Goal: Task Accomplishment & Management: Use online tool/utility

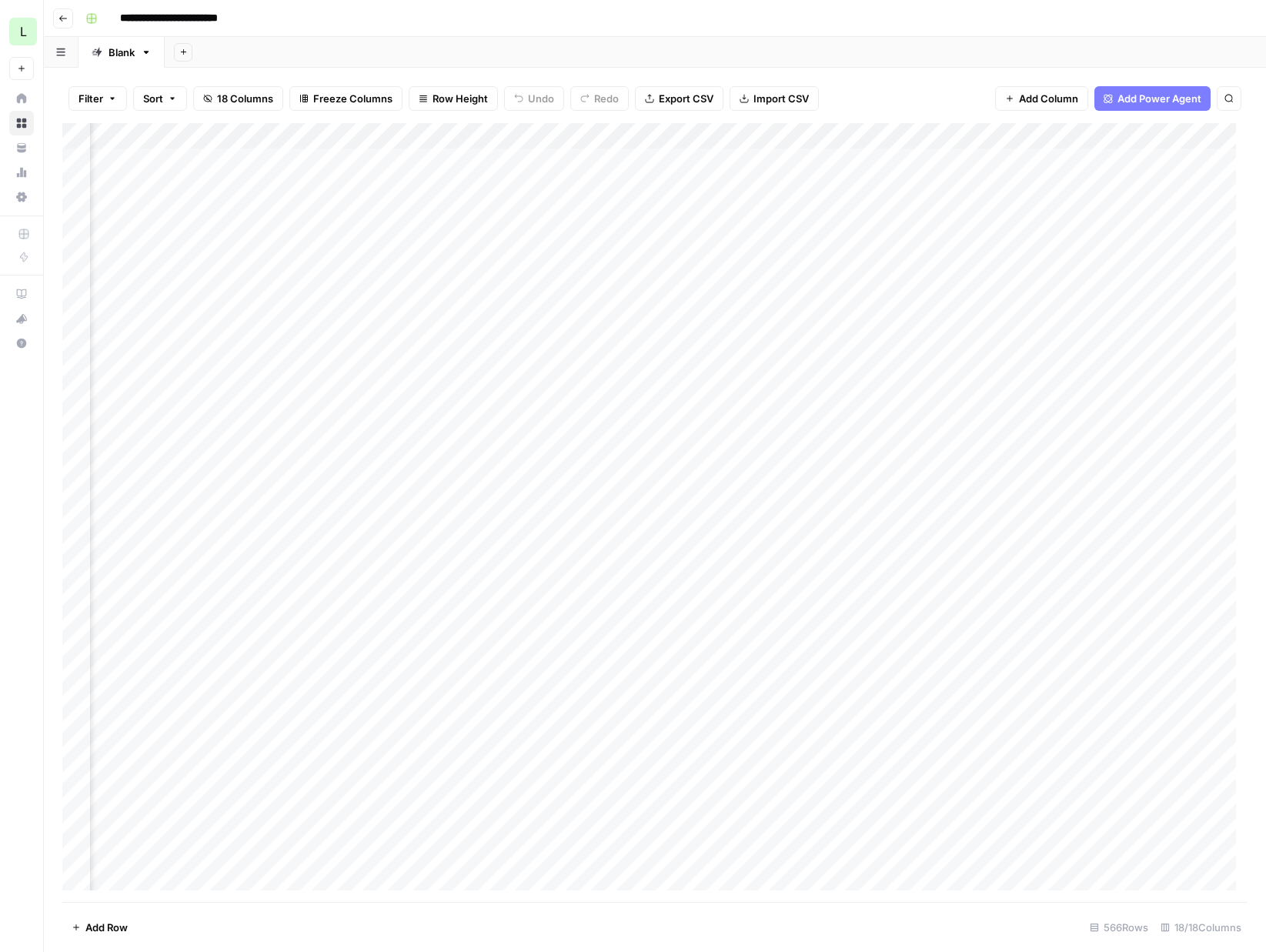
scroll to position [0, 1270]
click at [443, 156] on div "Add Column" at bounding box center [654, 512] width 1185 height 779
click at [479, 157] on div "Add Column" at bounding box center [654, 512] width 1185 height 779
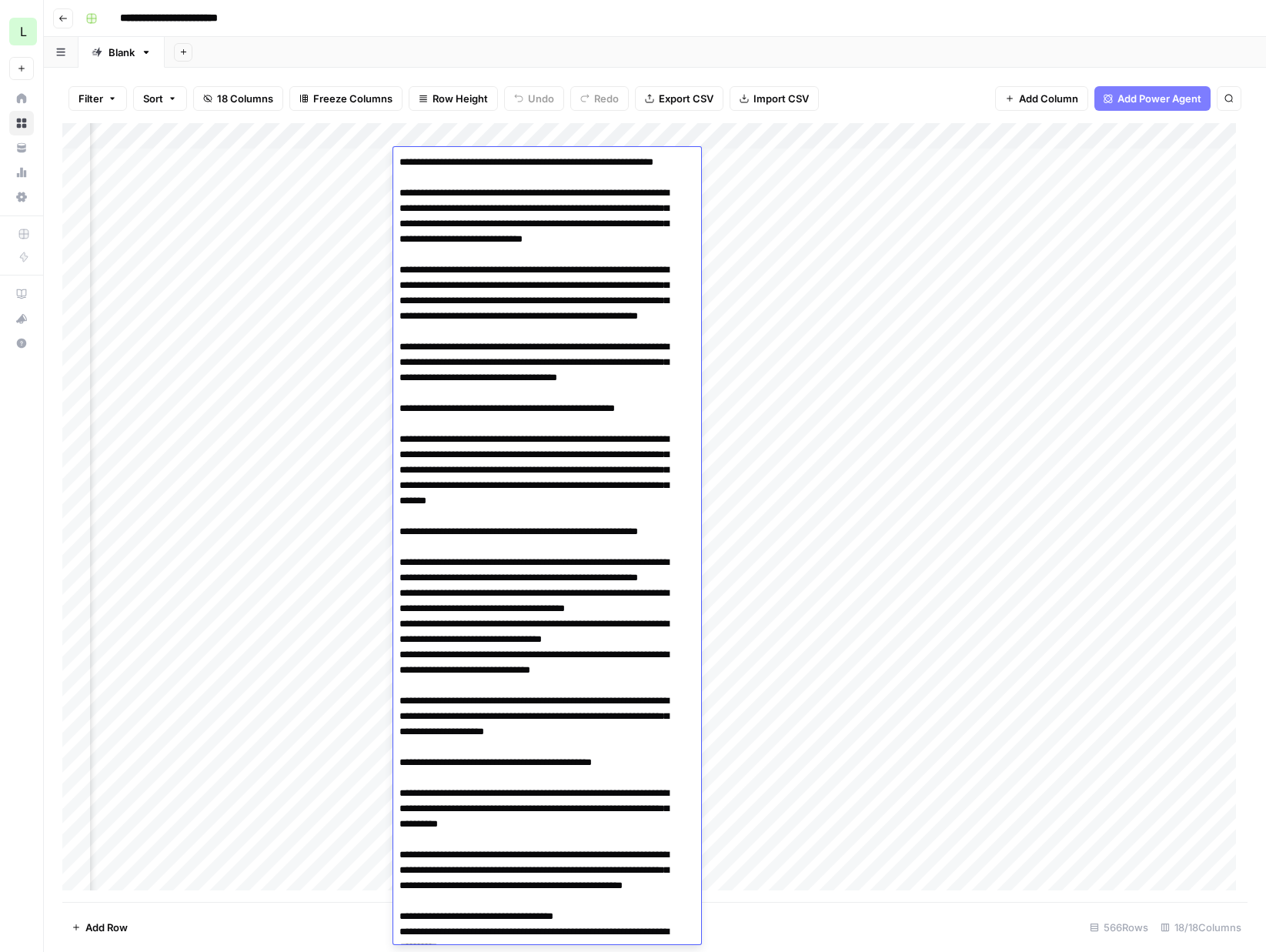
scroll to position [3122, 0]
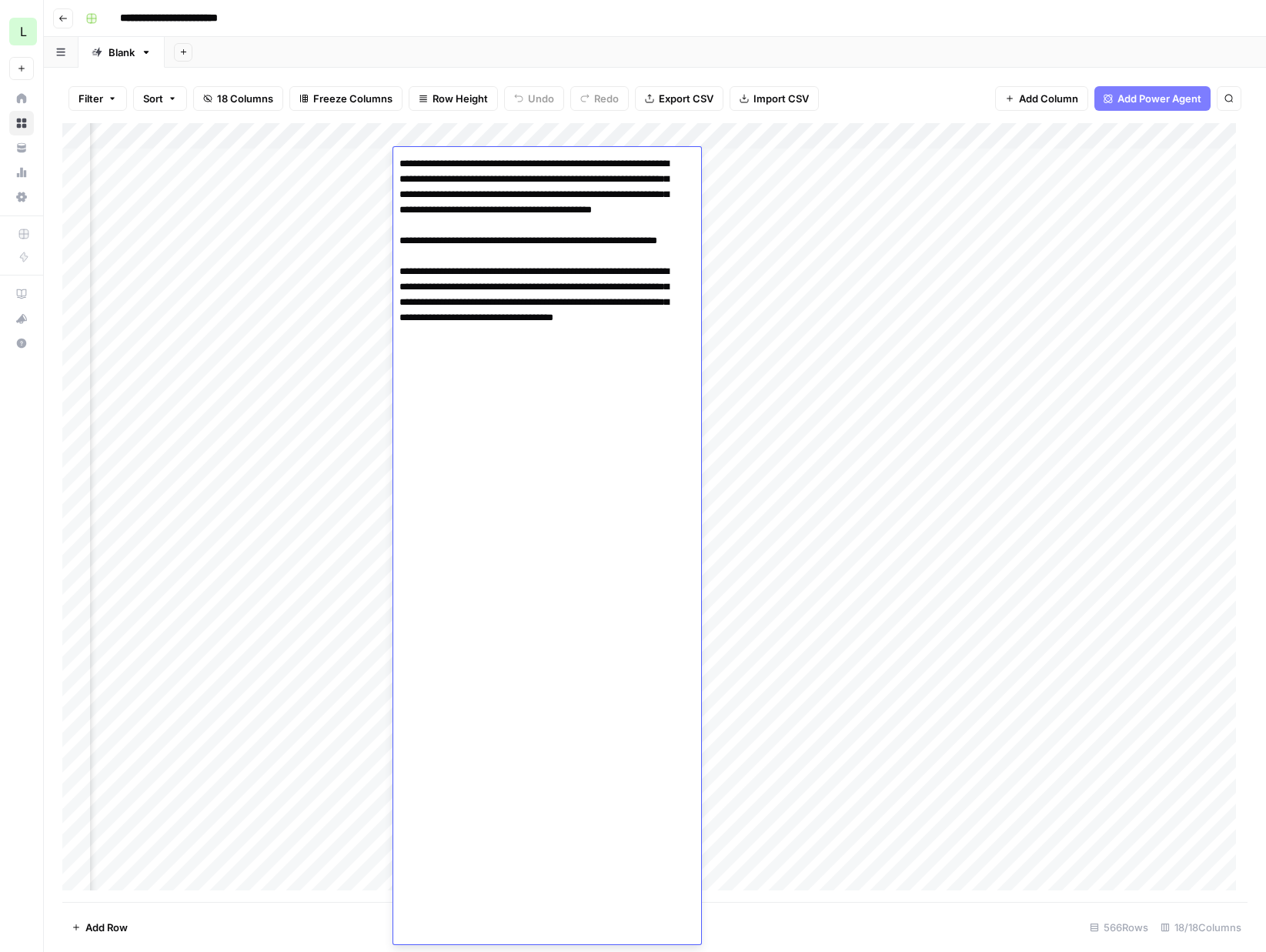
click at [647, 21] on div "**********" at bounding box center [665, 18] width 1172 height 24
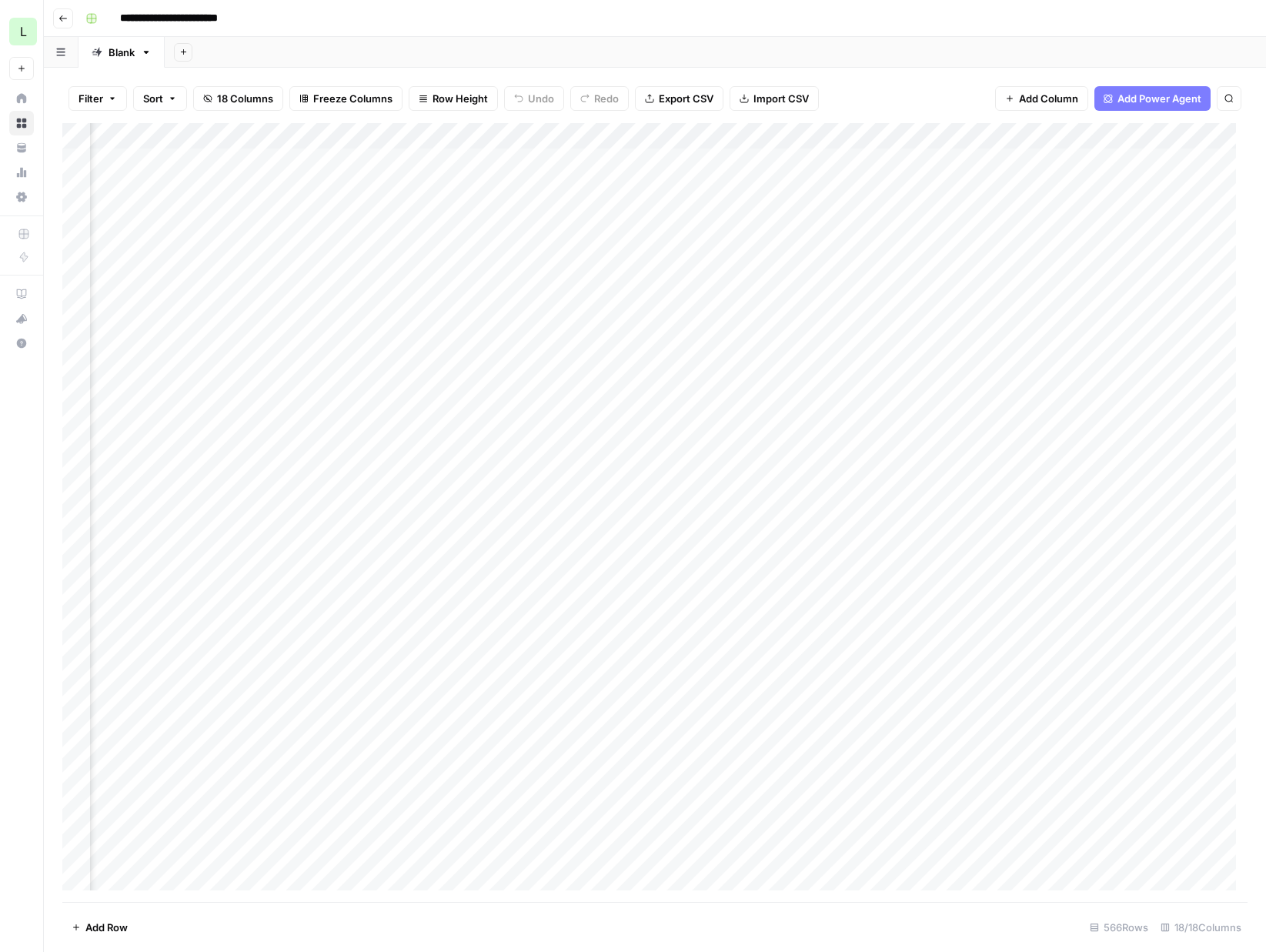
click at [647, 21] on div "**********" at bounding box center [665, 18] width 1172 height 24
click at [1061, 39] on div "Add Sheet" at bounding box center [715, 52] width 1102 height 31
click at [375, 47] on div "Add Sheet" at bounding box center [715, 52] width 1102 height 31
click at [584, 55] on div "Add Sheet" at bounding box center [715, 52] width 1102 height 31
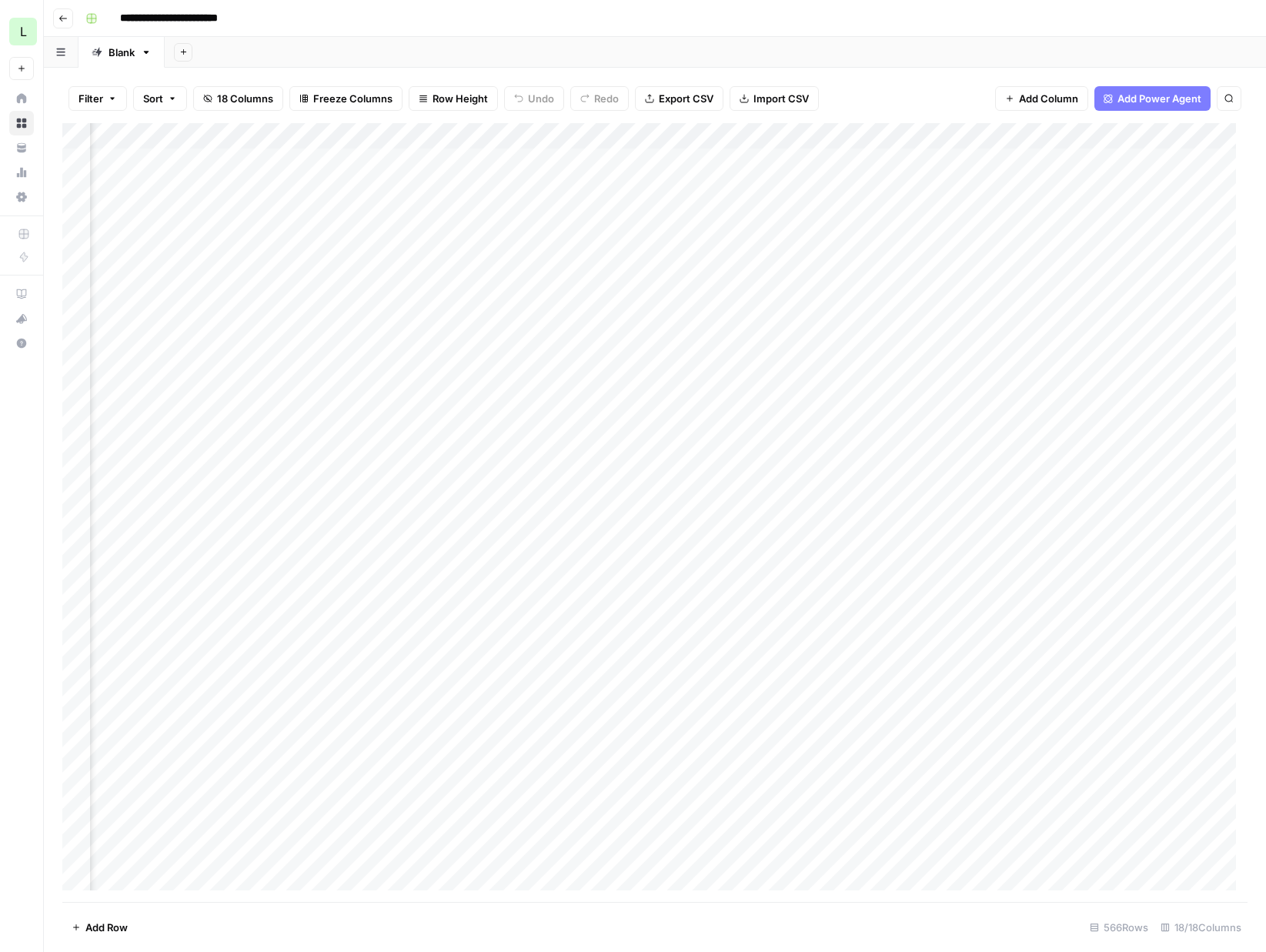
drag, startPoint x: 1000, startPoint y: 160, endPoint x: 989, endPoint y: 160, distance: 11.0
click at [996, 160] on div "Add Column" at bounding box center [654, 512] width 1185 height 779
click at [989, 160] on div "Add Column" at bounding box center [654, 512] width 1185 height 779
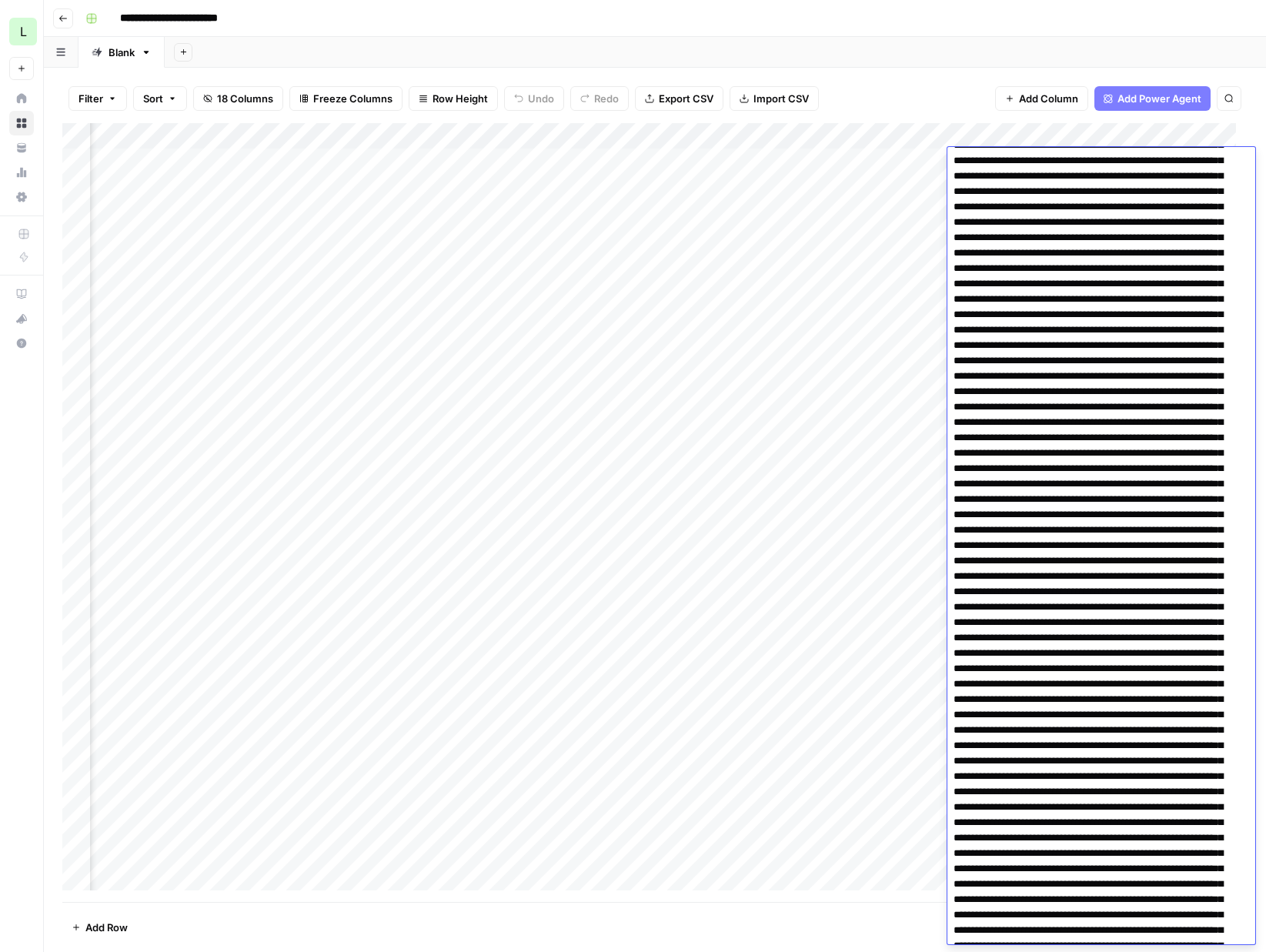
scroll to position [0, 0]
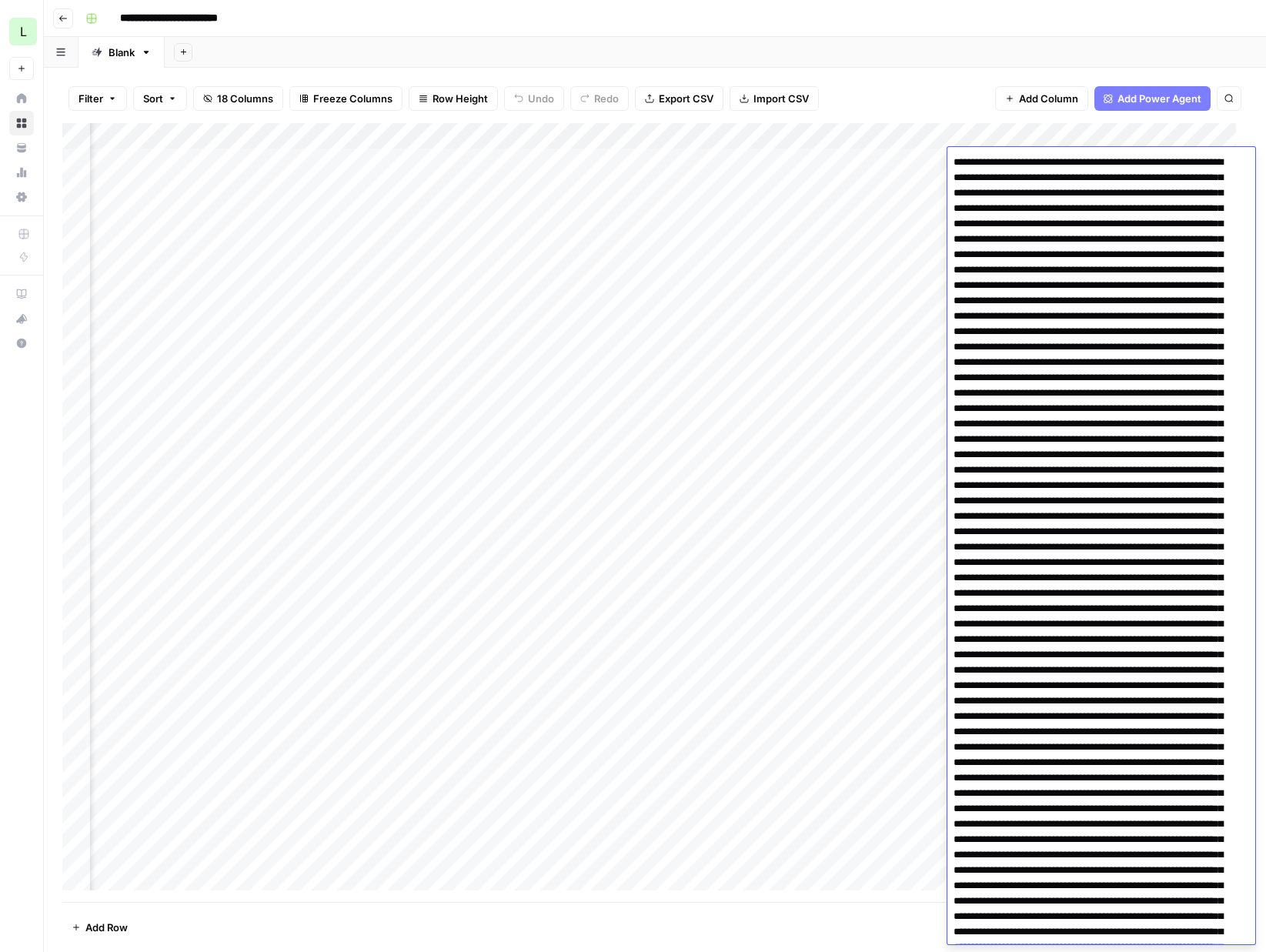
drag, startPoint x: 1123, startPoint y: 517, endPoint x: 947, endPoint y: 168, distance: 390.9
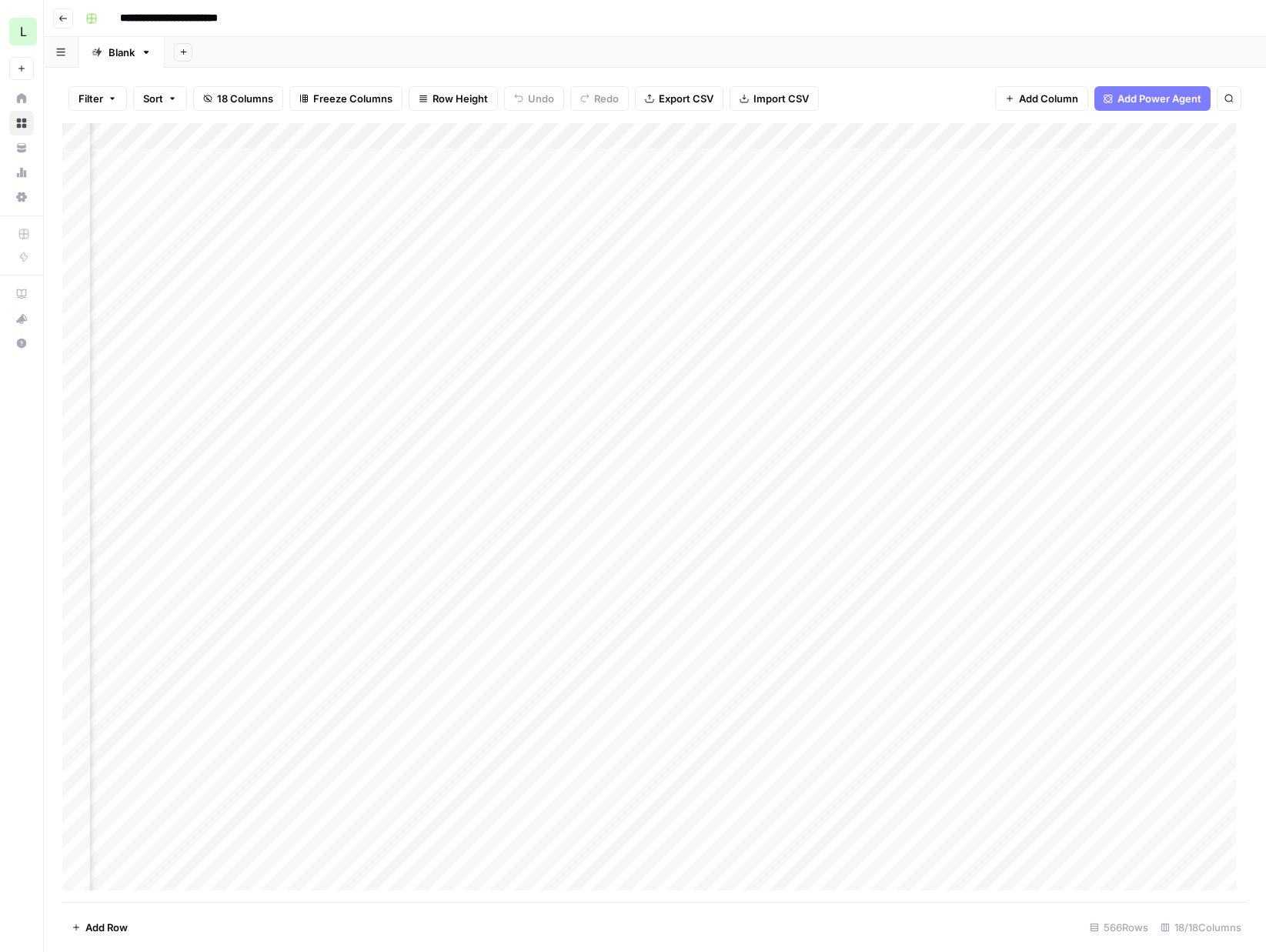
click at [979, 115] on div "Filter Sort 18 Columns Freeze Columns Row Height Undo Redo Export CSV Import CS…" at bounding box center [654, 98] width 1185 height 49
click at [468, 158] on div "Add Column" at bounding box center [654, 512] width 1185 height 779
click at [466, 158] on div "Add Column" at bounding box center [654, 512] width 1185 height 779
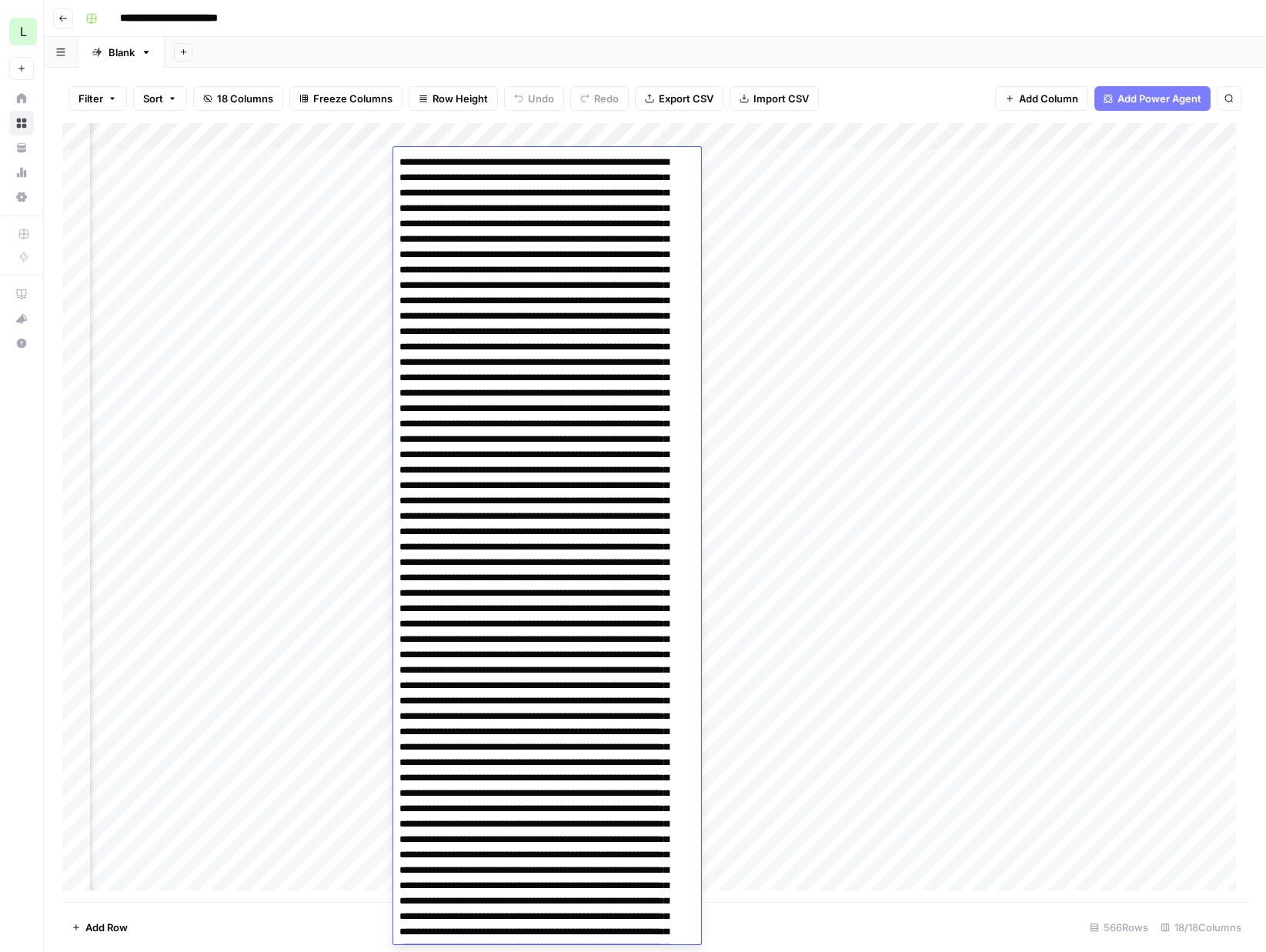
scroll to position [3538, 0]
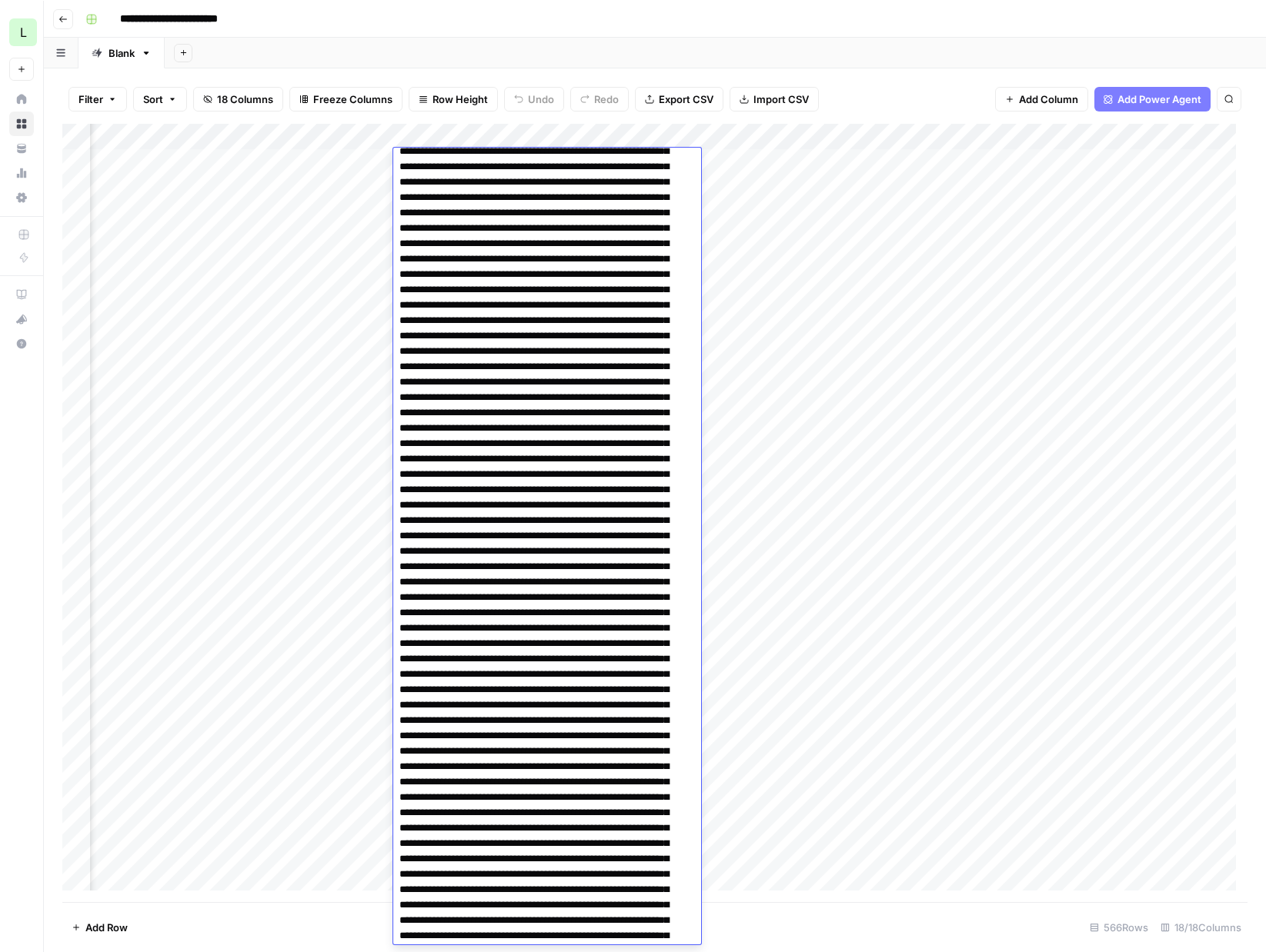
scroll to position [0, 0]
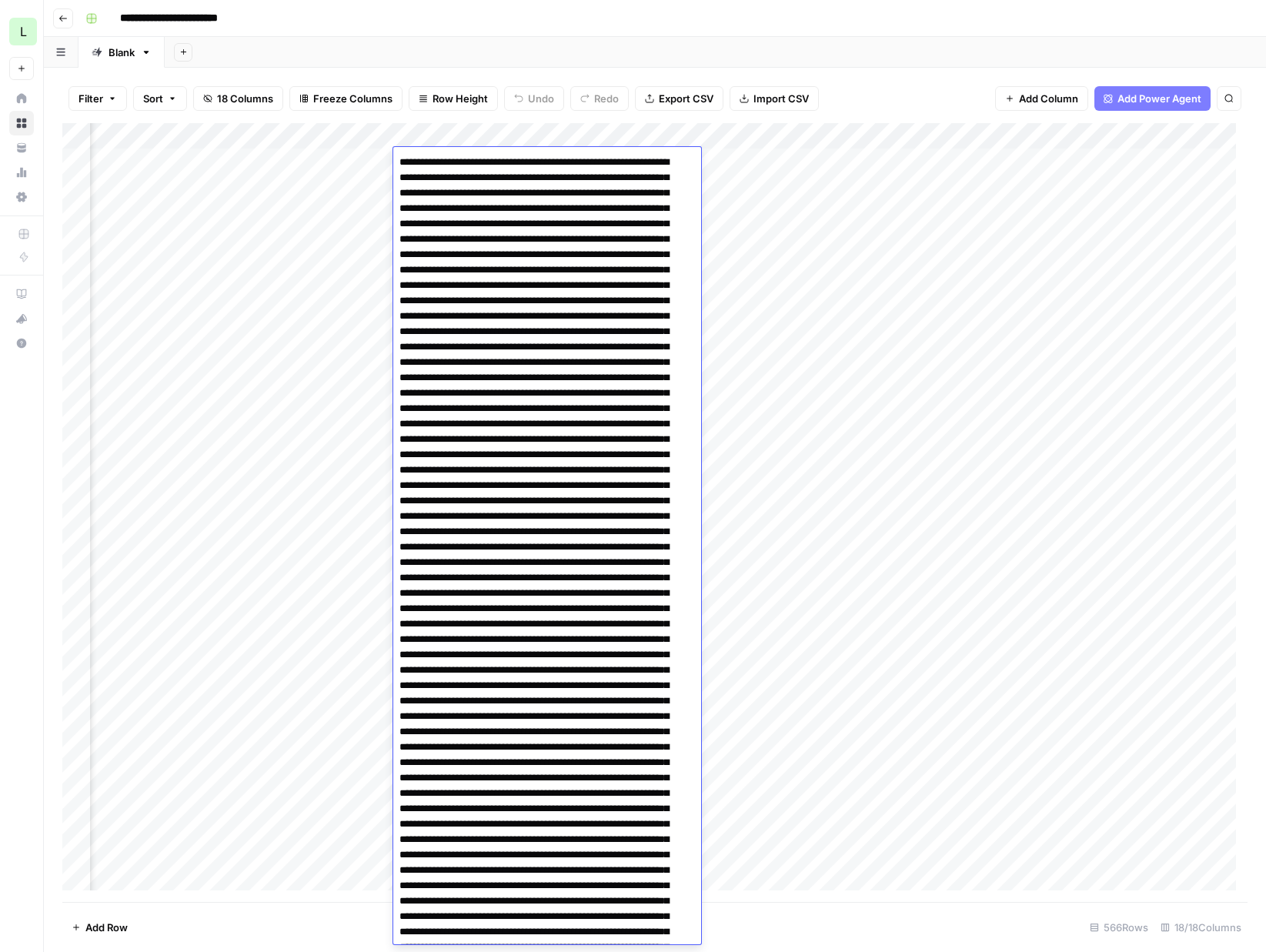
drag, startPoint x: 493, startPoint y: 309, endPoint x: 377, endPoint y: 62, distance: 272.9
click at [377, 62] on body "**********" at bounding box center [633, 476] width 1266 height 952
click at [196, 194] on div "Add Column" at bounding box center [654, 513] width 1185 height 780
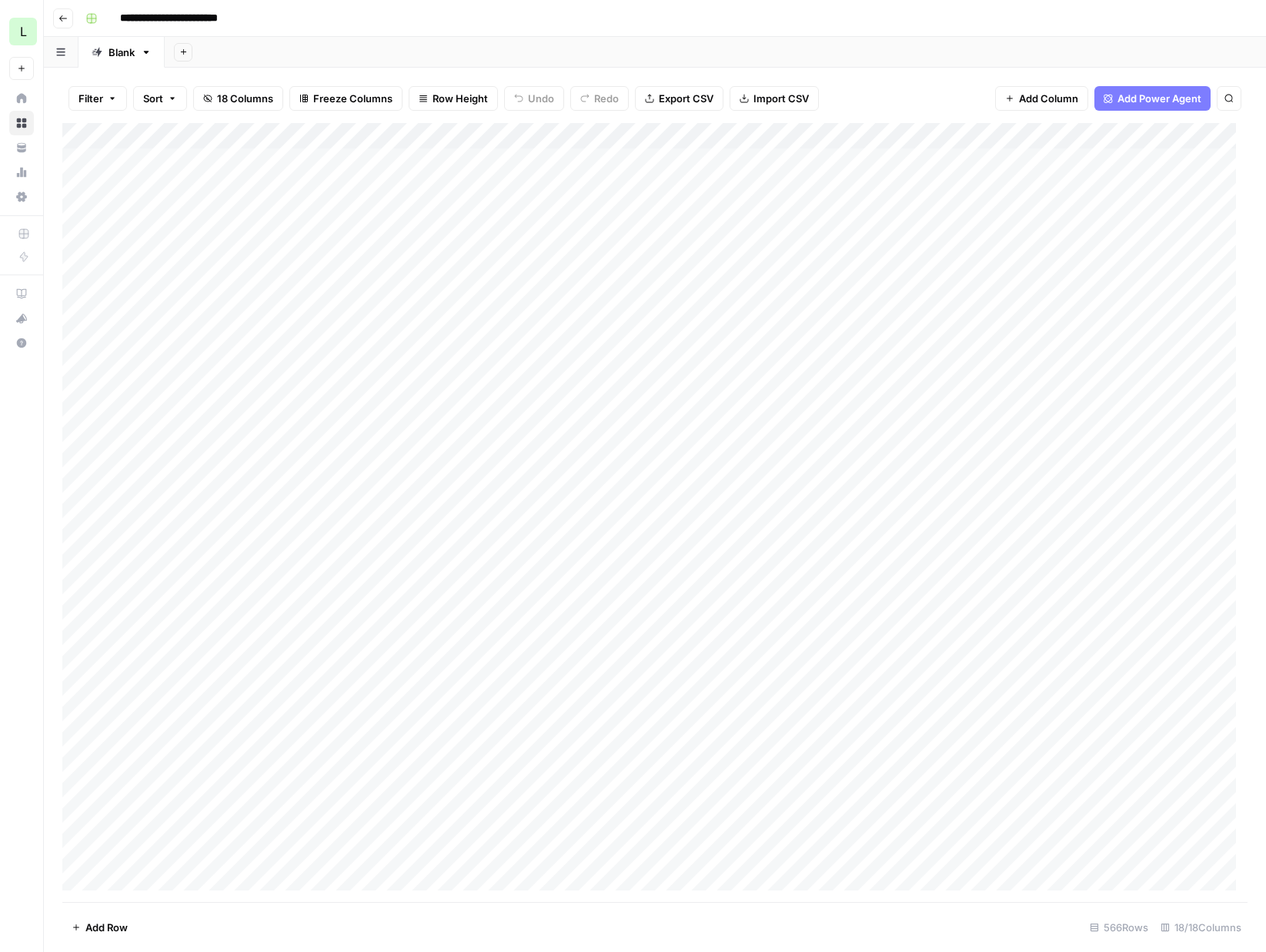
click at [1144, 190] on div "Add Column" at bounding box center [654, 513] width 1185 height 780
click at [1156, 187] on div "Add Column" at bounding box center [654, 513] width 1185 height 780
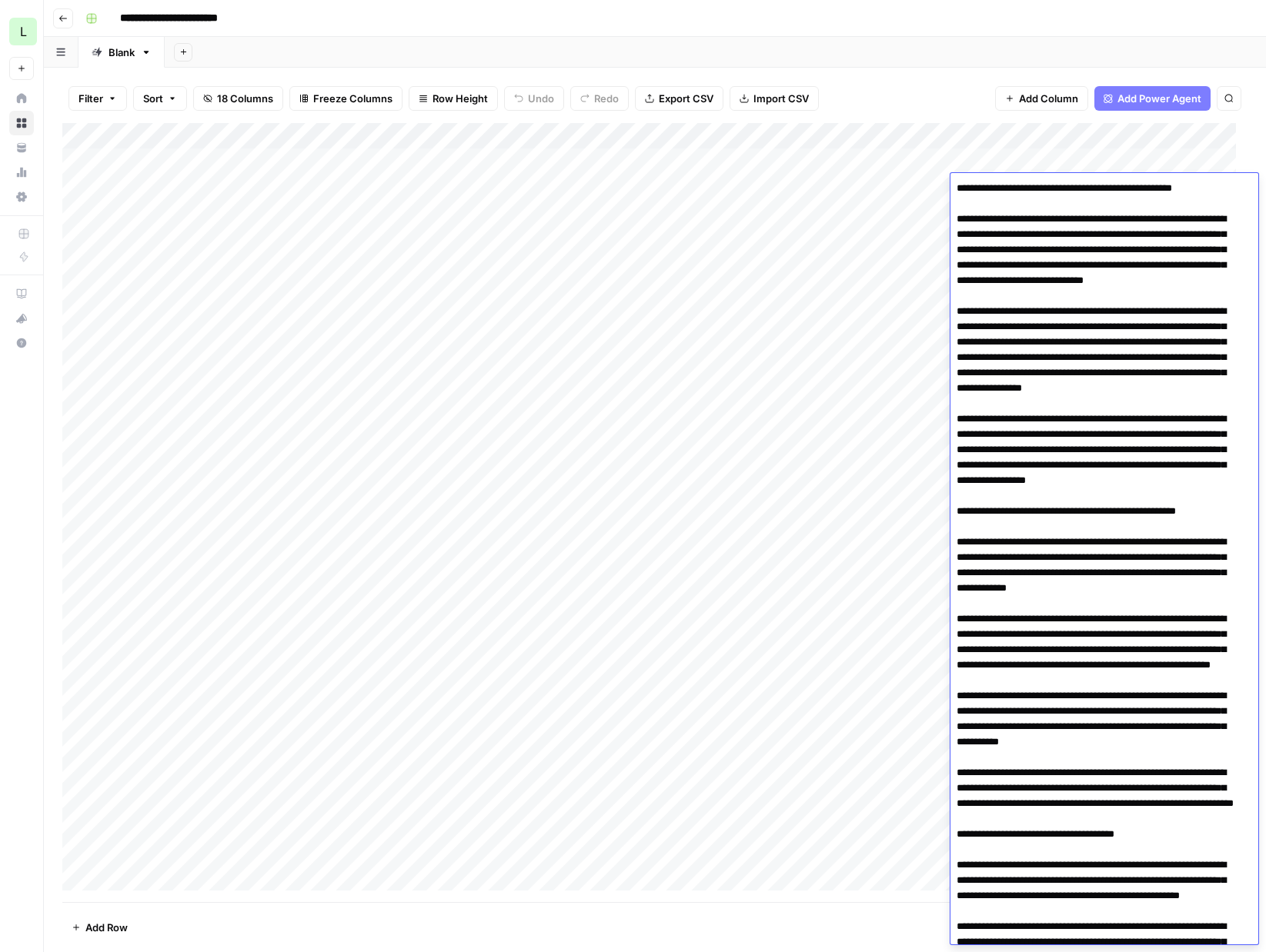
scroll to position [5302, 0]
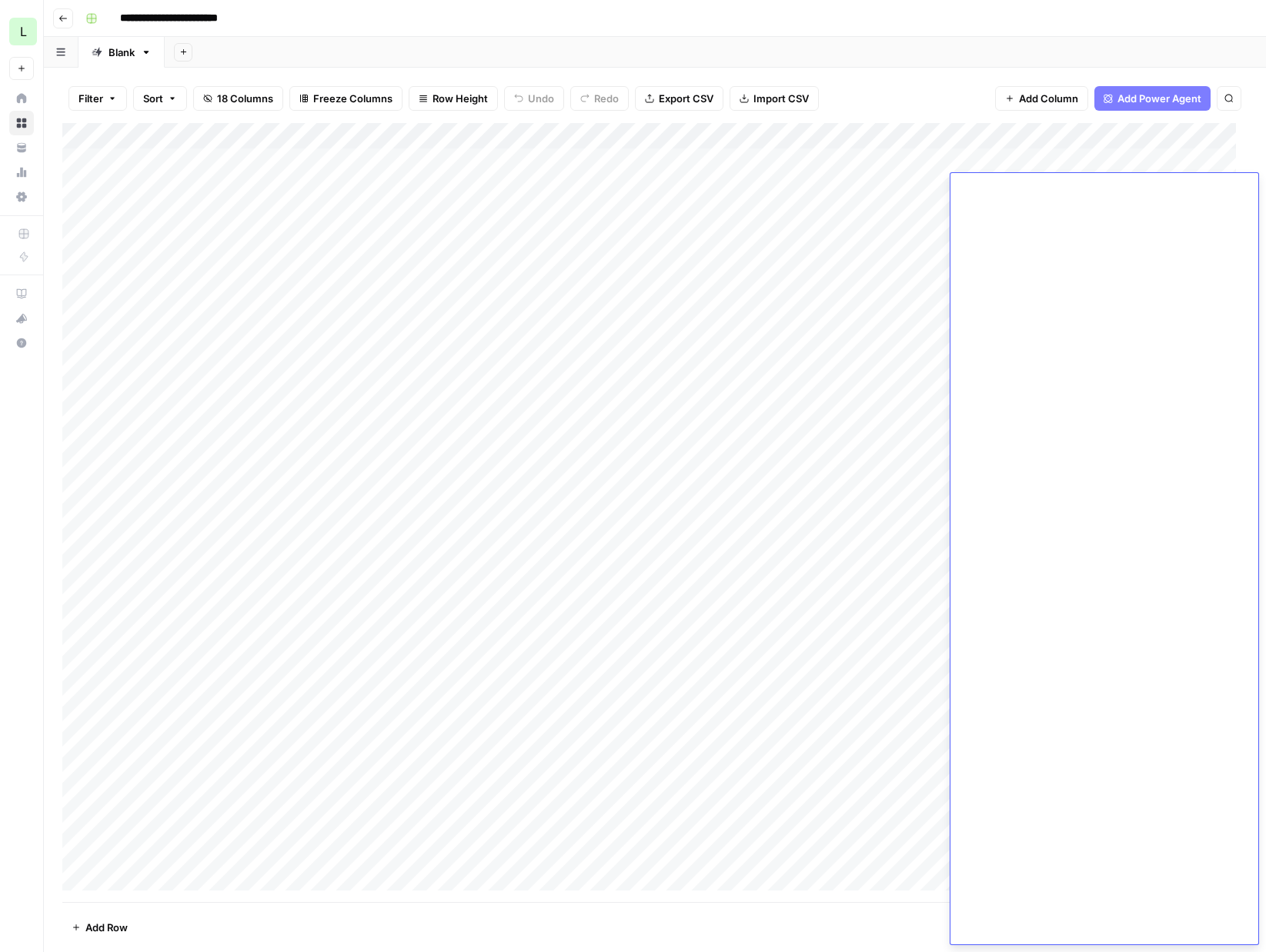
click at [792, 400] on div "Add Column" at bounding box center [654, 513] width 1185 height 780
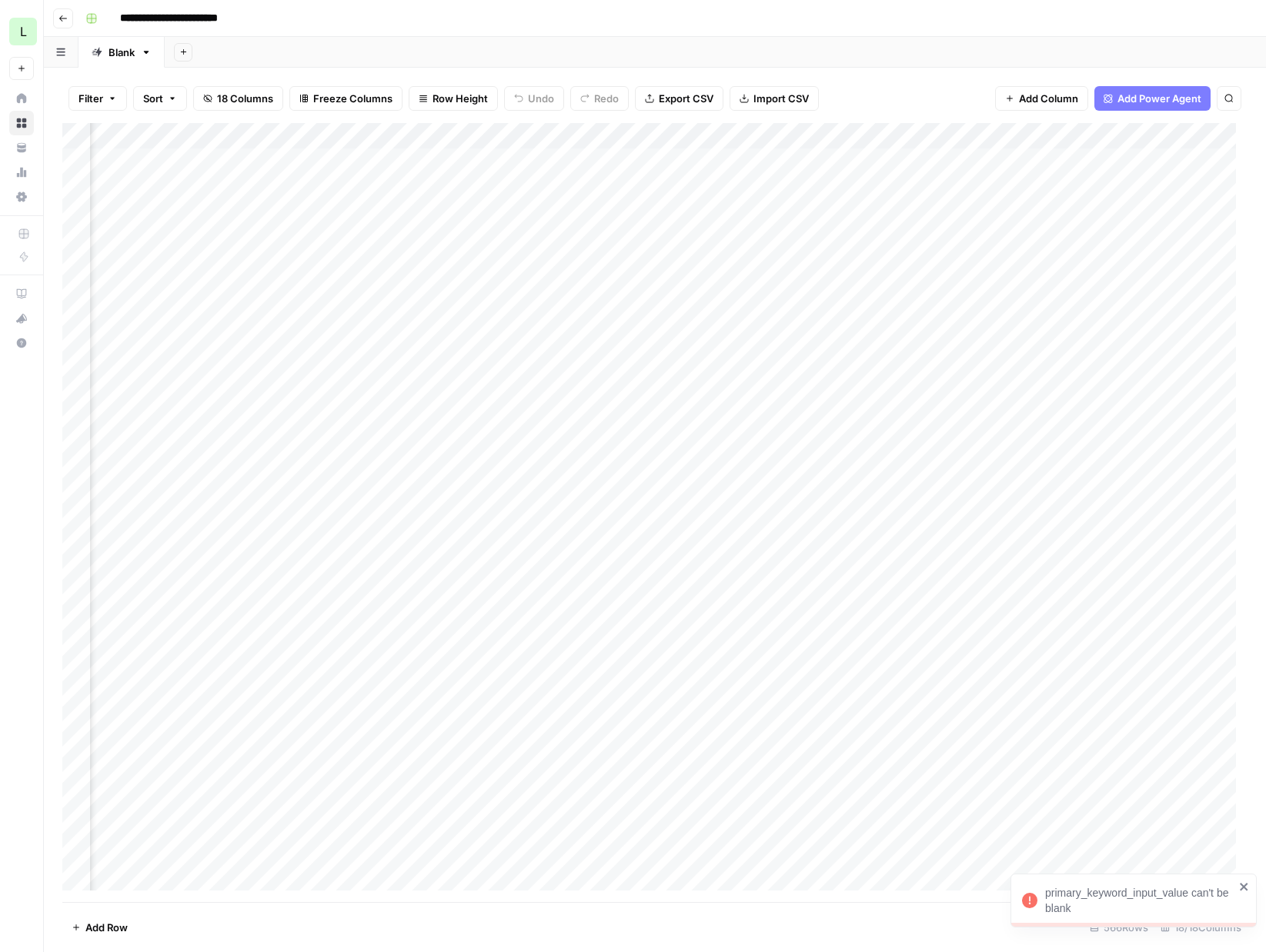
scroll to position [0, 1170]
click at [1123, 160] on div "Add Column" at bounding box center [654, 513] width 1185 height 780
click at [1125, 182] on div "Add Column" at bounding box center [654, 513] width 1185 height 780
click at [629, 189] on div "Add Column" at bounding box center [654, 513] width 1185 height 780
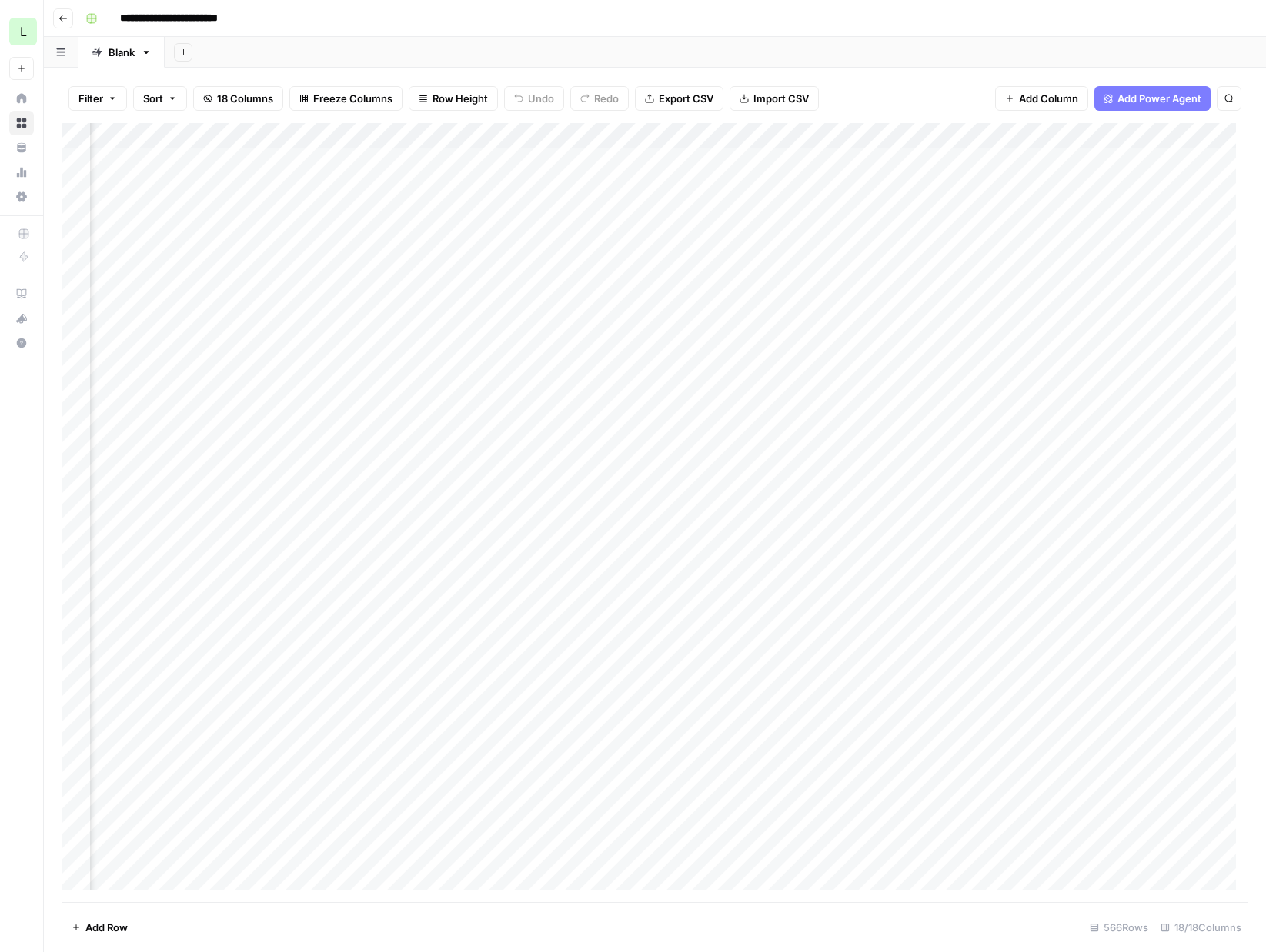
click at [629, 189] on div "Add Column" at bounding box center [654, 513] width 1185 height 780
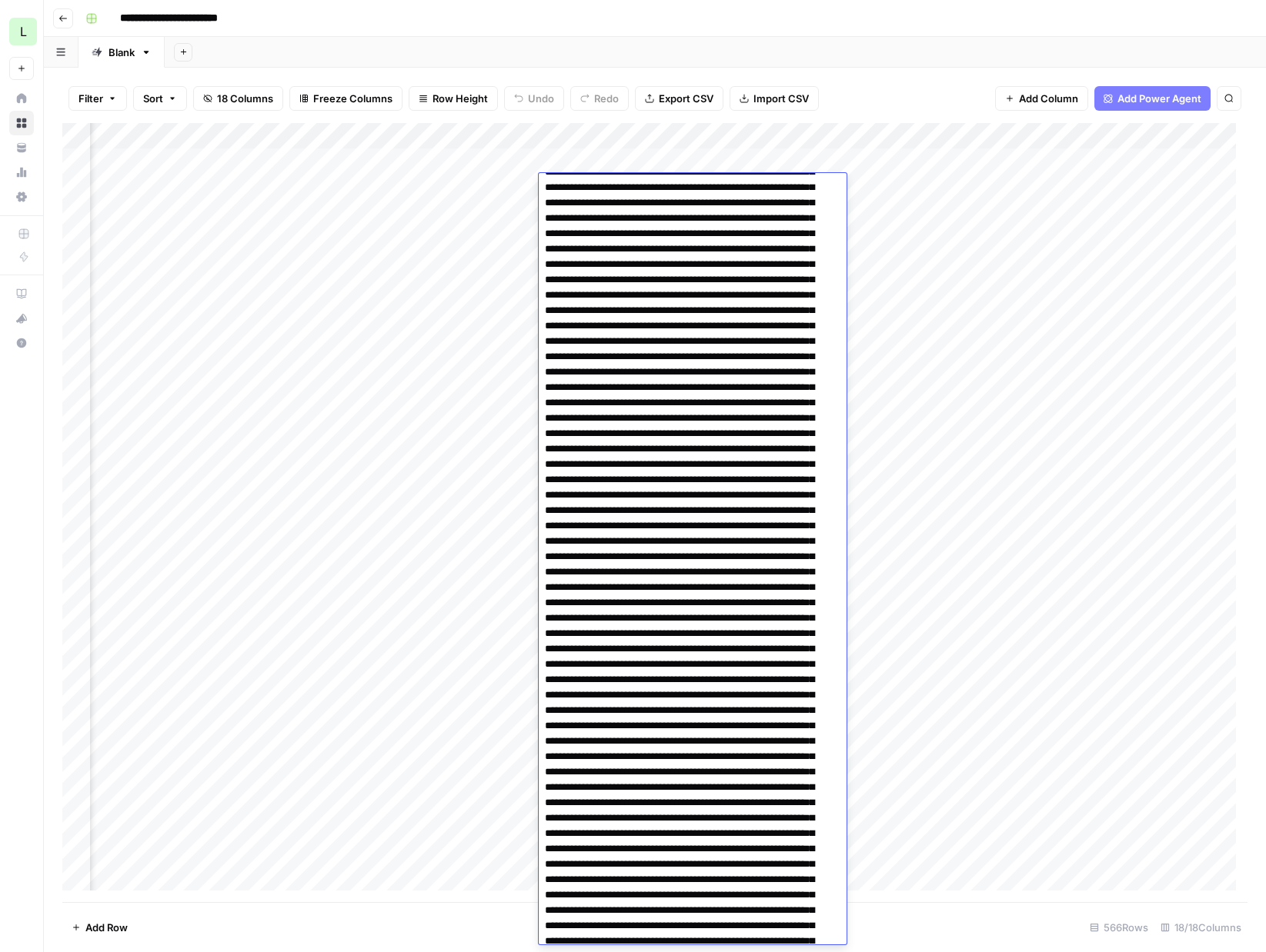
scroll to position [0, 0]
drag, startPoint x: 731, startPoint y: 799, endPoint x: 431, endPoint y: -96, distance: 943.9
click at [431, 0] on html "**********" at bounding box center [633, 476] width 1266 height 952
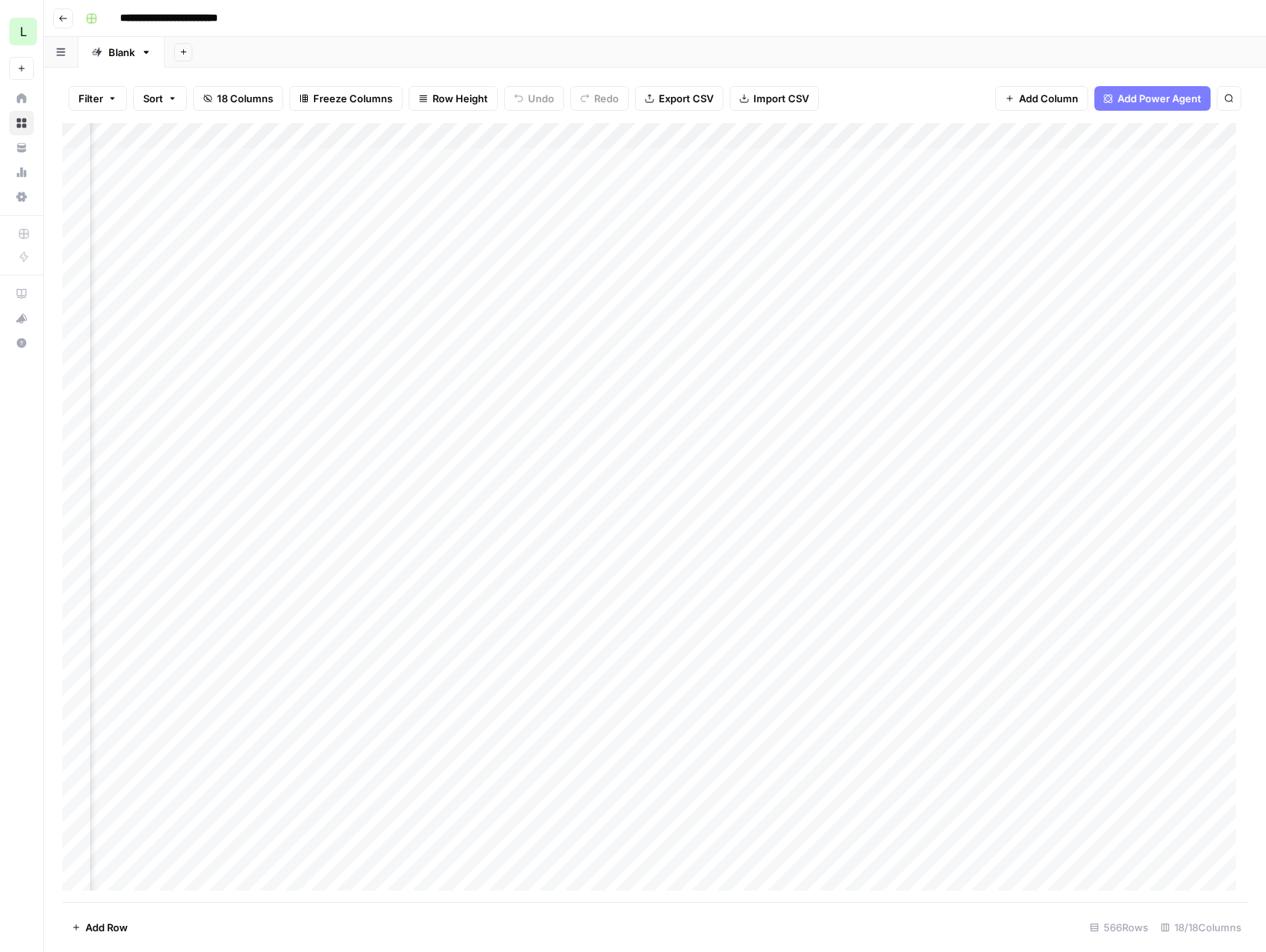
click at [335, 188] on div "Add Column" at bounding box center [654, 513] width 1185 height 780
click at [882, 188] on div "Add Column" at bounding box center [654, 513] width 1185 height 780
click at [616, 183] on div "Add Column" at bounding box center [654, 513] width 1185 height 780
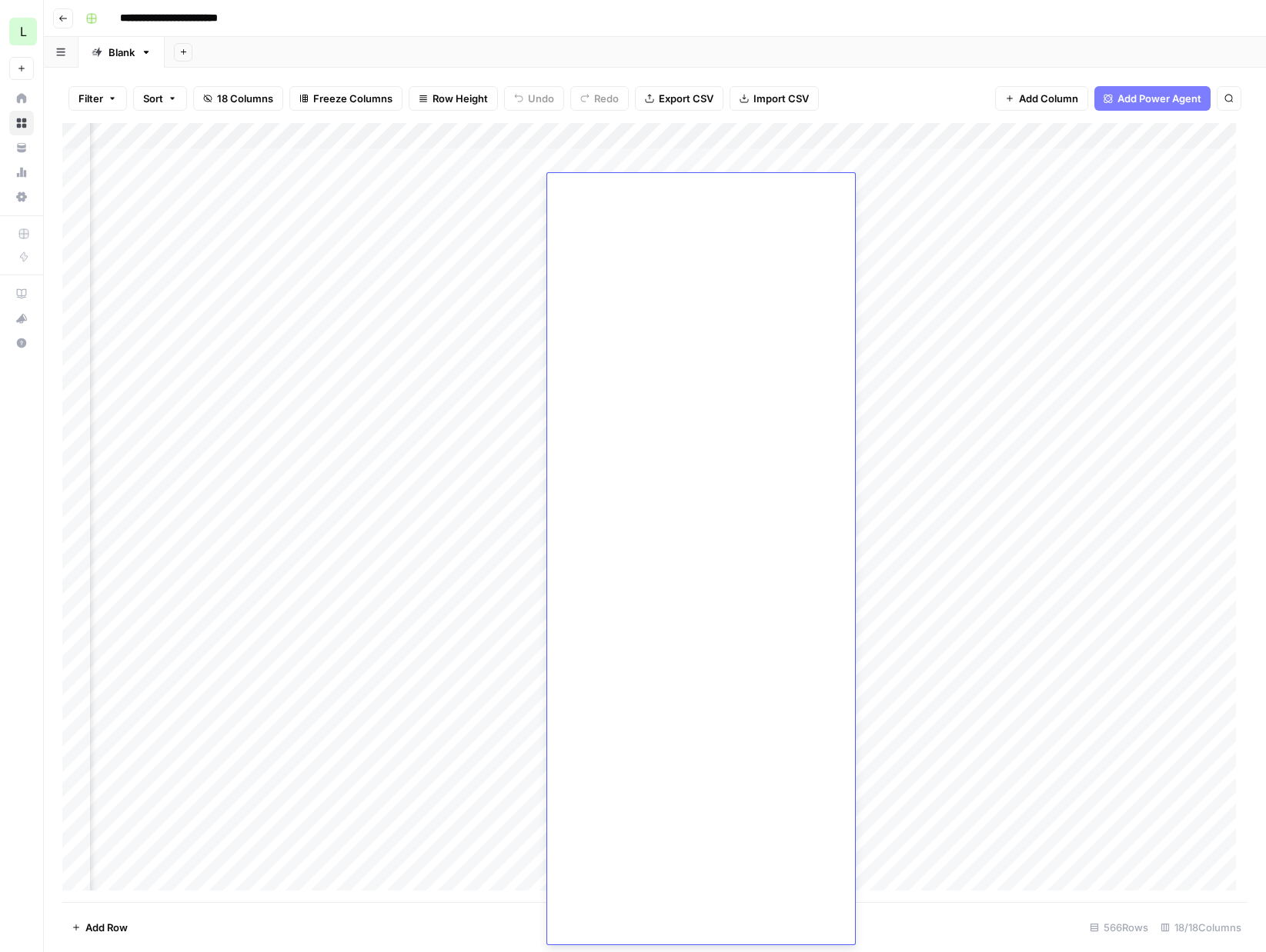
scroll to position [5412, 0]
drag, startPoint x: 552, startPoint y: 187, endPoint x: 813, endPoint y: 345, distance: 305.1
click at [919, 180] on div "Add Column" at bounding box center [654, 513] width 1185 height 780
click at [911, 182] on div "Add Column" at bounding box center [654, 513] width 1185 height 780
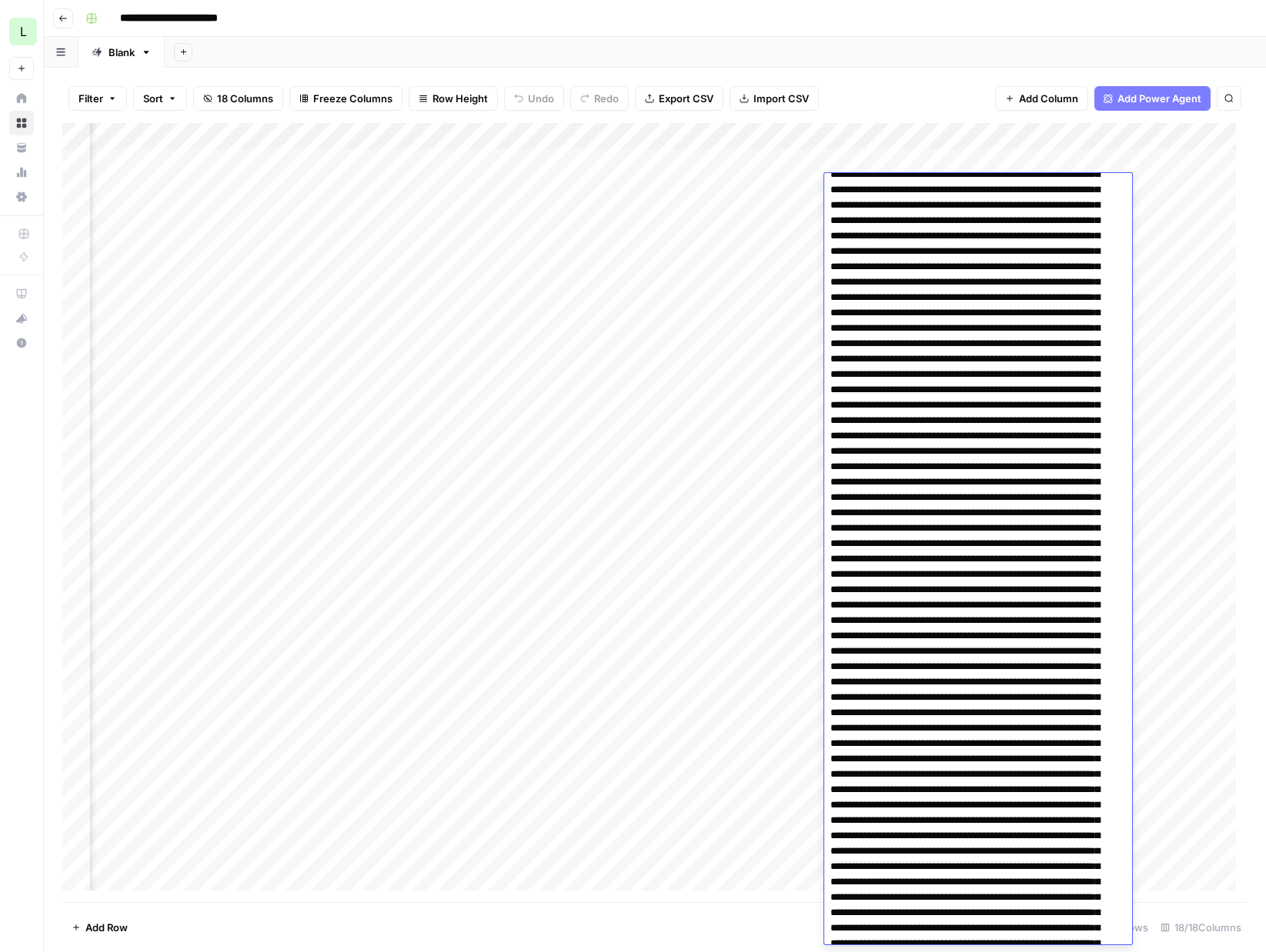
scroll to position [2296, 0]
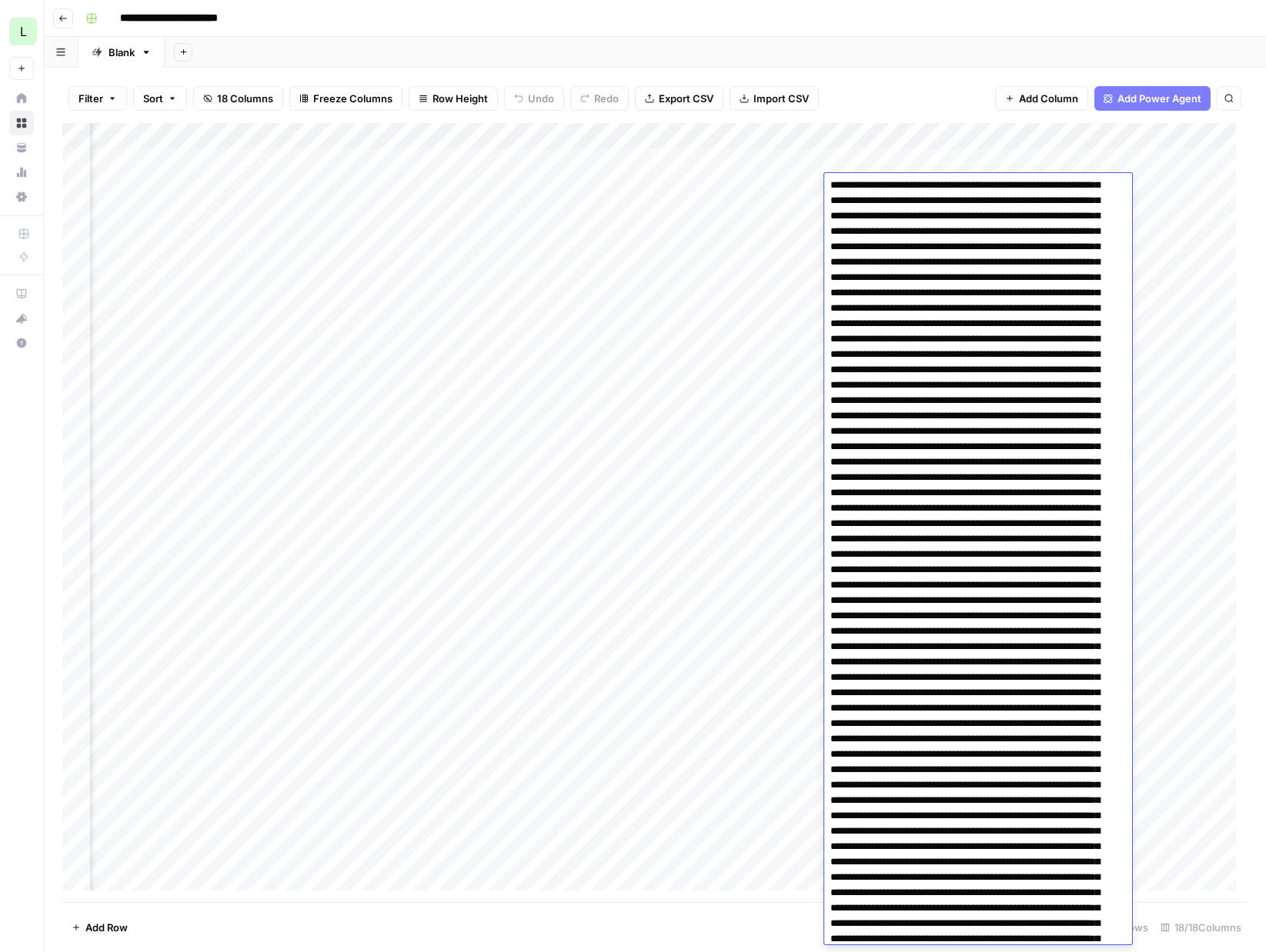
drag, startPoint x: 829, startPoint y: 185, endPoint x: 1044, endPoint y: 555, distance: 427.9
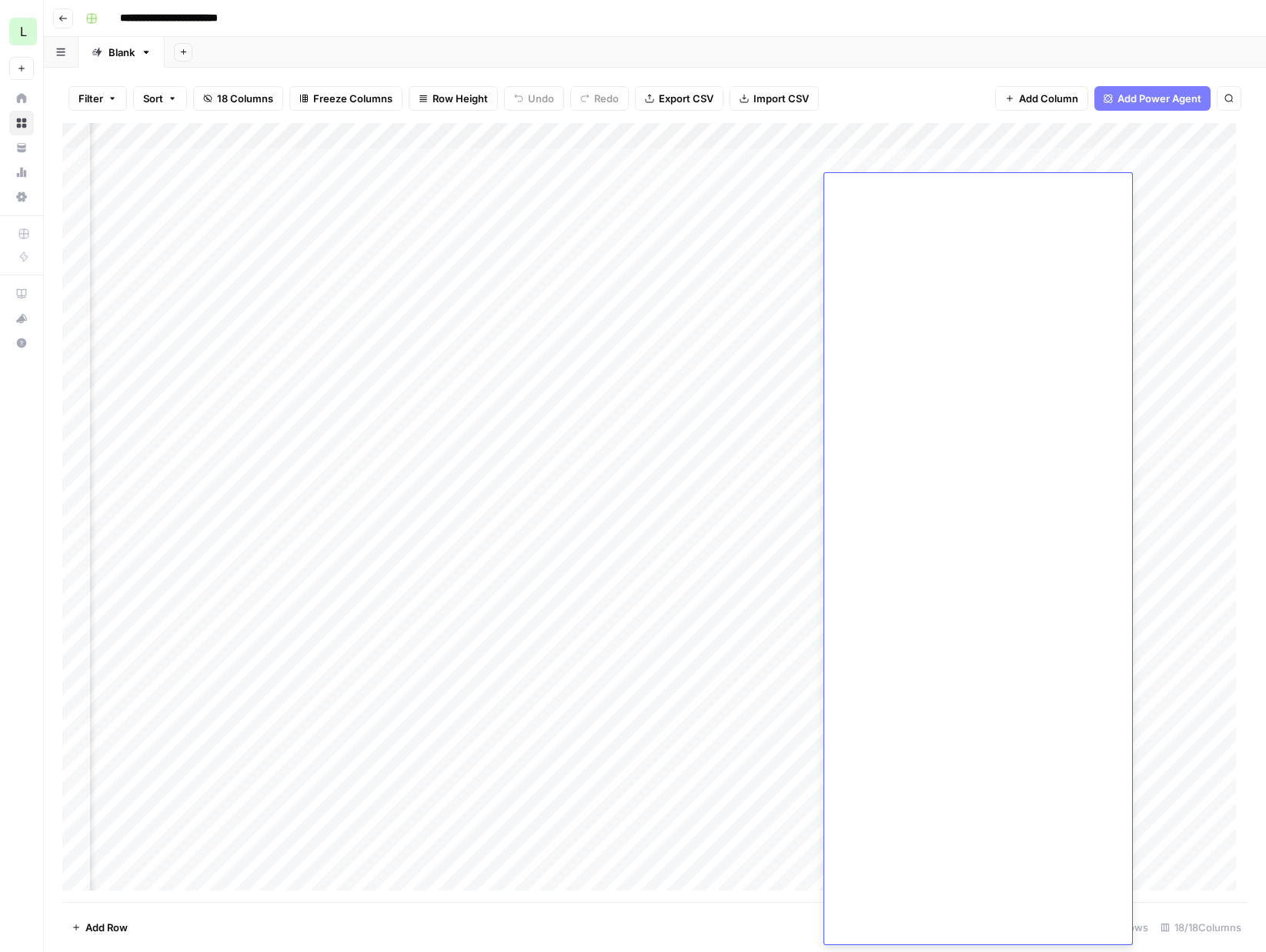
scroll to position [2291, 0]
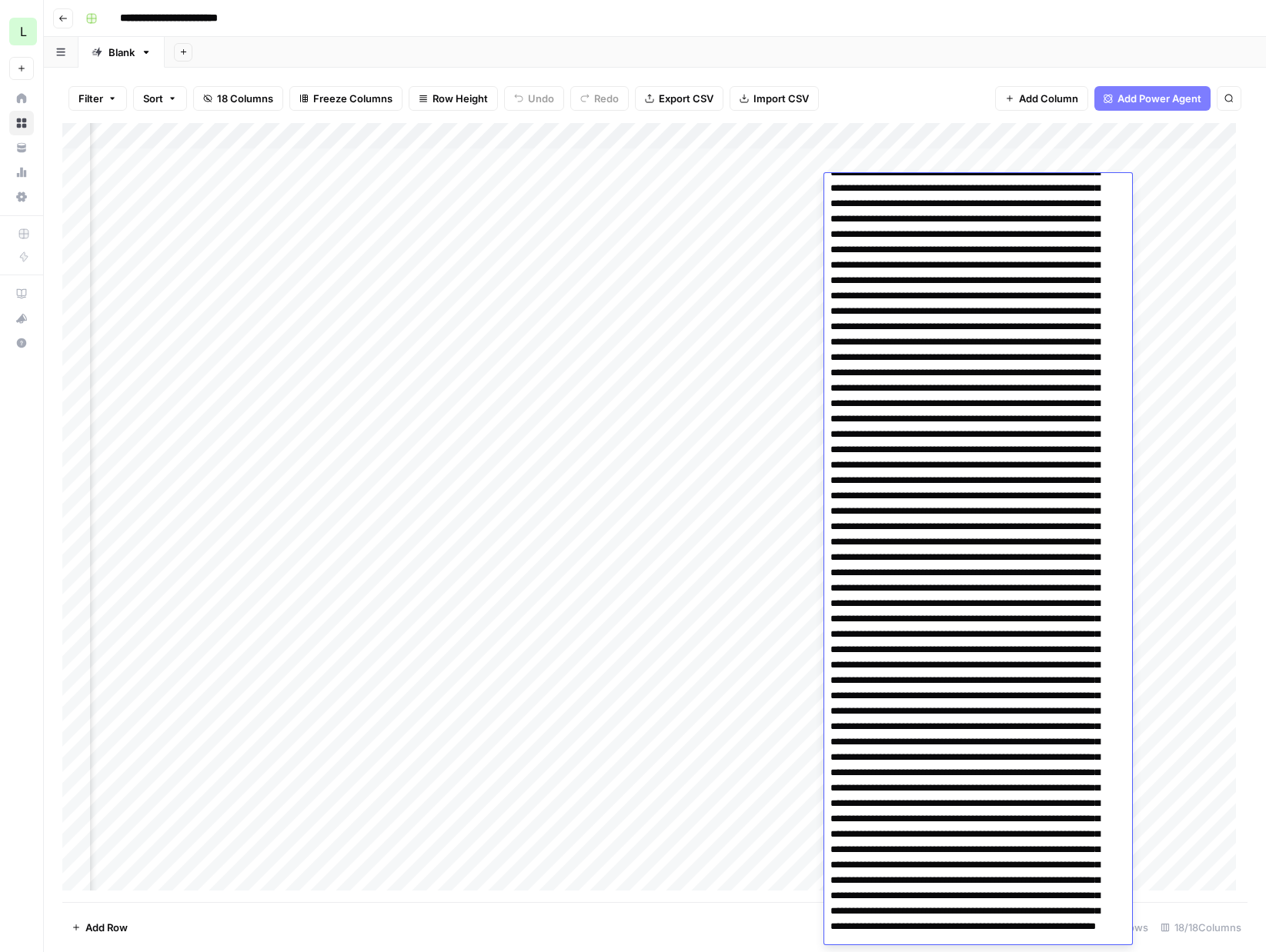
scroll to position [4590, 0]
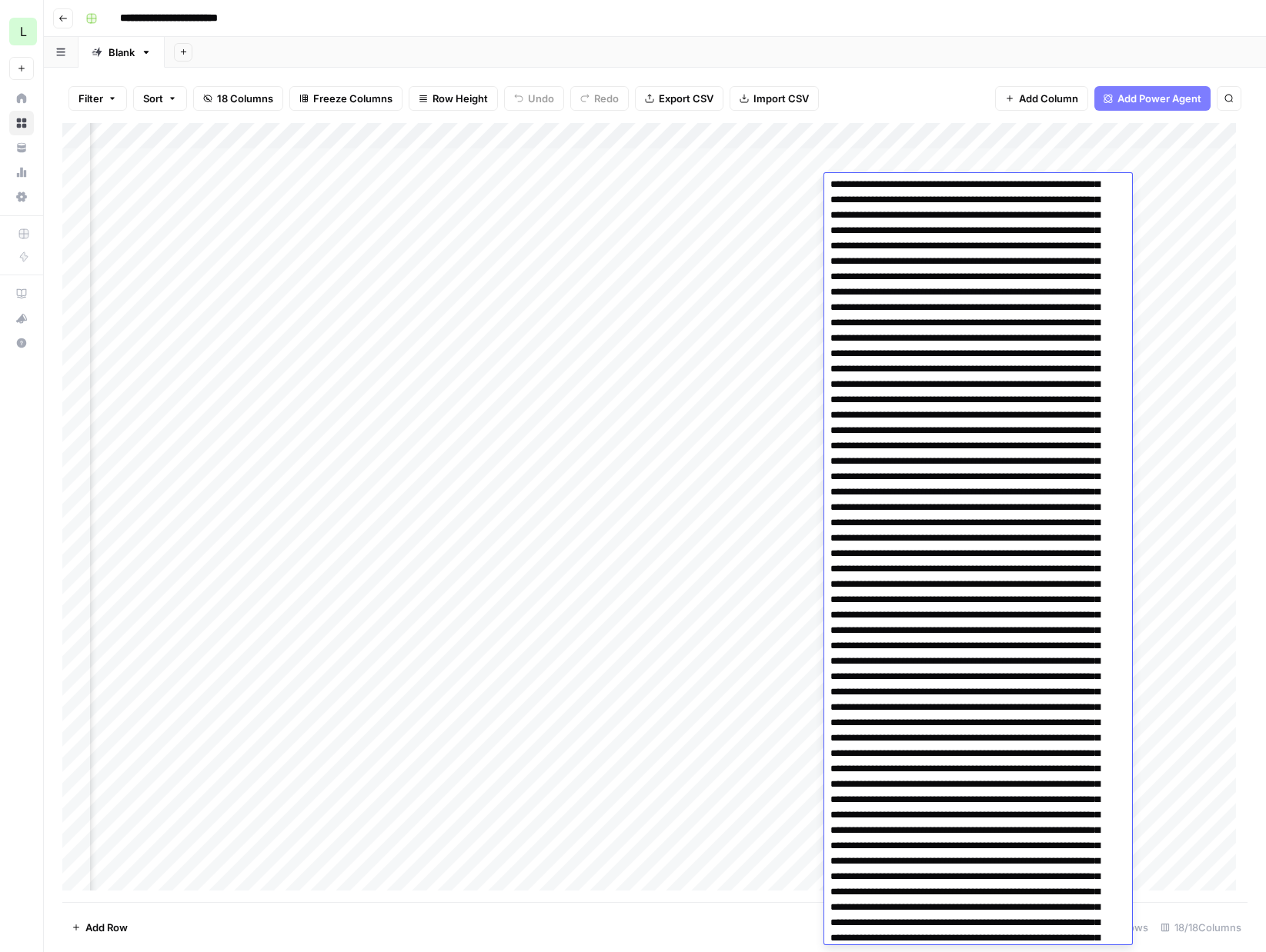
scroll to position [0, 0]
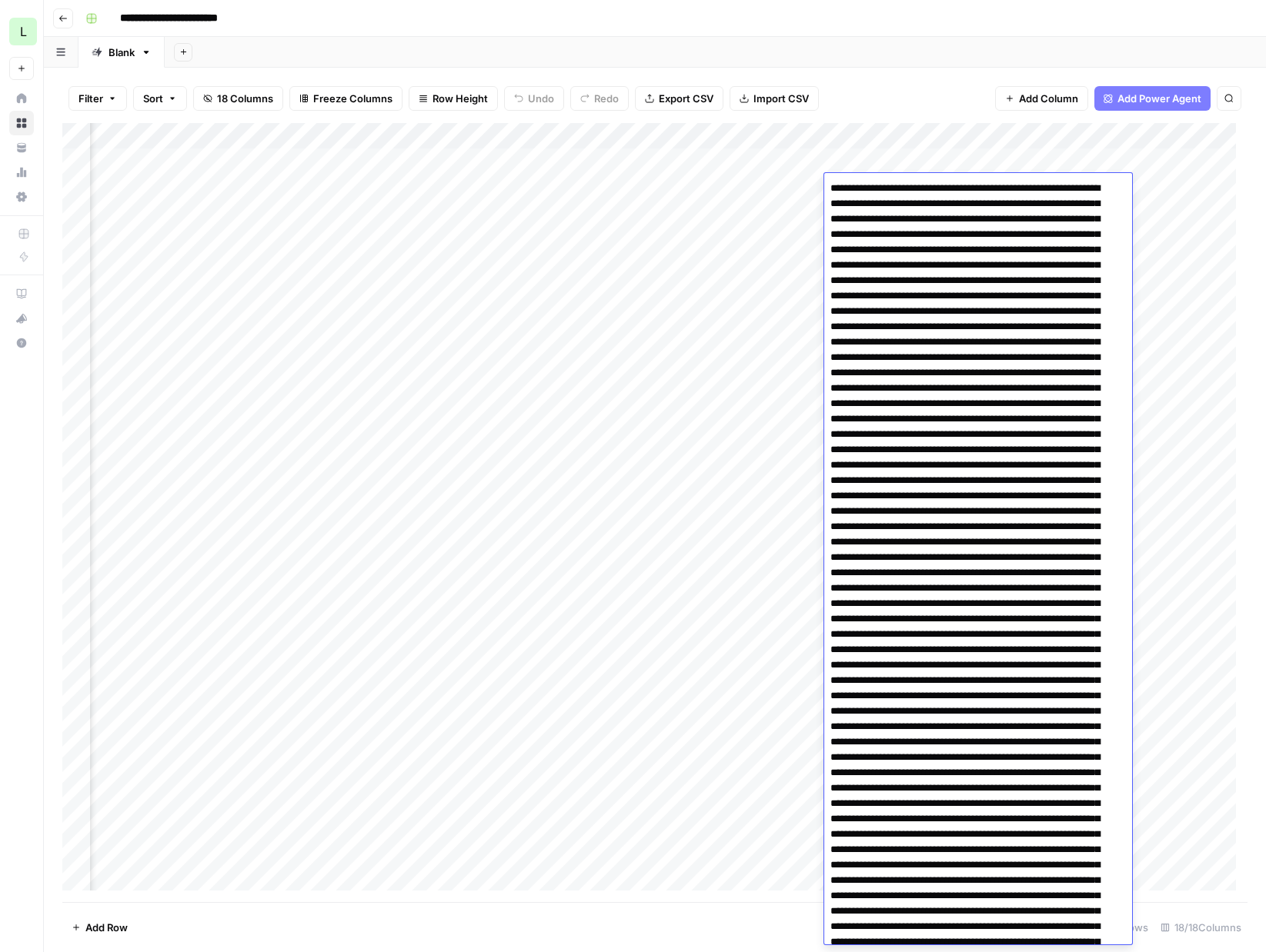
drag, startPoint x: 912, startPoint y: 826, endPoint x: 797, endPoint y: -131, distance: 963.9
click at [797, 0] on html "**********" at bounding box center [633, 476] width 1266 height 952
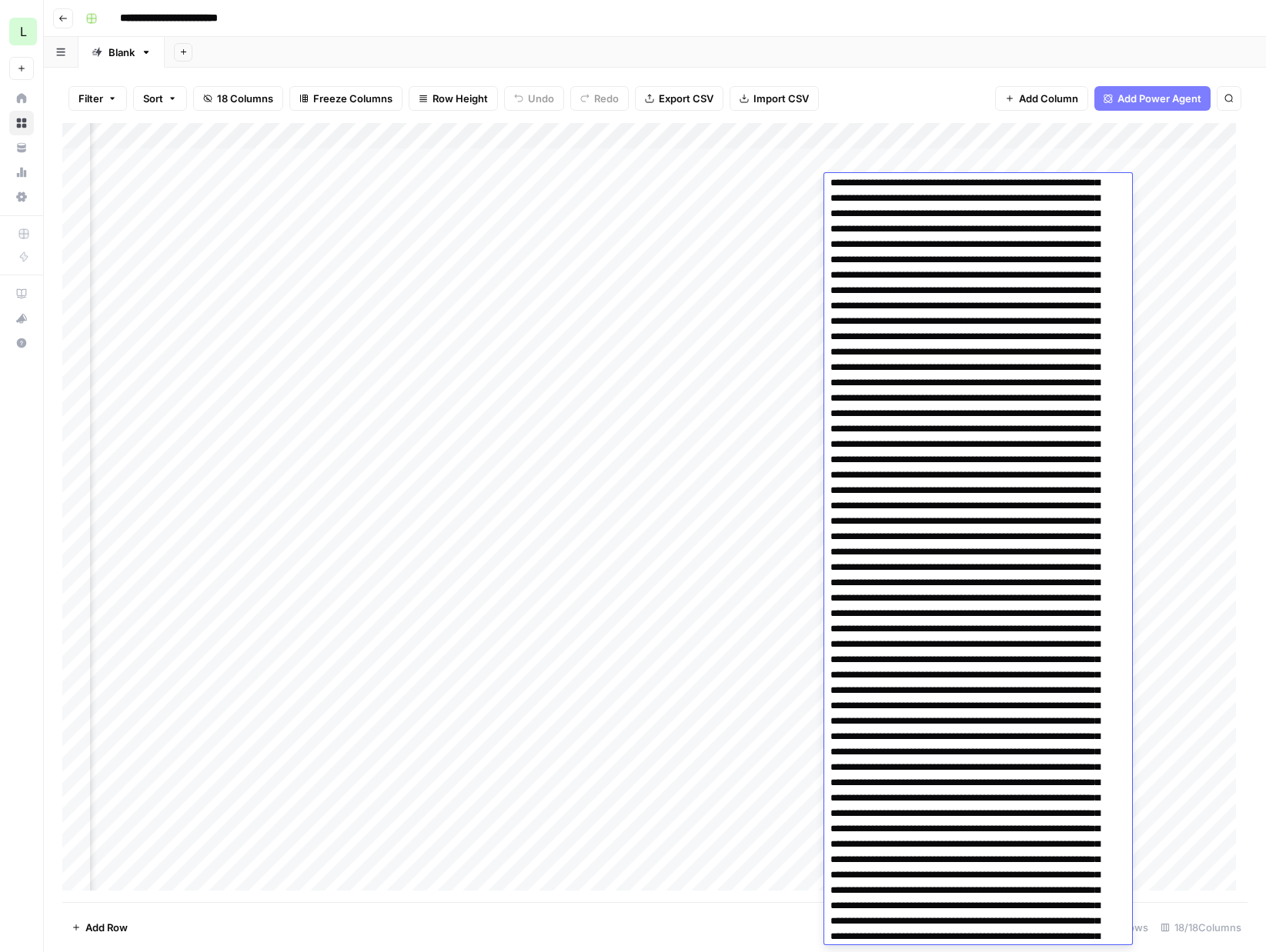
scroll to position [1063, 0]
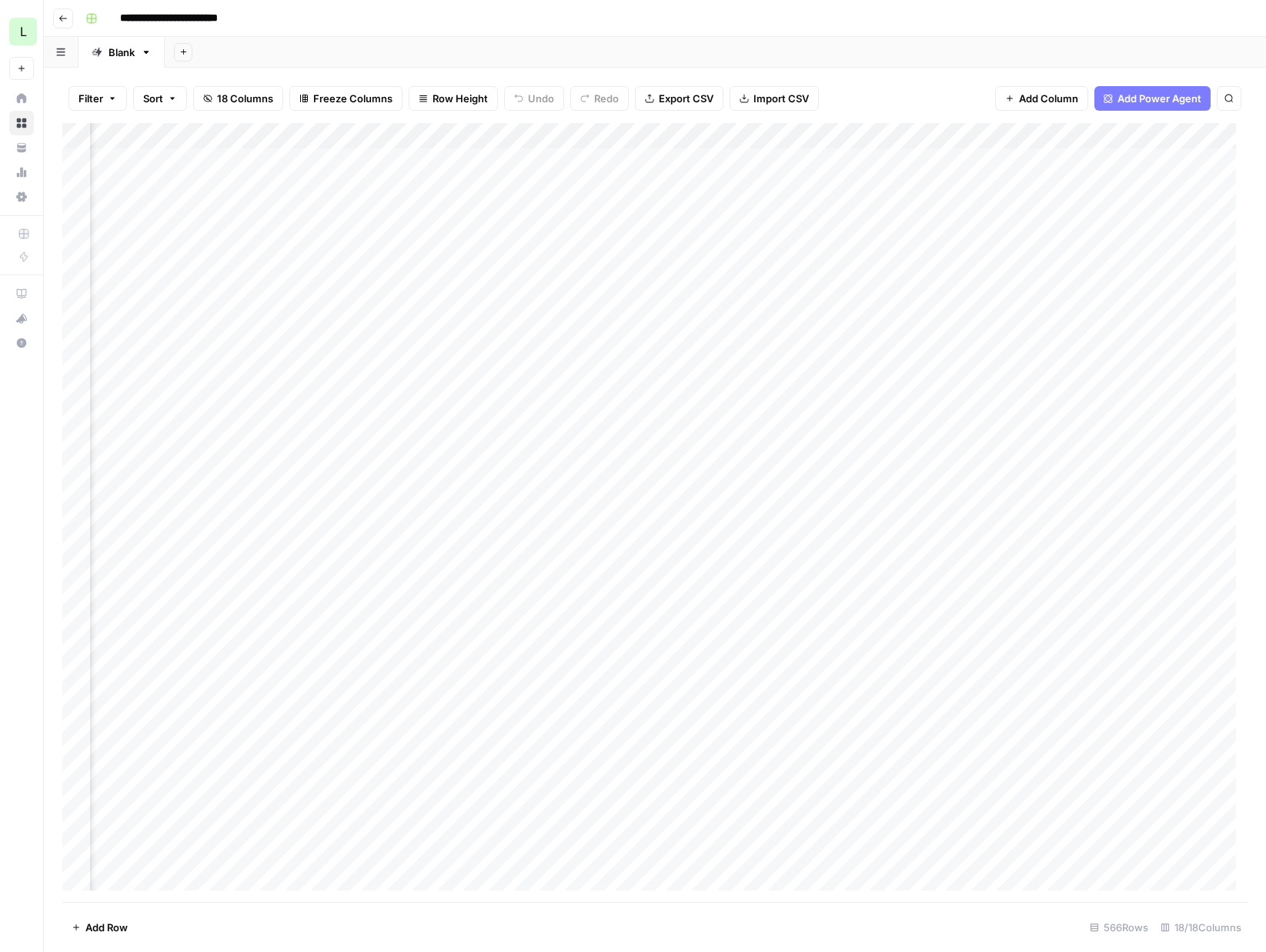
click at [920, 70] on div "Filter Sort 18 Columns Freeze Columns Row Height Undo Redo Export CSV Import CS…" at bounding box center [655, 509] width 1222 height 885
click at [863, 266] on div "Add Column" at bounding box center [654, 513] width 1185 height 780
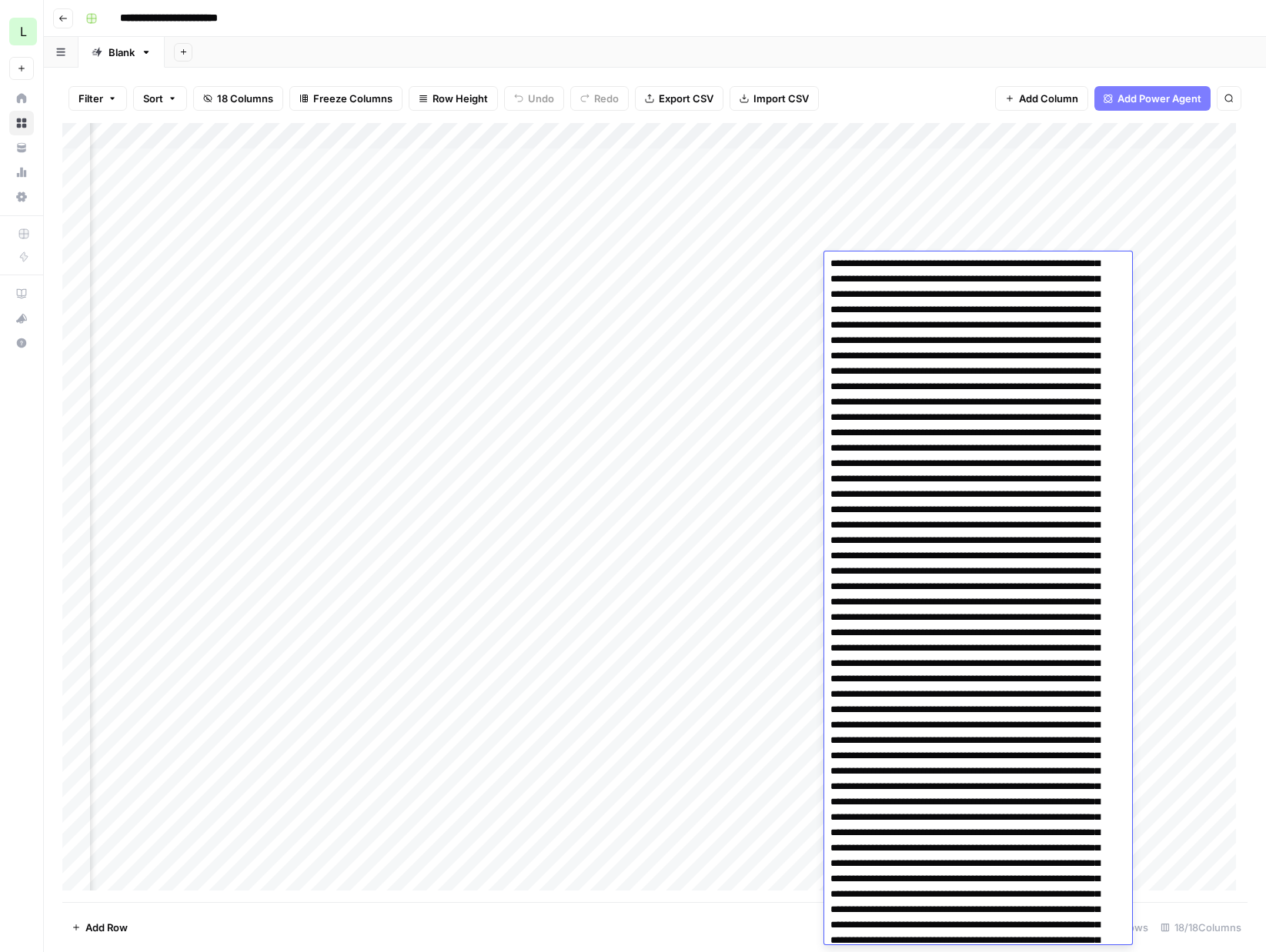
scroll to position [0, 0]
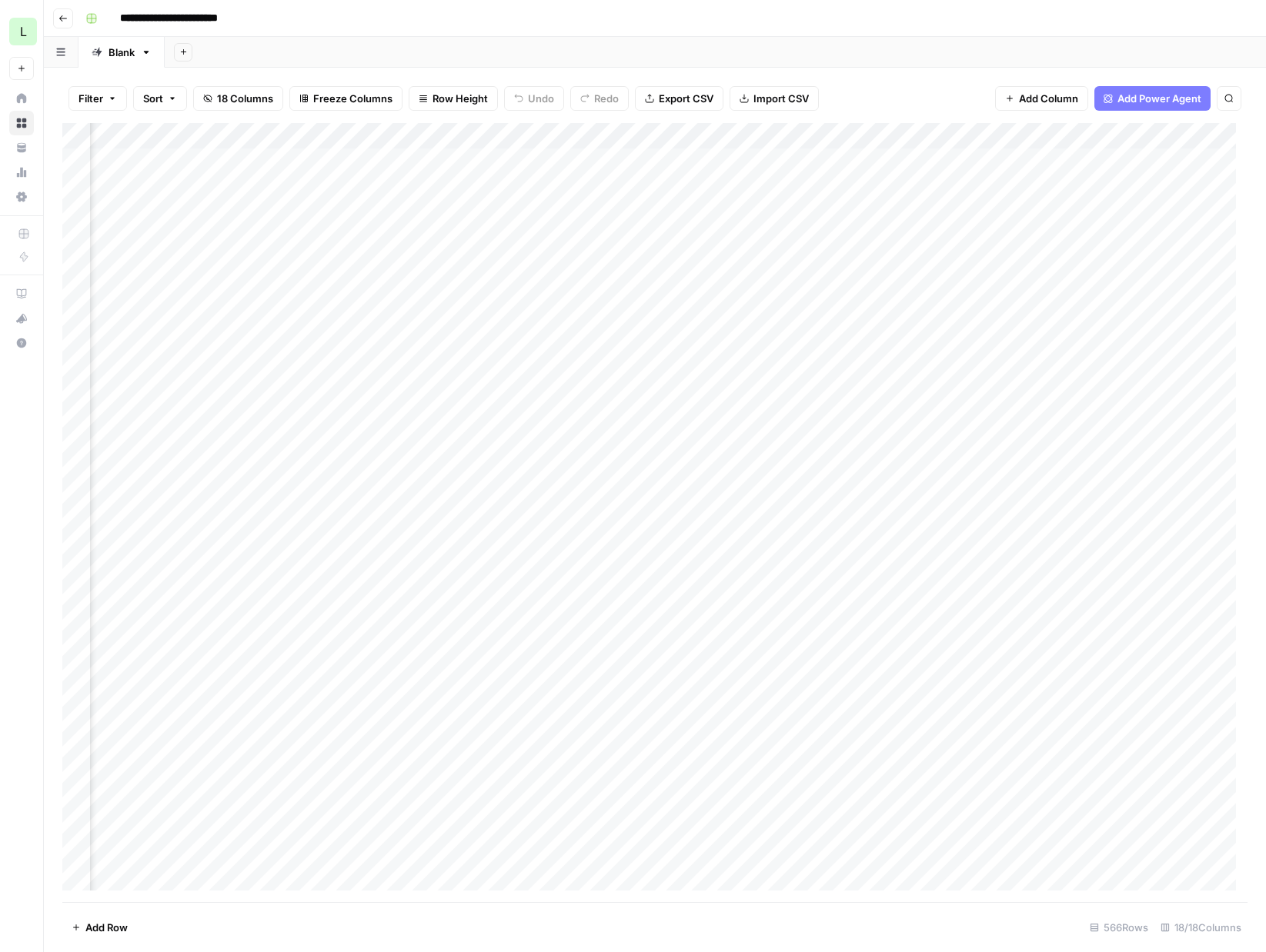
click at [903, 236] on div "Add Column" at bounding box center [654, 513] width 1185 height 780
click at [111, 239] on div "Add Column" at bounding box center [654, 513] width 1185 height 780
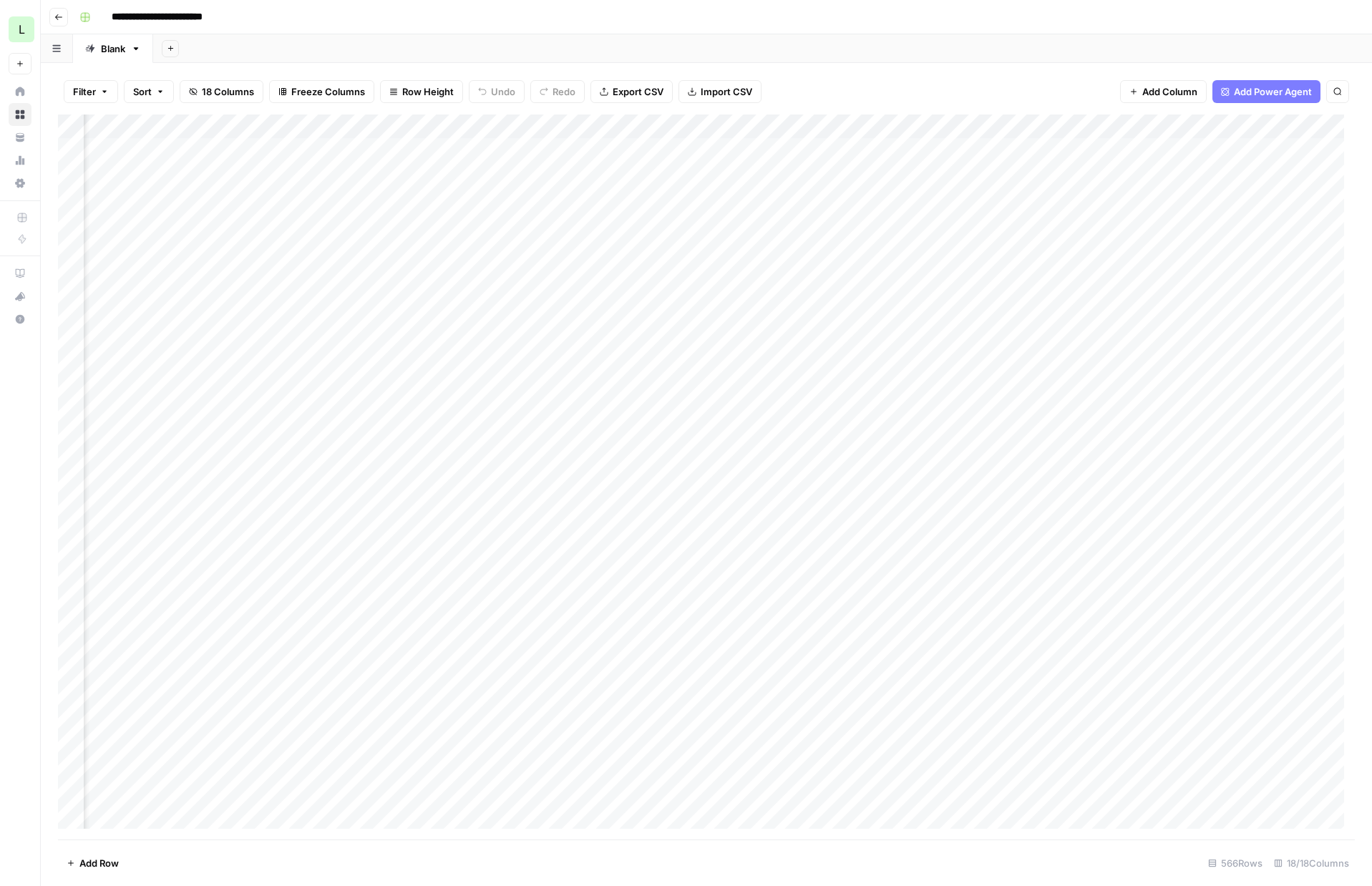
click at [605, 197] on div "Add Column" at bounding box center [706, 477] width 1297 height 726
click at [815, 198] on div "Add Column" at bounding box center [706, 477] width 1297 height 726
click at [815, 197] on div "Add Column" at bounding box center [706, 477] width 1297 height 726
click at [583, 196] on div "Add Column" at bounding box center [706, 477] width 1297 height 726
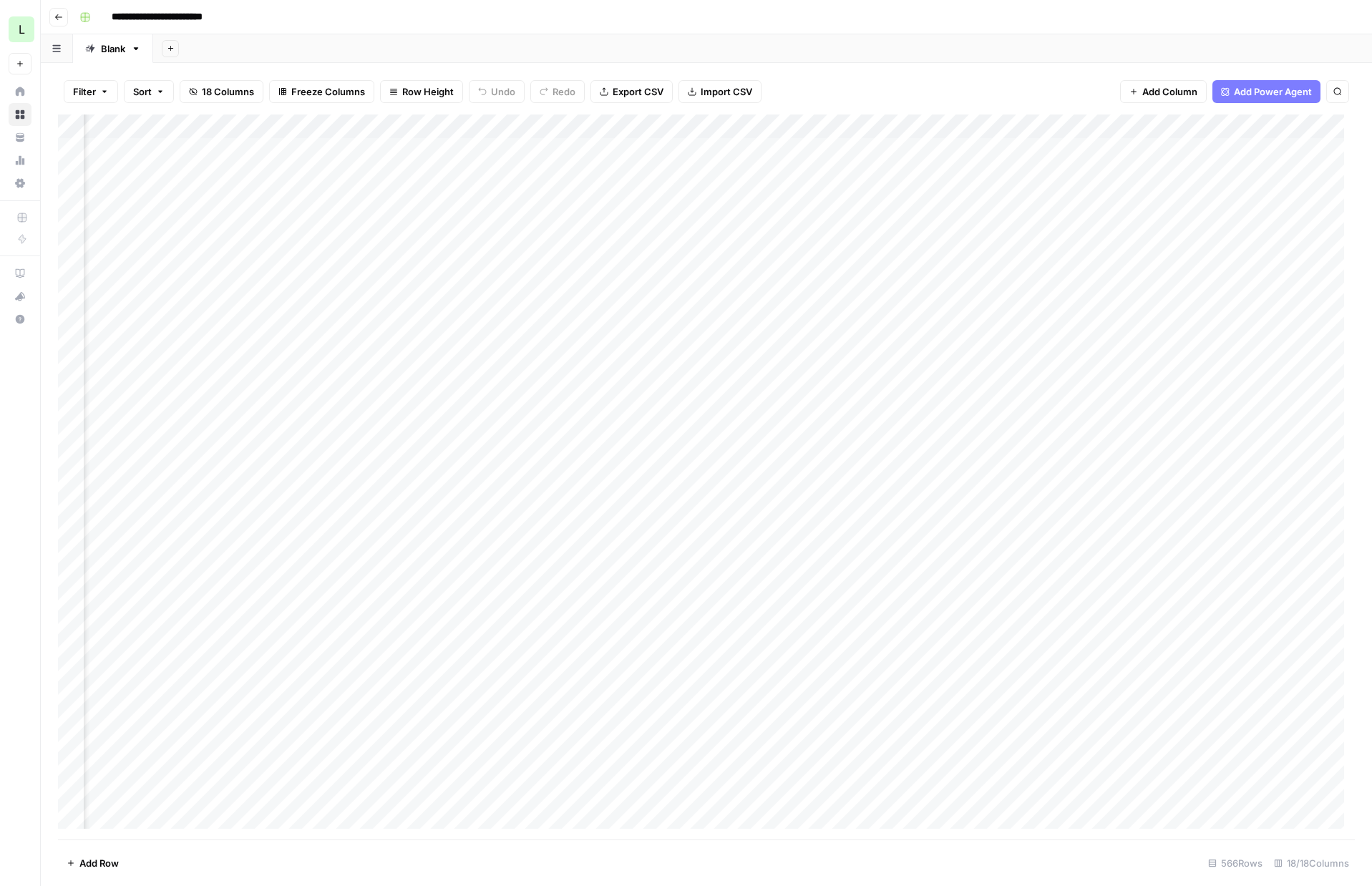
click at [1097, 196] on div "Add Column" at bounding box center [706, 477] width 1297 height 726
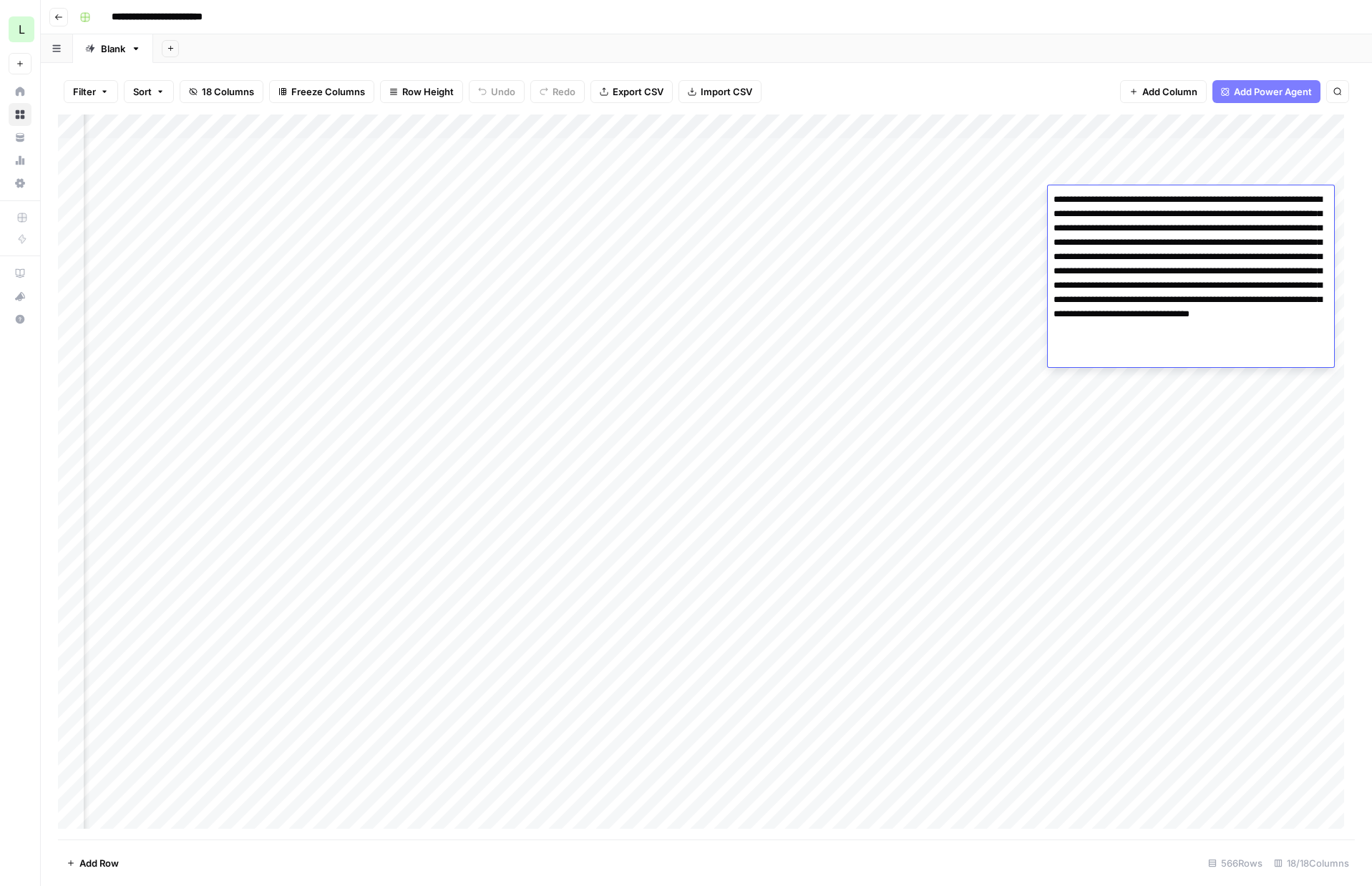
click at [1097, 196] on textarea "**********" at bounding box center [1191, 278] width 287 height 177
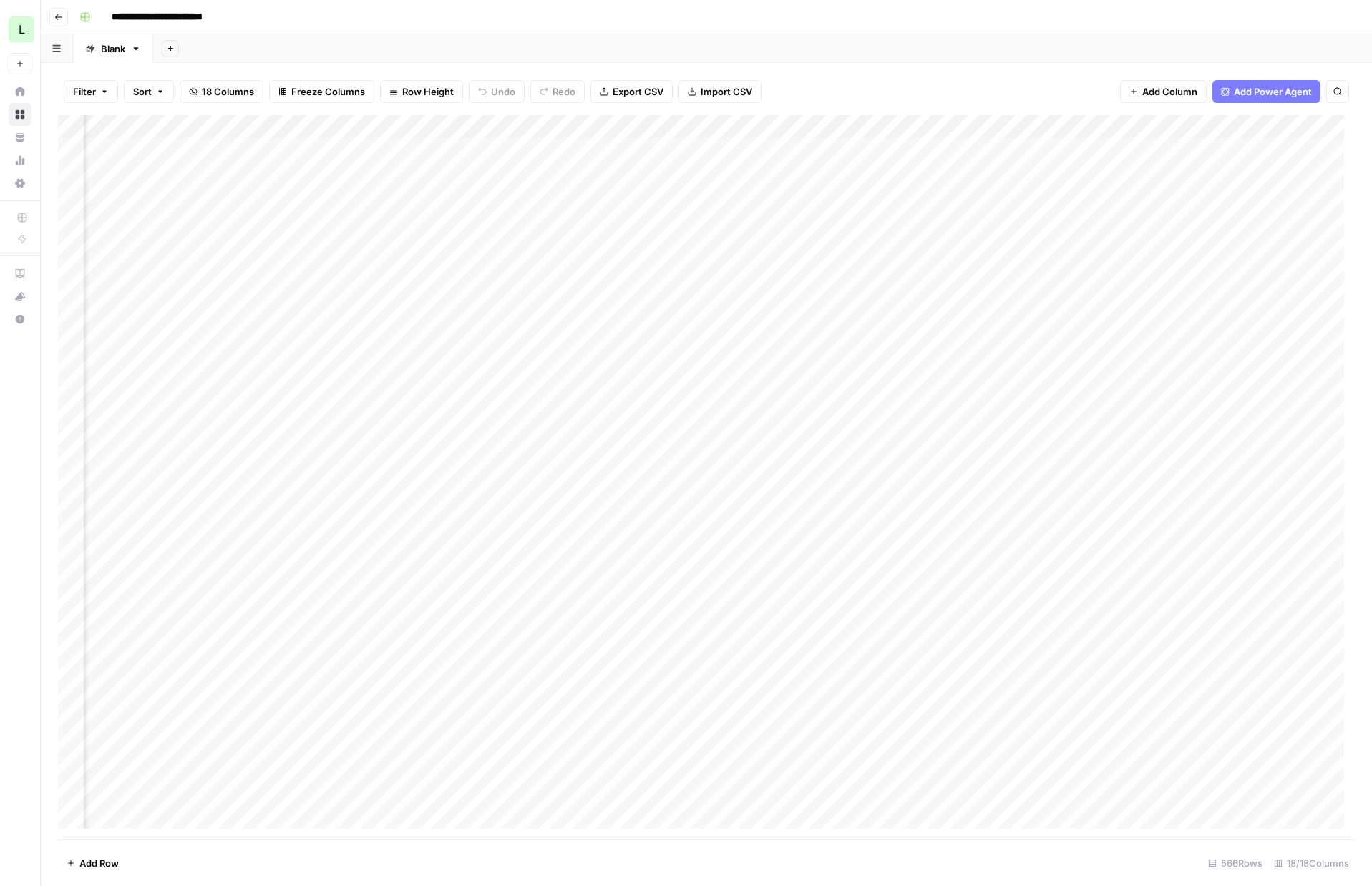
click at [841, 193] on div "Add Column" at bounding box center [706, 477] width 1297 height 726
click at [851, 200] on div "Add Column" at bounding box center [706, 477] width 1297 height 726
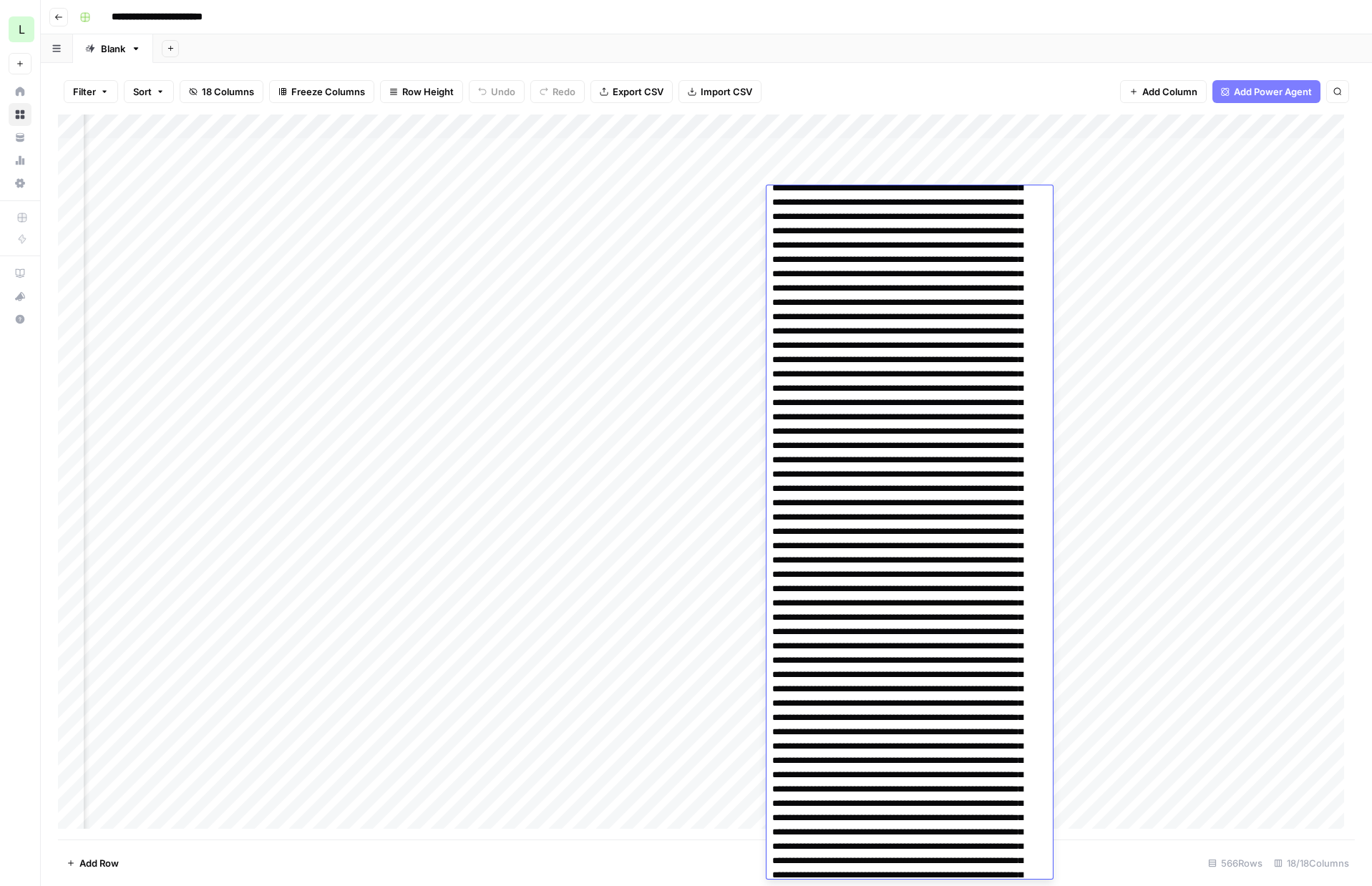
scroll to position [0, 0]
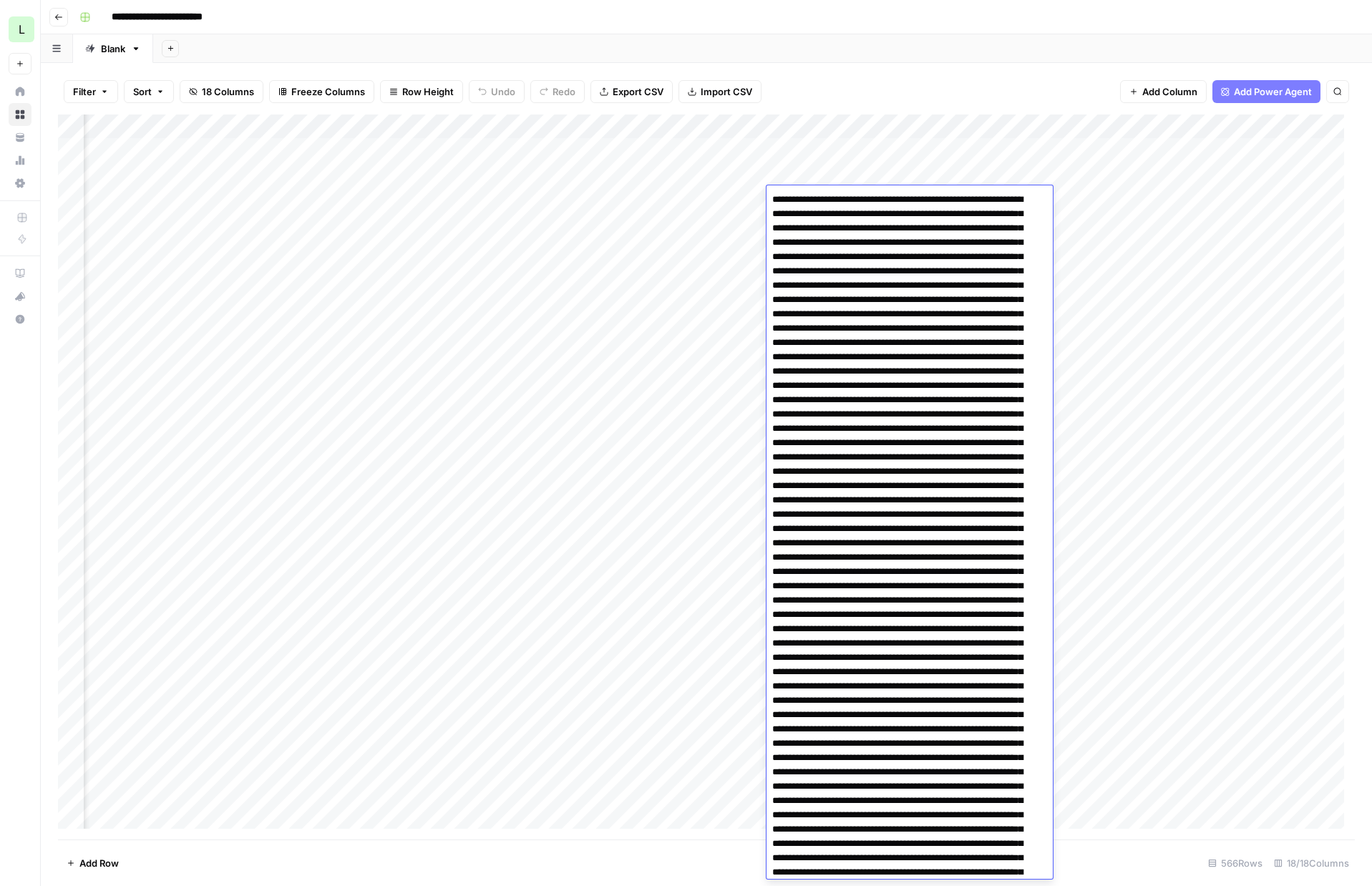
drag, startPoint x: 901, startPoint y: 552, endPoint x: 750, endPoint y: -122, distance: 690.7
click at [750, 0] on html "**********" at bounding box center [686, 443] width 1372 height 886
click at [570, 198] on div "Add Column" at bounding box center [706, 477] width 1297 height 726
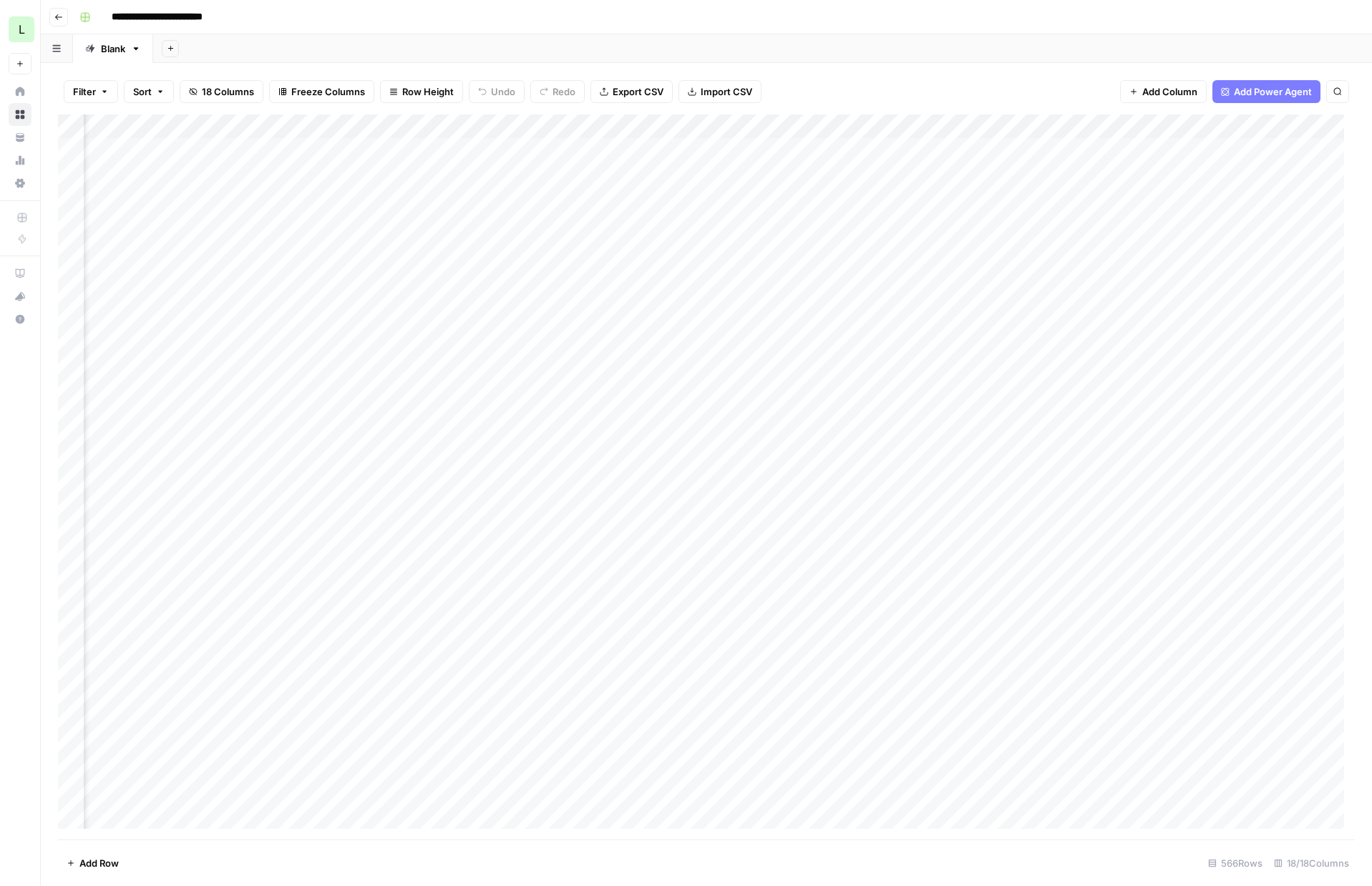
click at [570, 198] on div "Add Column" at bounding box center [706, 477] width 1297 height 726
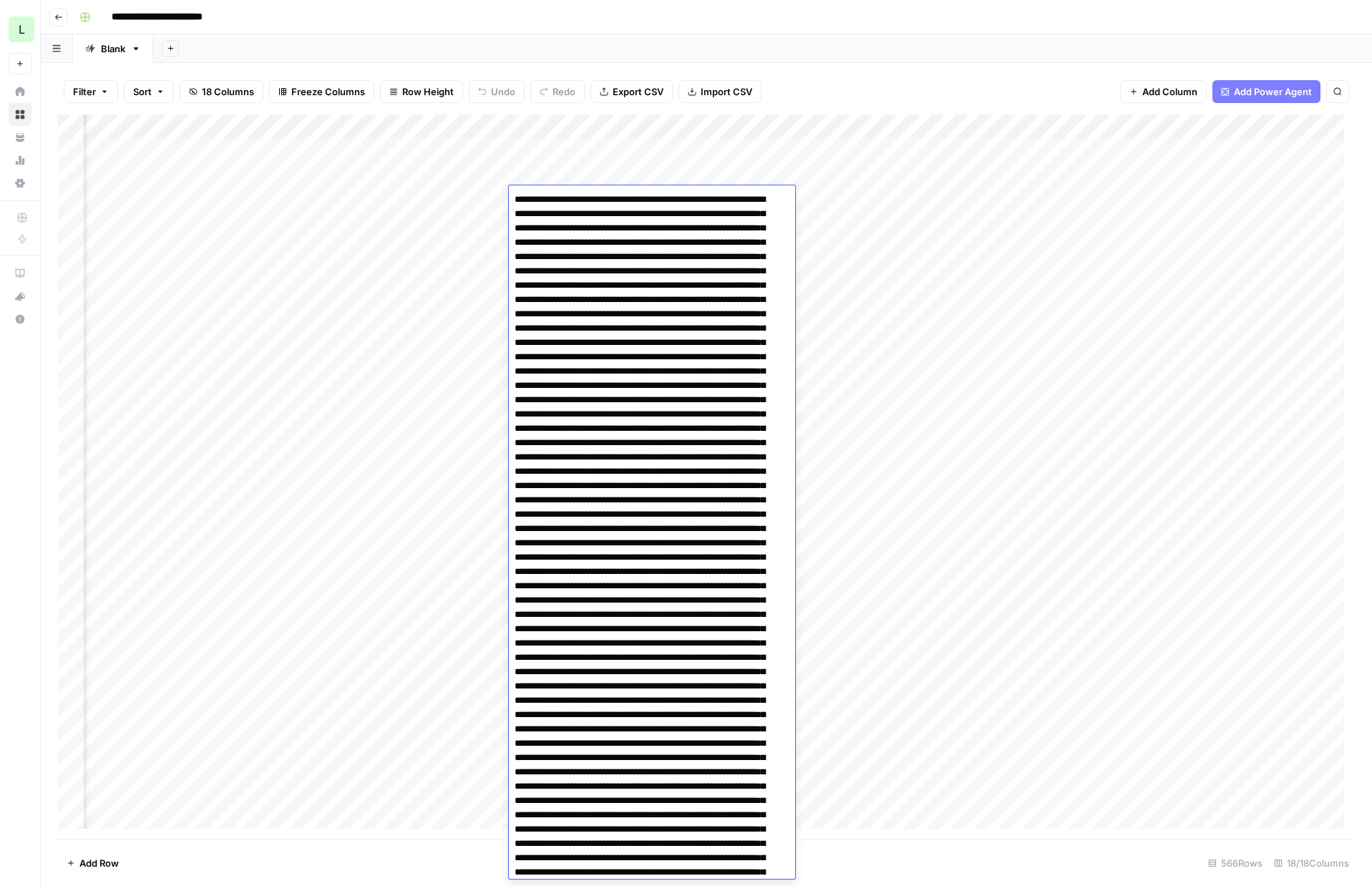
drag, startPoint x: 611, startPoint y: 495, endPoint x: 473, endPoint y: -97, distance: 607.9
click at [473, 0] on html "**********" at bounding box center [686, 443] width 1372 height 886
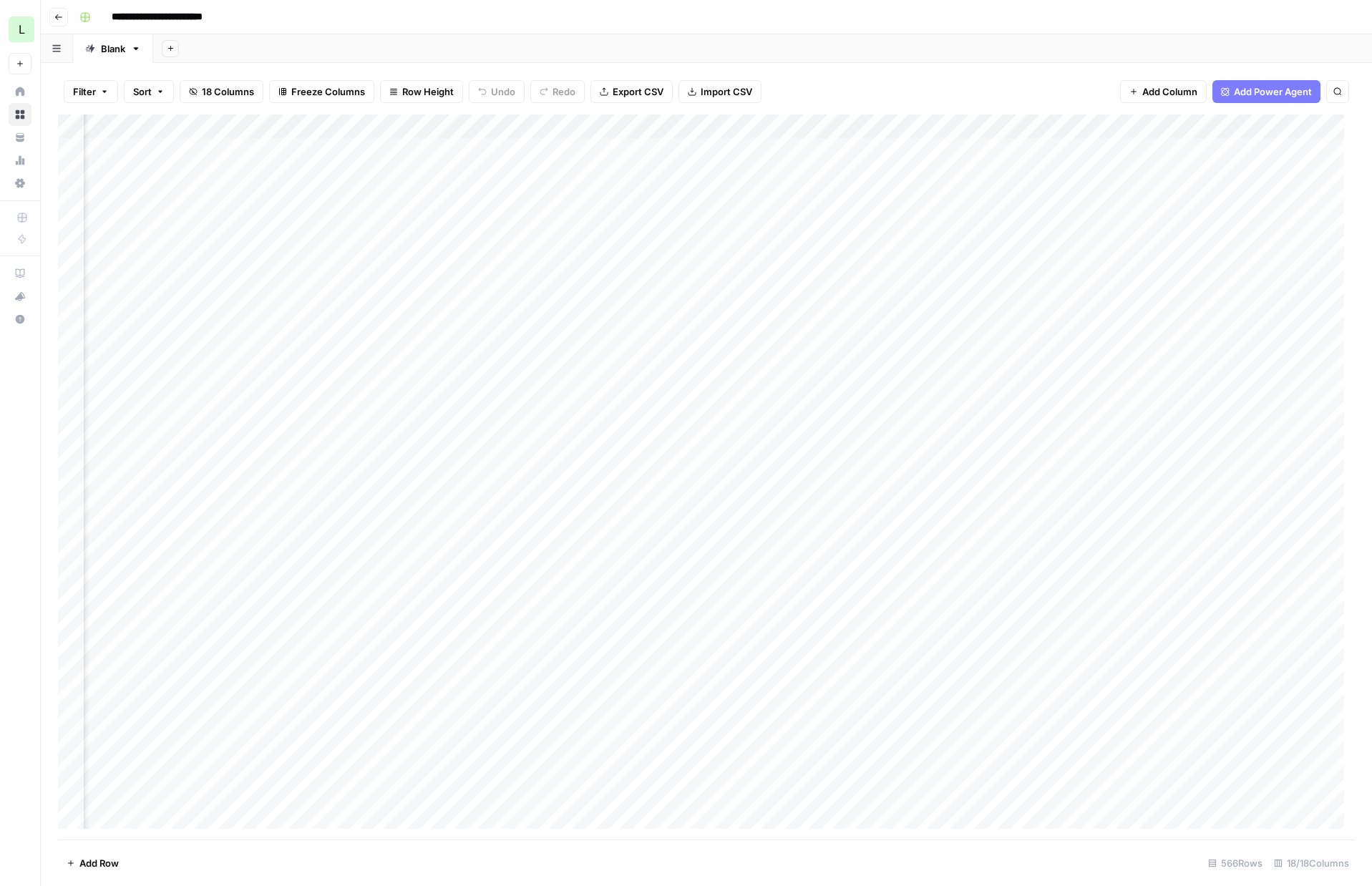
click at [550, 172] on div "Add Column" at bounding box center [706, 477] width 1297 height 726
click at [551, 192] on div "Add Column" at bounding box center [706, 477] width 1297 height 726
click at [466, 201] on div "Add Column" at bounding box center [706, 477] width 1297 height 726
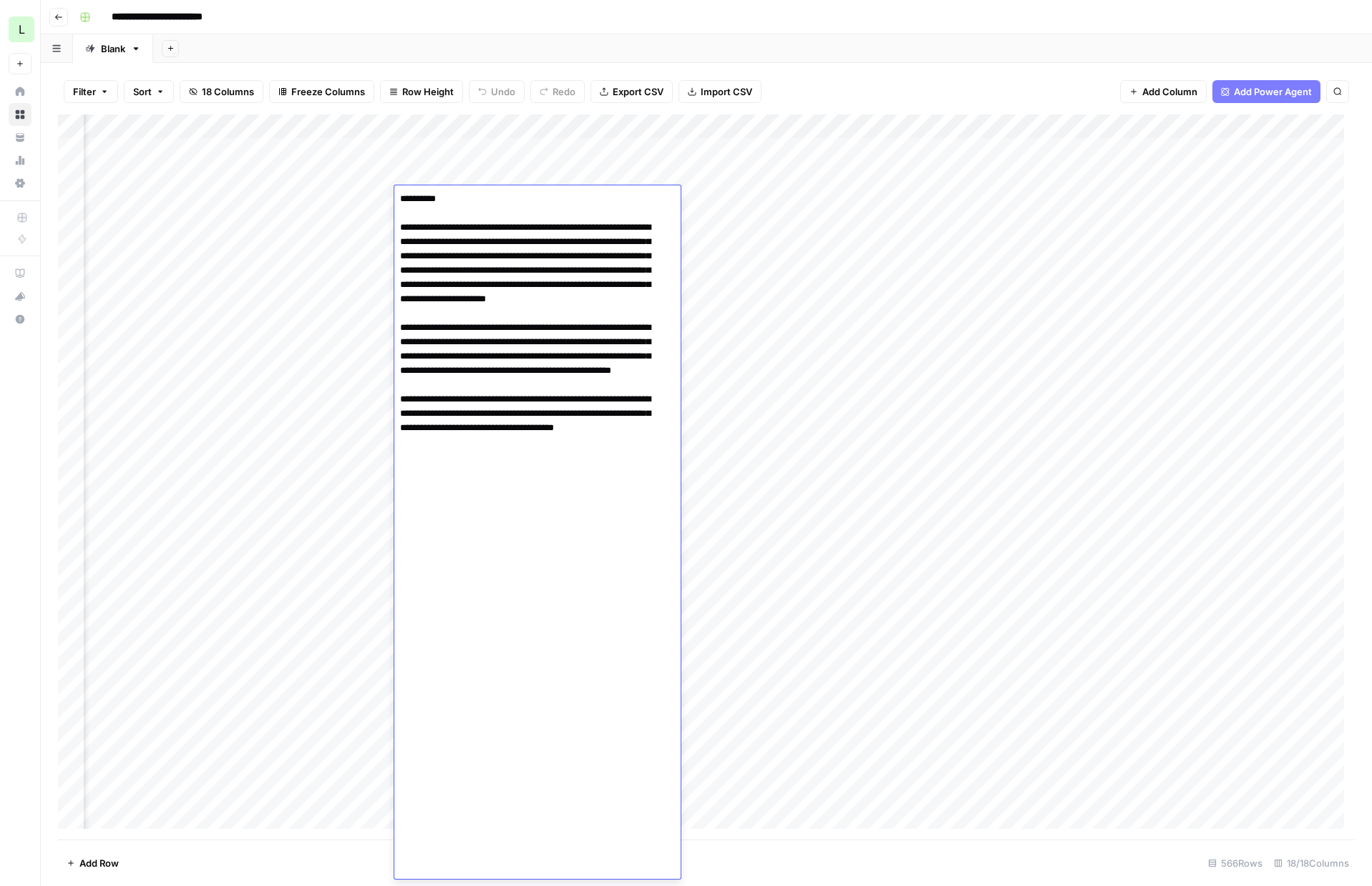
scroll to position [4672, 0]
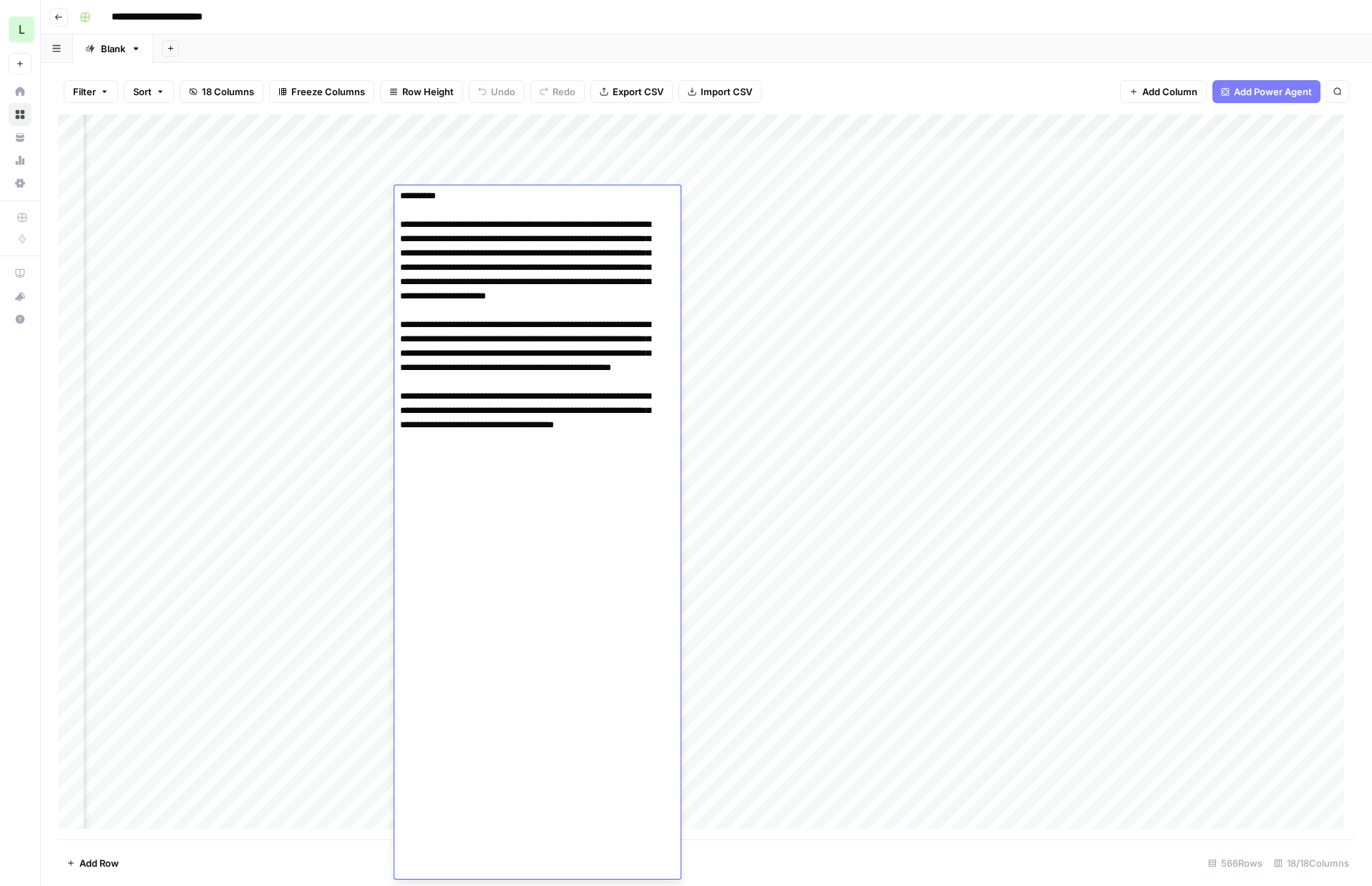
drag, startPoint x: 492, startPoint y: 666, endPoint x: 490, endPoint y: 573, distance: 93.0
click at [461, 125] on div "Add Column" at bounding box center [706, 477] width 1297 height 726
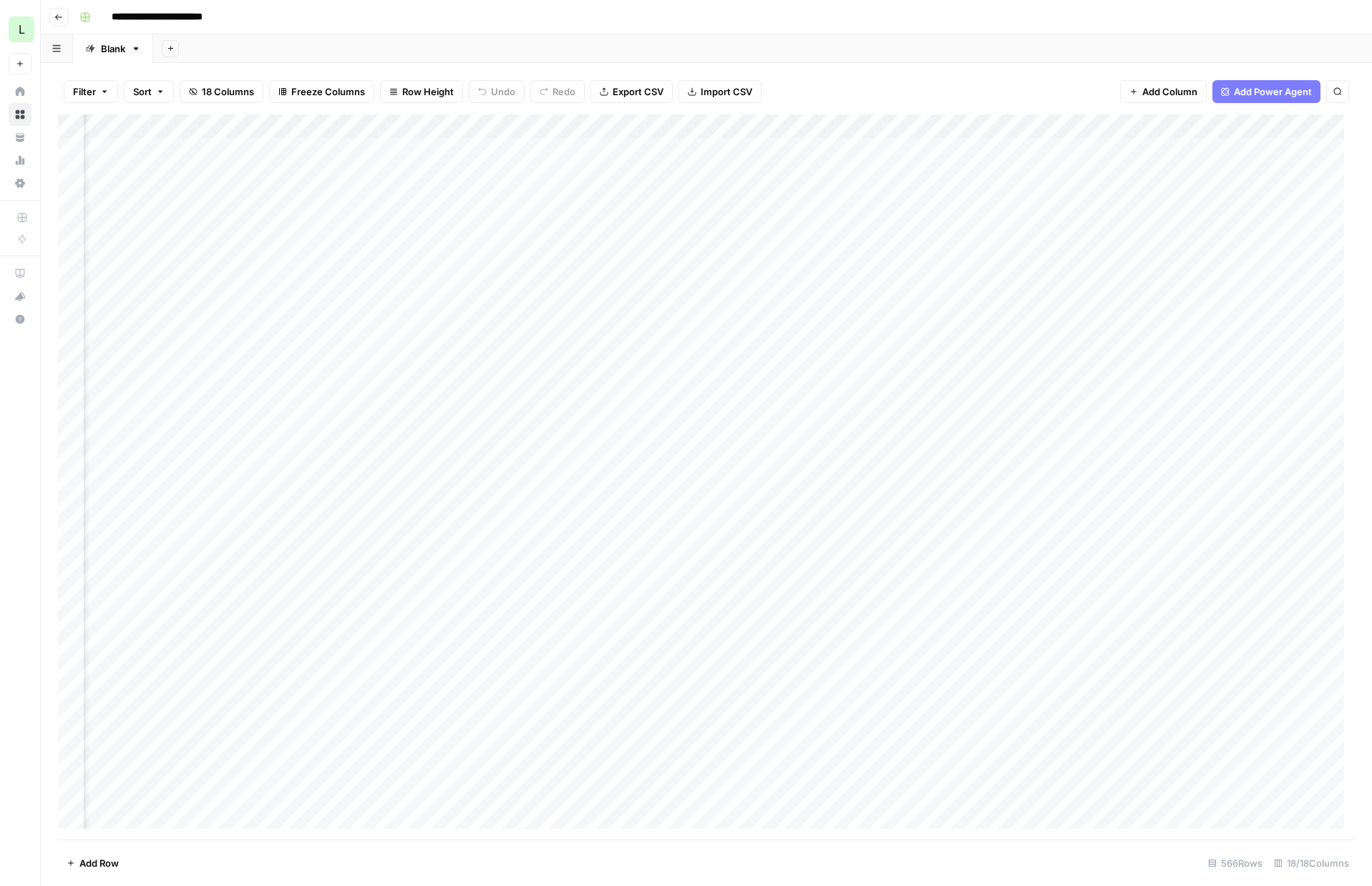
click at [488, 105] on div "Filter Sort 18 Columns Freeze Columns Row Height Undo Redo Export CSV Import CS…" at bounding box center [706, 91] width 1297 height 46
click at [492, 107] on div "Filter Sort 18 Columns Freeze Columns Row Height Undo Redo Export CSV Import CS…" at bounding box center [706, 91] width 1297 height 46
click at [1176, 149] on div "Add Column" at bounding box center [706, 477] width 1297 height 726
click at [1176, 150] on div "Add Column" at bounding box center [706, 477] width 1297 height 726
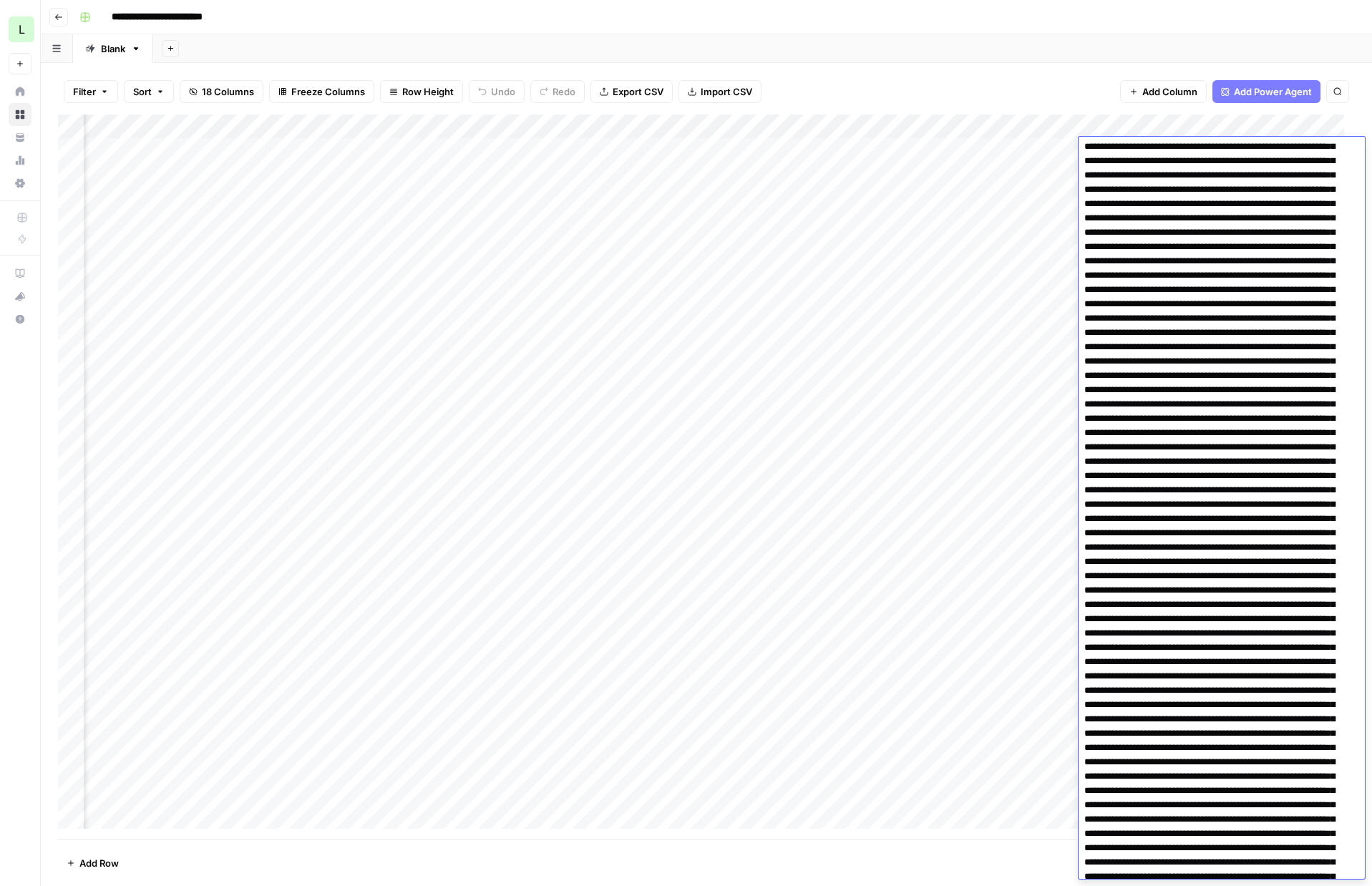
scroll to position [0, 0]
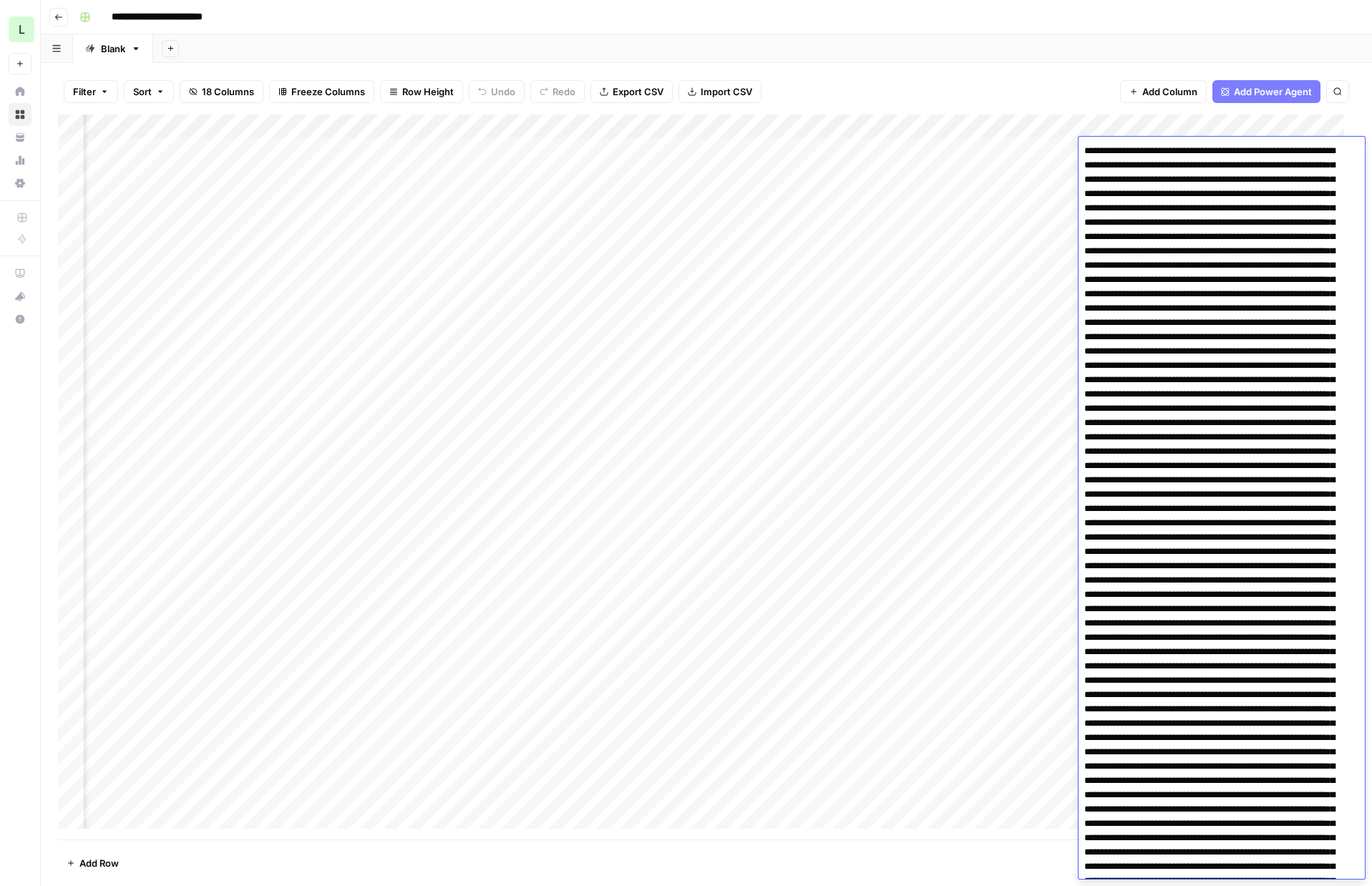
drag, startPoint x: 1200, startPoint y: 254, endPoint x: 988, endPoint y: -20, distance: 346.4
click at [988, 0] on html "**********" at bounding box center [686, 443] width 1372 height 886
click at [831, 72] on div "Filter Sort 18 Columns Freeze Columns Row Height Undo Redo Export CSV Import CS…" at bounding box center [706, 91] width 1297 height 46
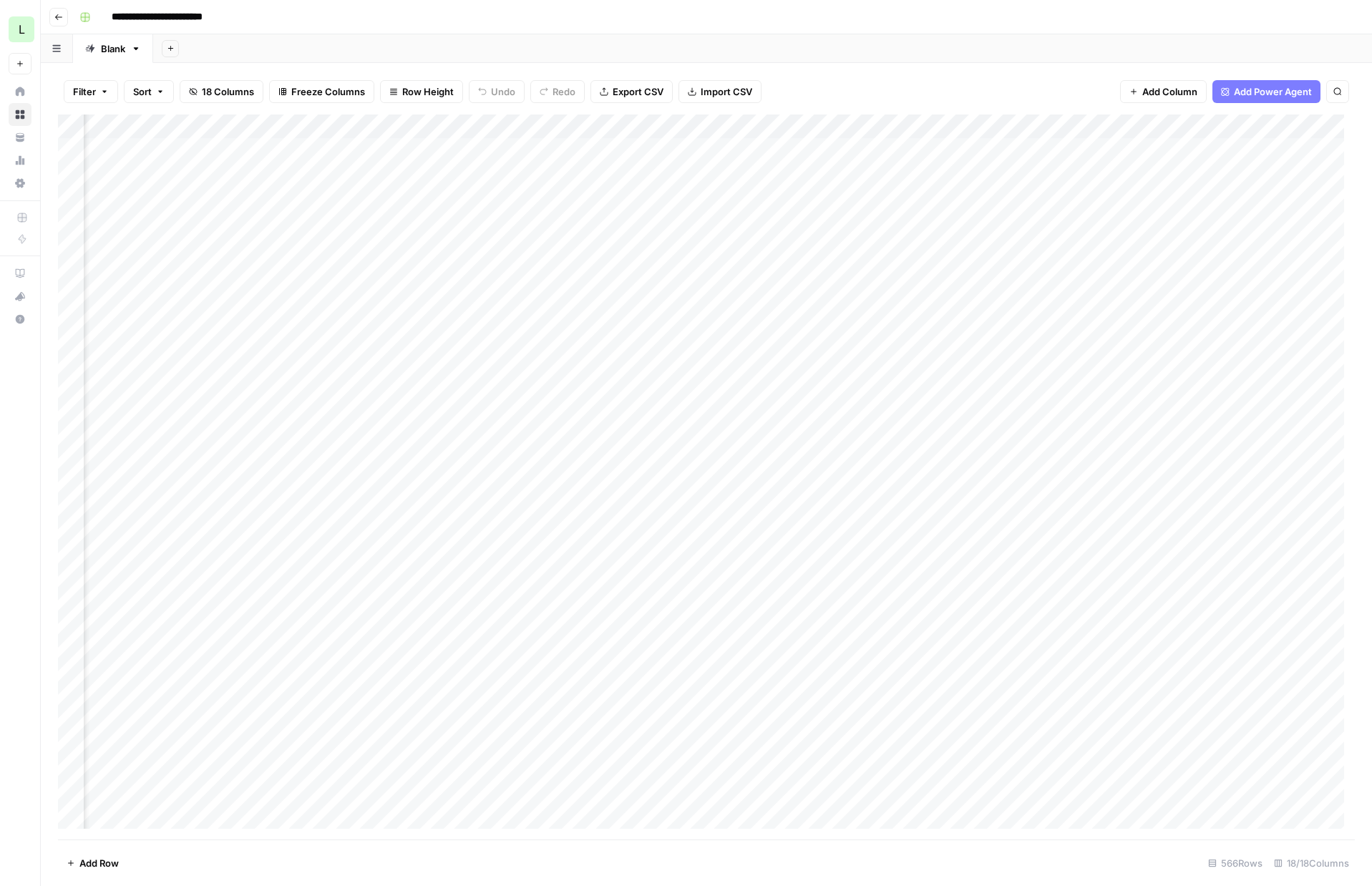
click at [436, 154] on div "Add Column" at bounding box center [706, 477] width 1297 height 726
click at [439, 150] on div "Add Column" at bounding box center [706, 477] width 1297 height 726
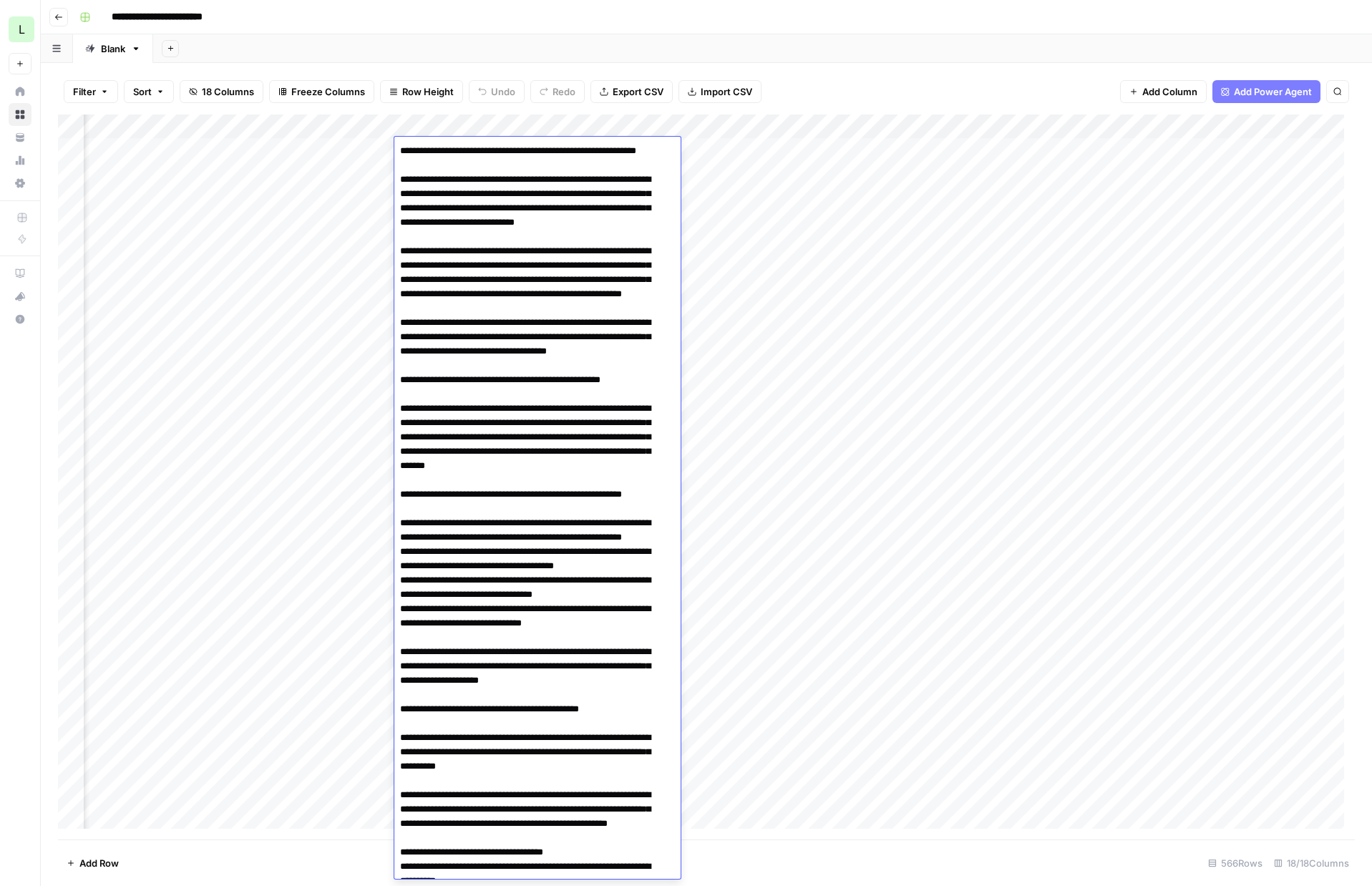
scroll to position [2905, 0]
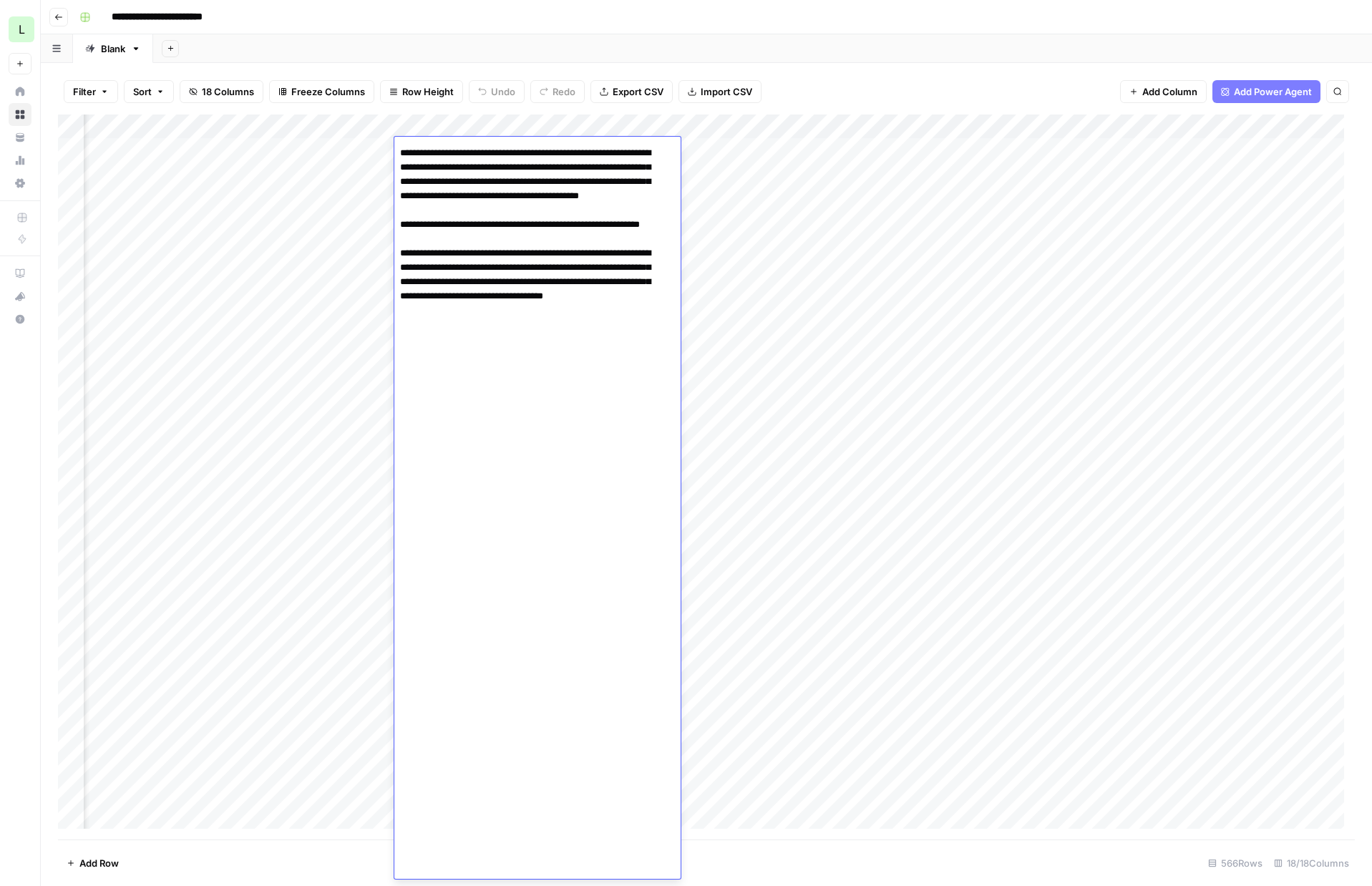
drag, startPoint x: 461, startPoint y: 210, endPoint x: 440, endPoint y: 177, distance: 39.1
click at [988, 89] on div "Filter Sort 18 Columns Freeze Columns Row Height Undo Redo Export CSV Import CS…" at bounding box center [706, 91] width 1297 height 46
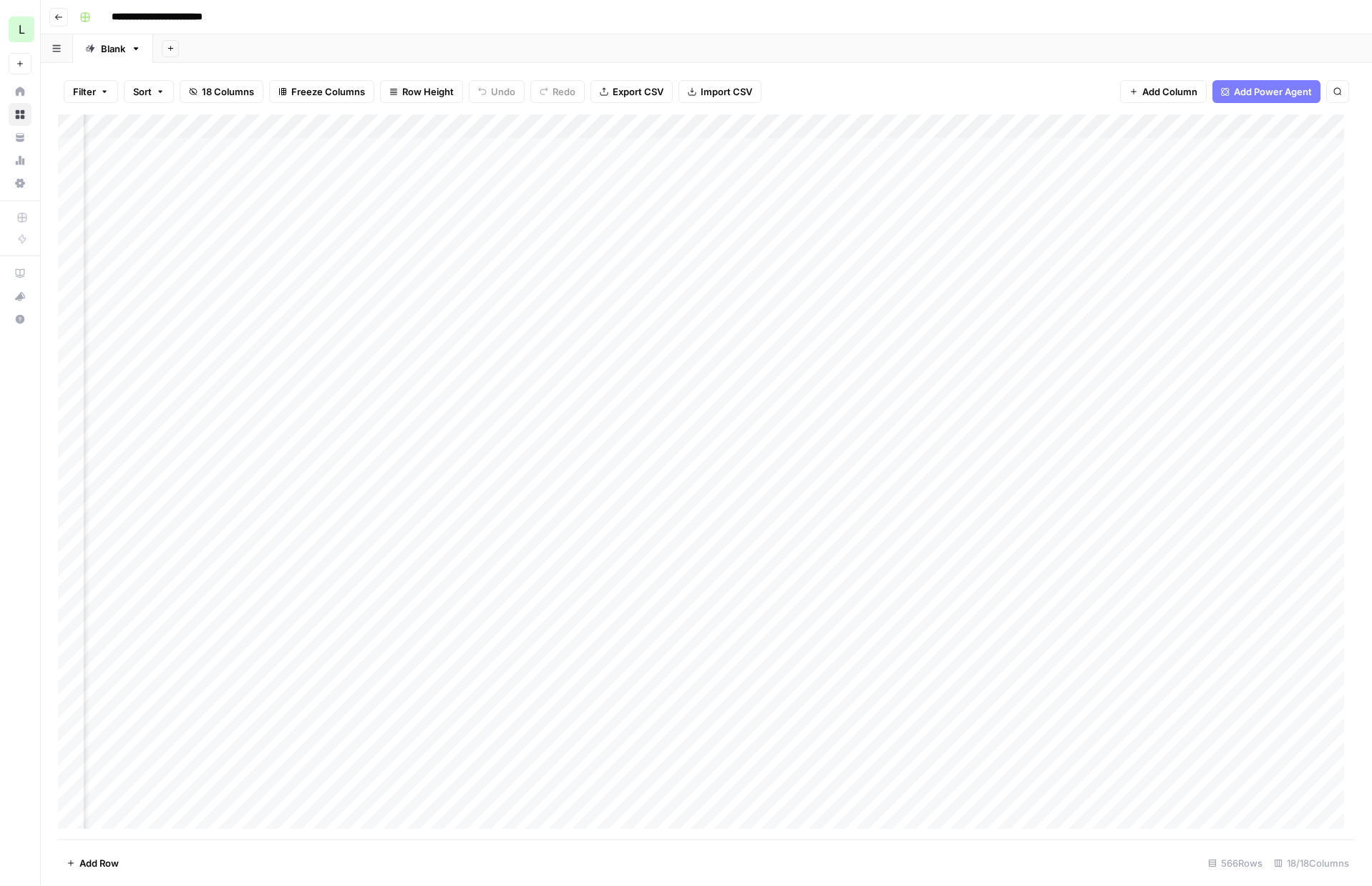
click at [1176, 144] on div "Add Column" at bounding box center [706, 477] width 1297 height 726
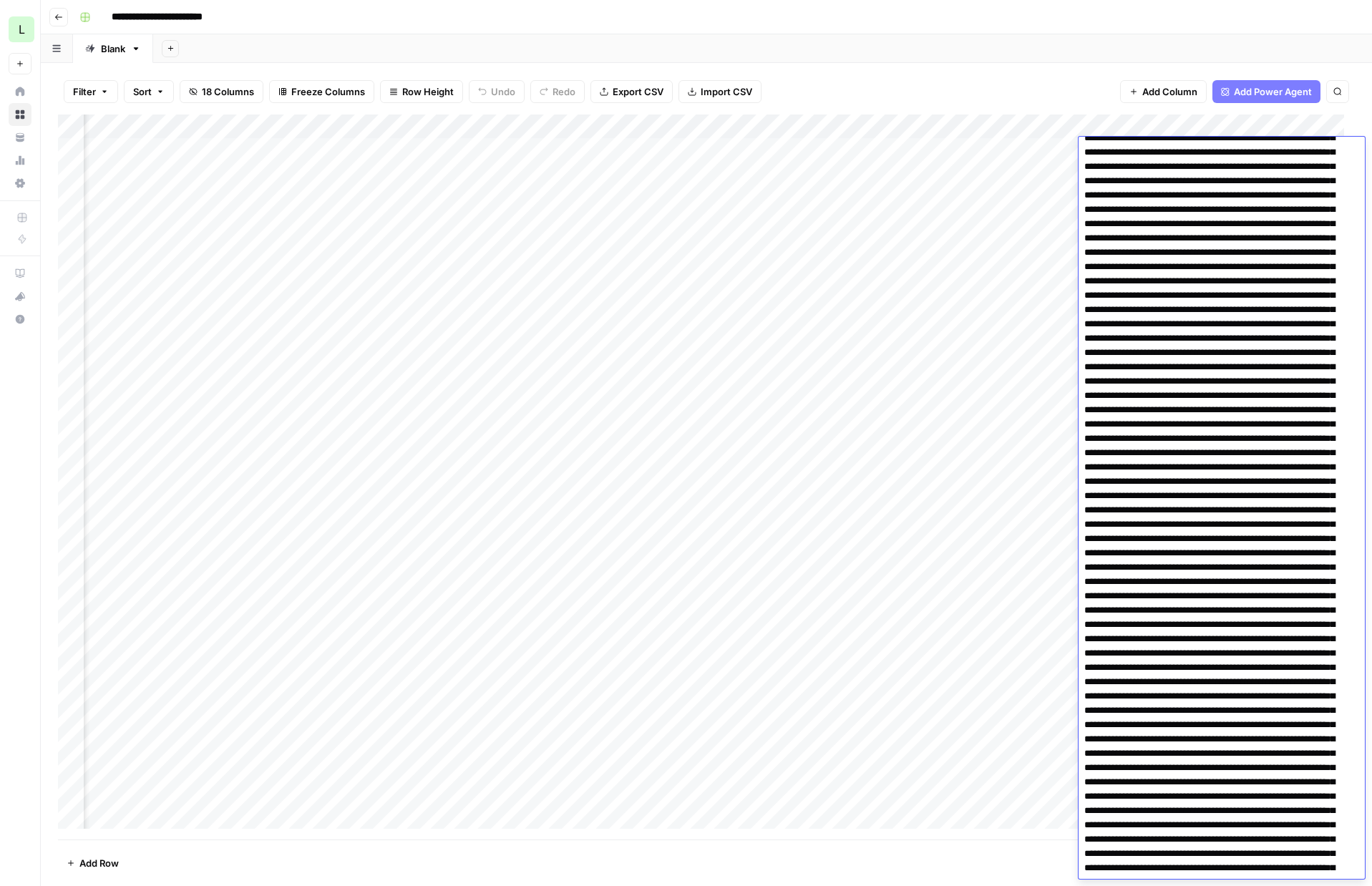
scroll to position [0, 0]
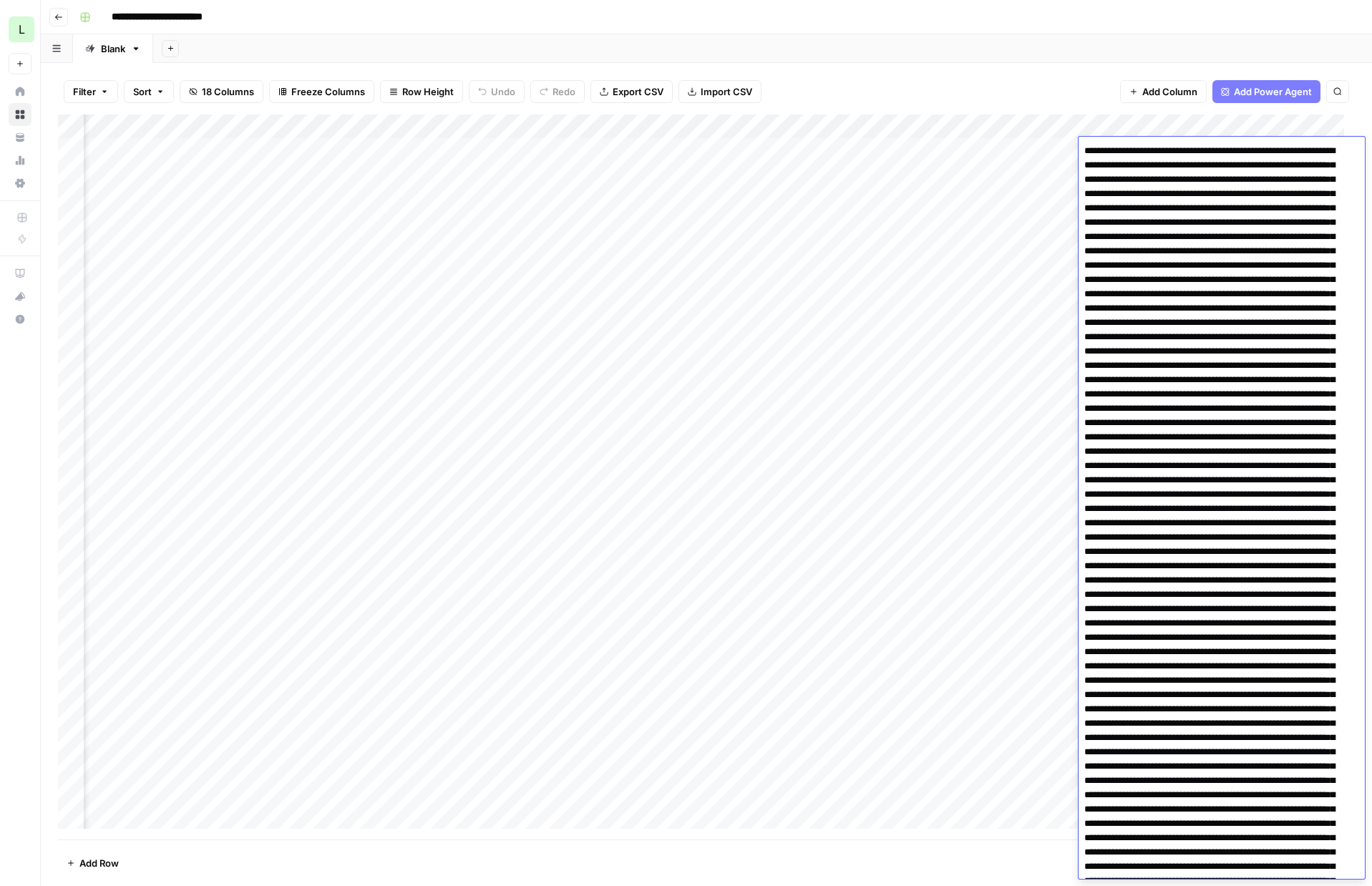
drag, startPoint x: 1258, startPoint y: 365, endPoint x: 1059, endPoint y: 72, distance: 354.2
click at [1059, 72] on body "**********" at bounding box center [686, 443] width 1372 height 886
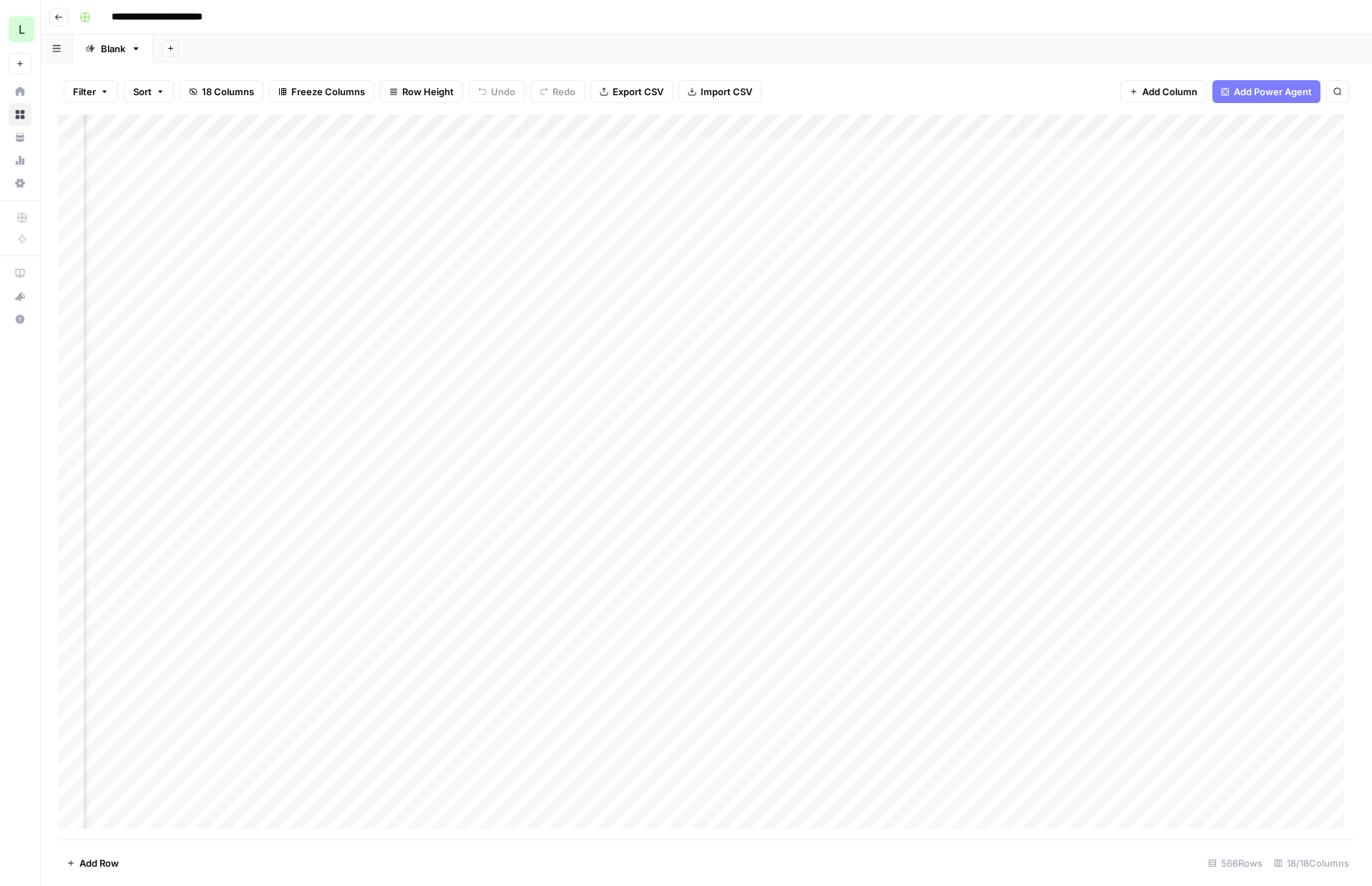
click at [428, 145] on div "Add Column" at bounding box center [706, 477] width 1297 height 726
click at [427, 147] on div "Add Column" at bounding box center [706, 477] width 1297 height 726
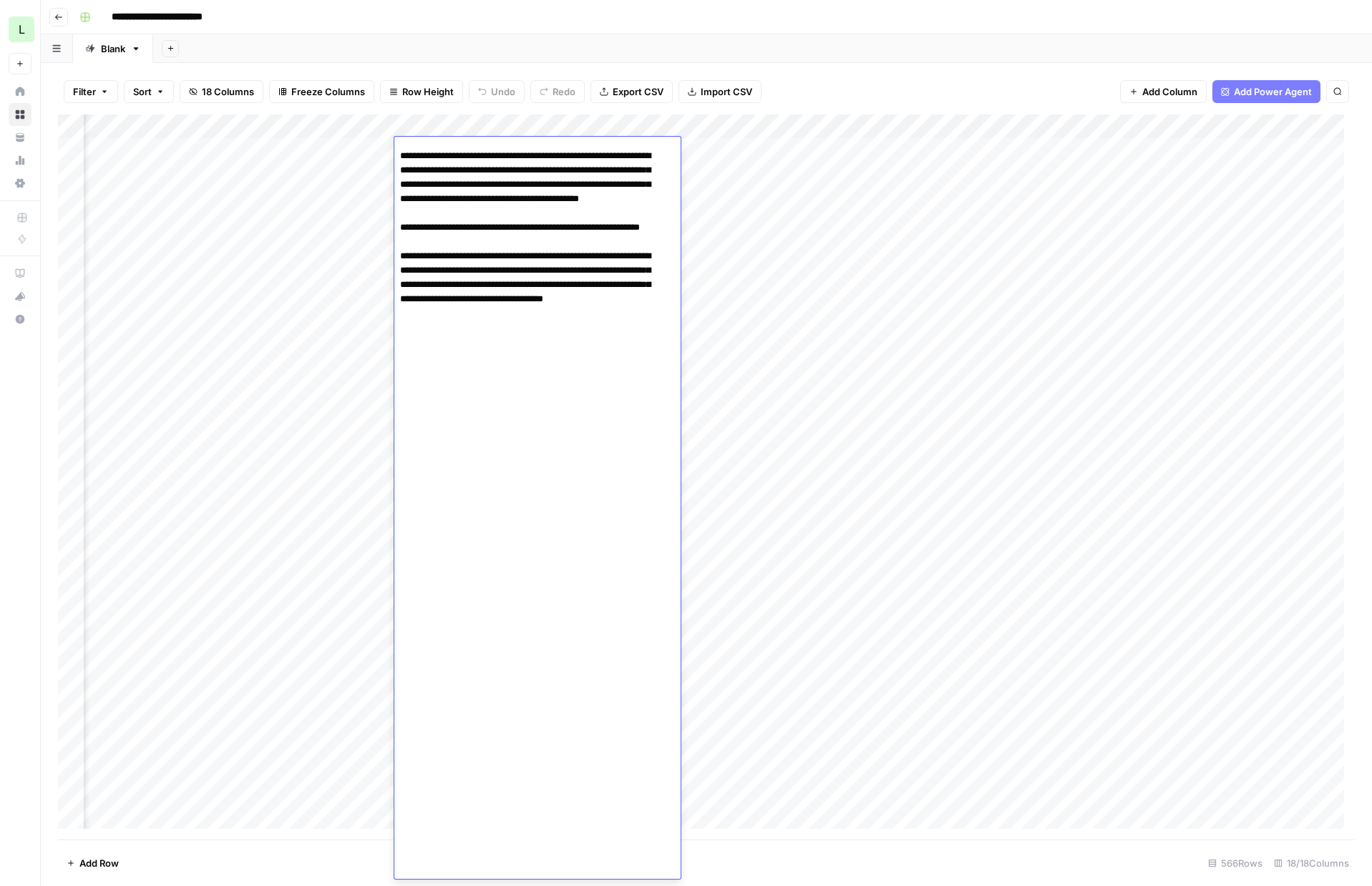
scroll to position [2902, 0]
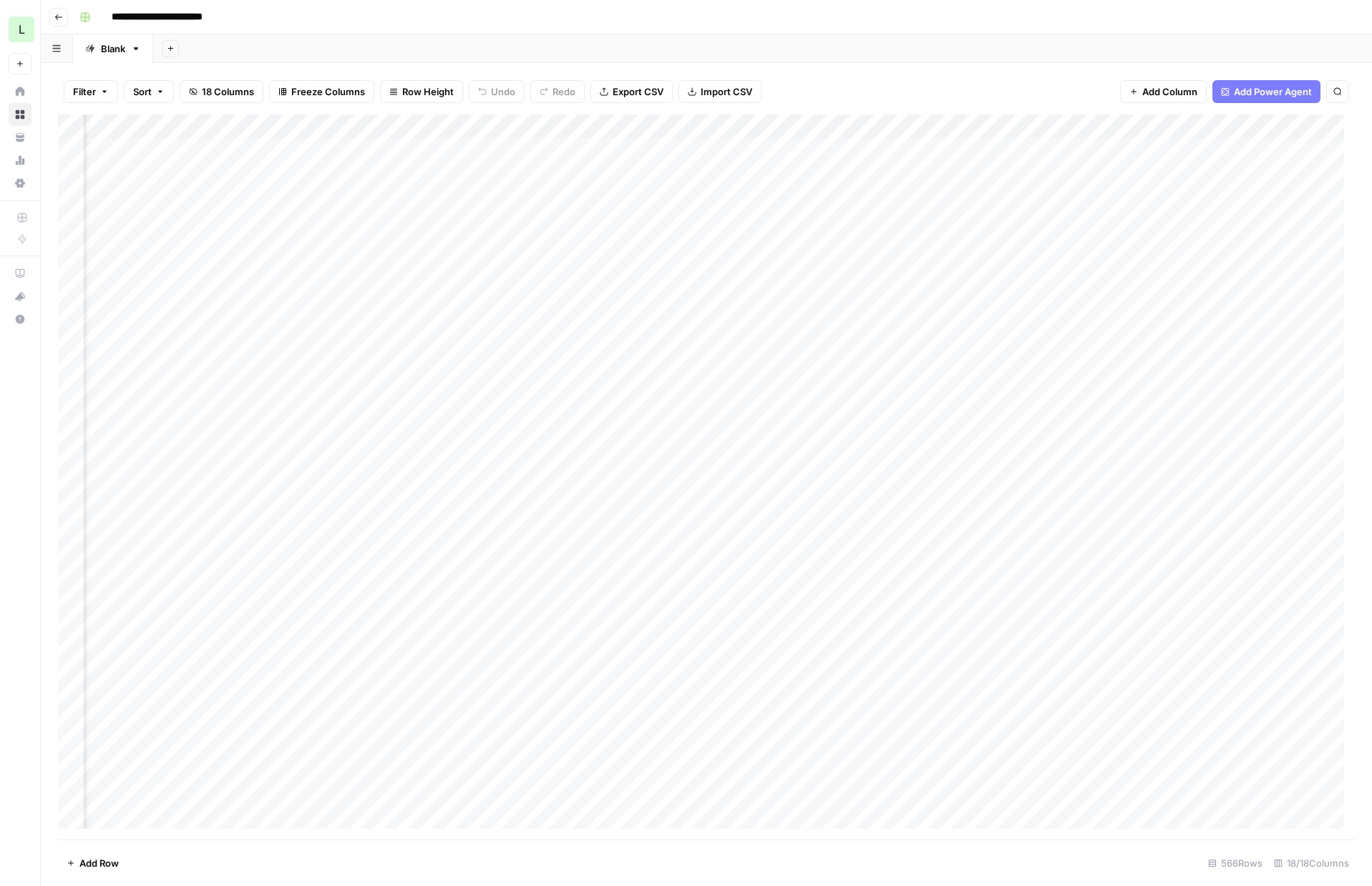
click at [238, 170] on div "Add Column" at bounding box center [706, 477] width 1297 height 726
click at [457, 179] on div "Add Column" at bounding box center [706, 477] width 1297 height 726
click at [460, 173] on div "Add Column" at bounding box center [706, 477] width 1297 height 726
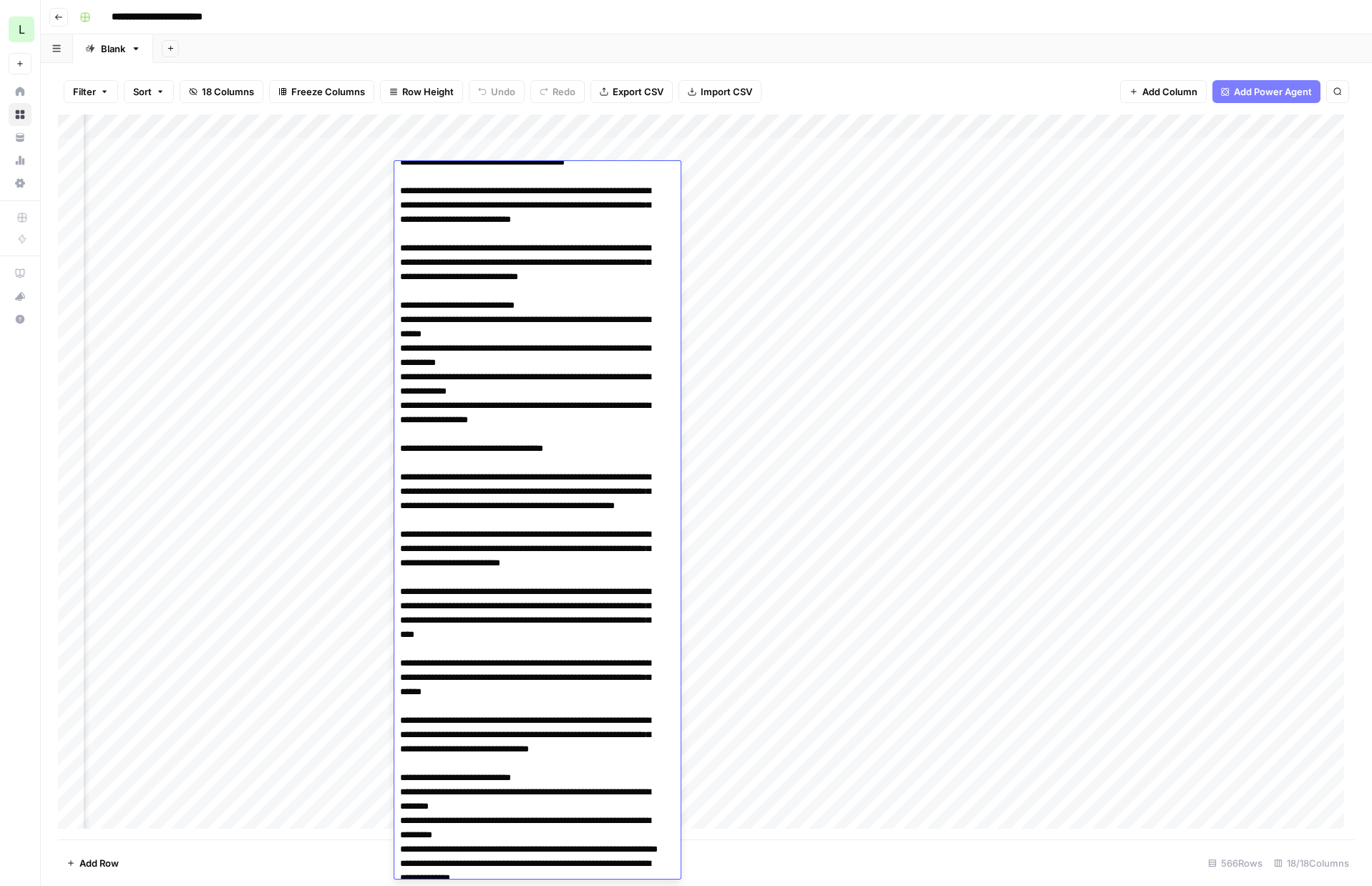
scroll to position [0, 0]
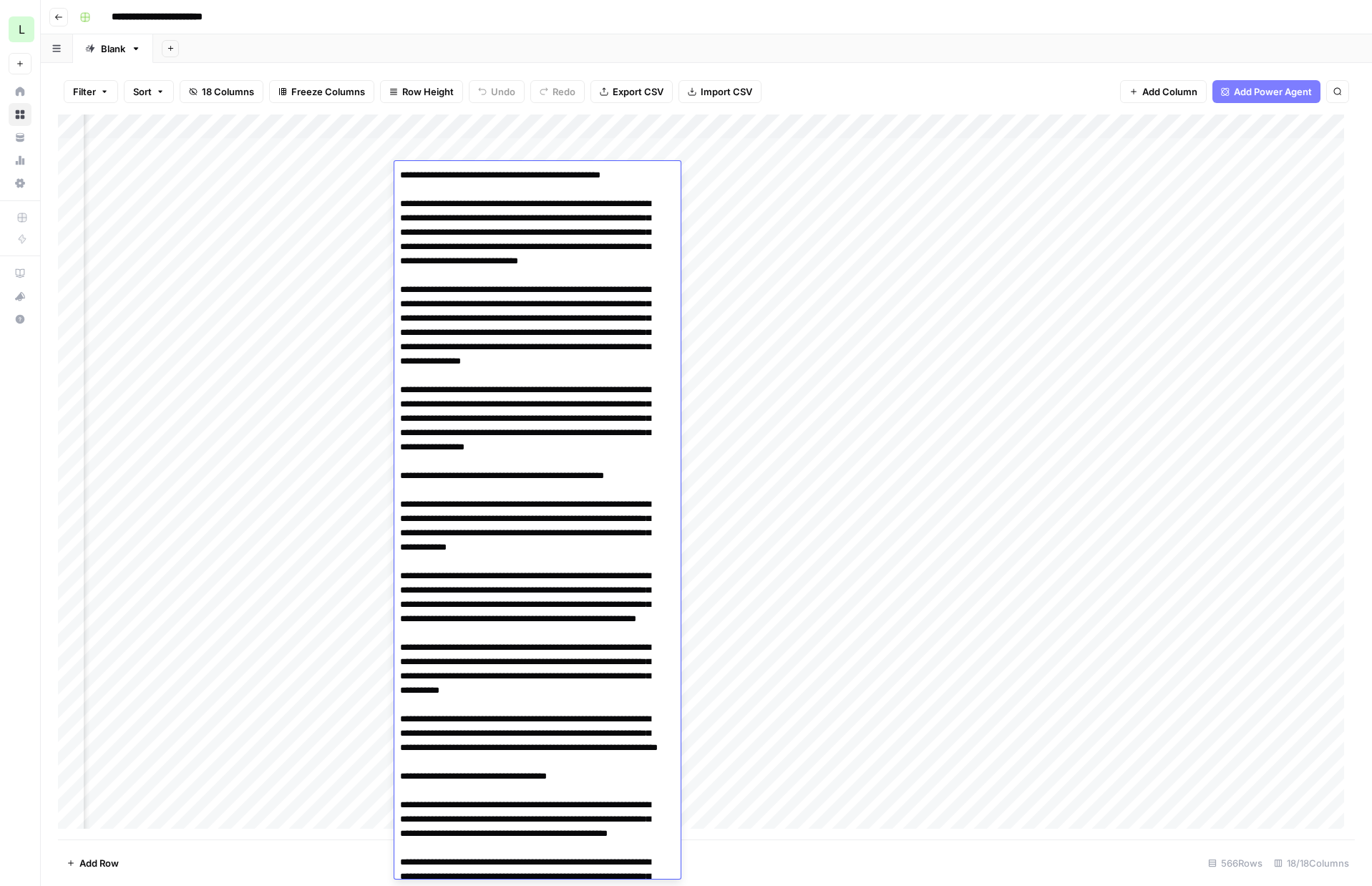
click at [204, 169] on div "Add Column" at bounding box center [706, 477] width 1297 height 726
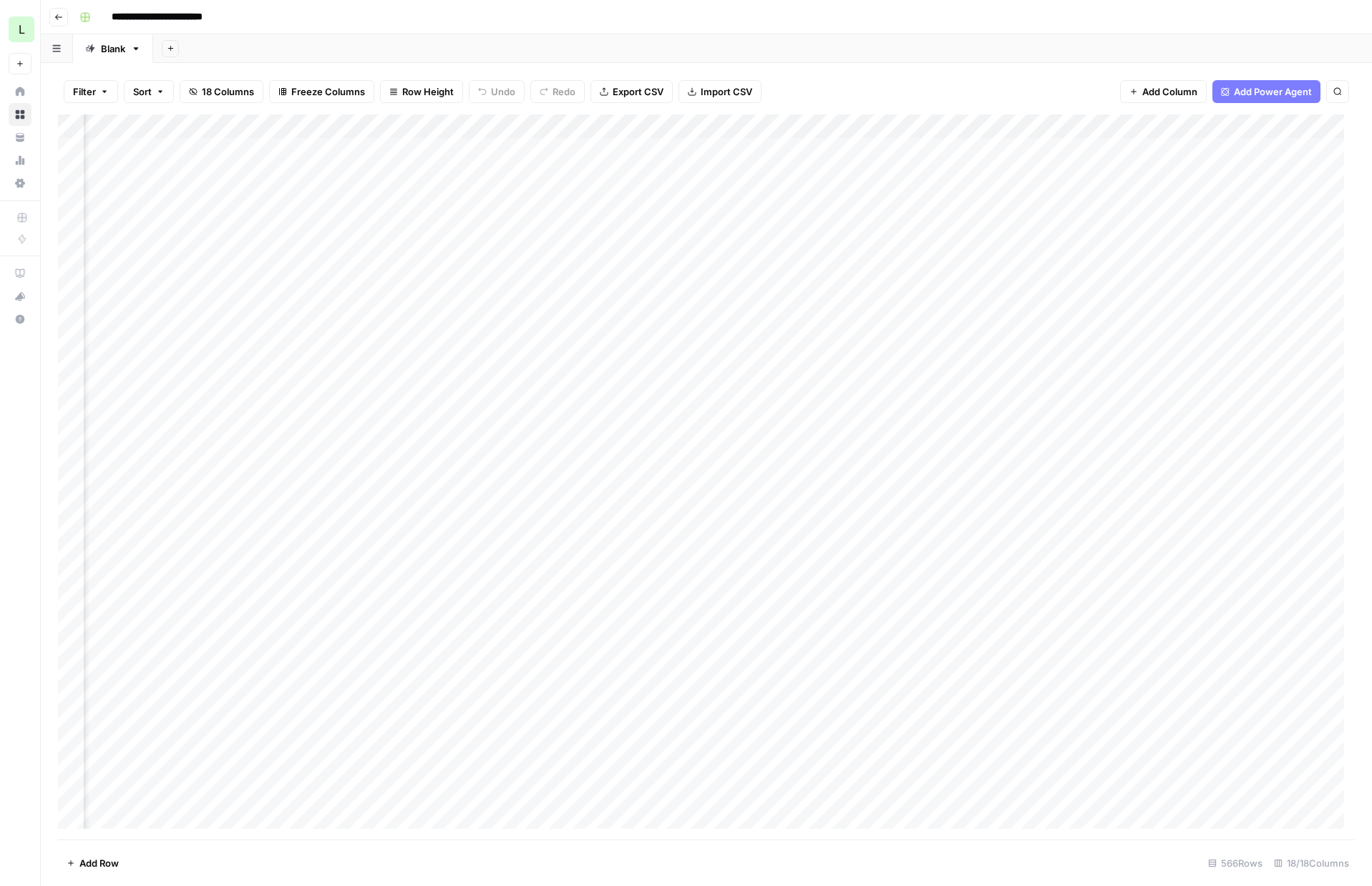
click at [437, 199] on div "Add Column" at bounding box center [706, 477] width 1297 height 726
click at [438, 199] on div "Add Column" at bounding box center [706, 477] width 1297 height 726
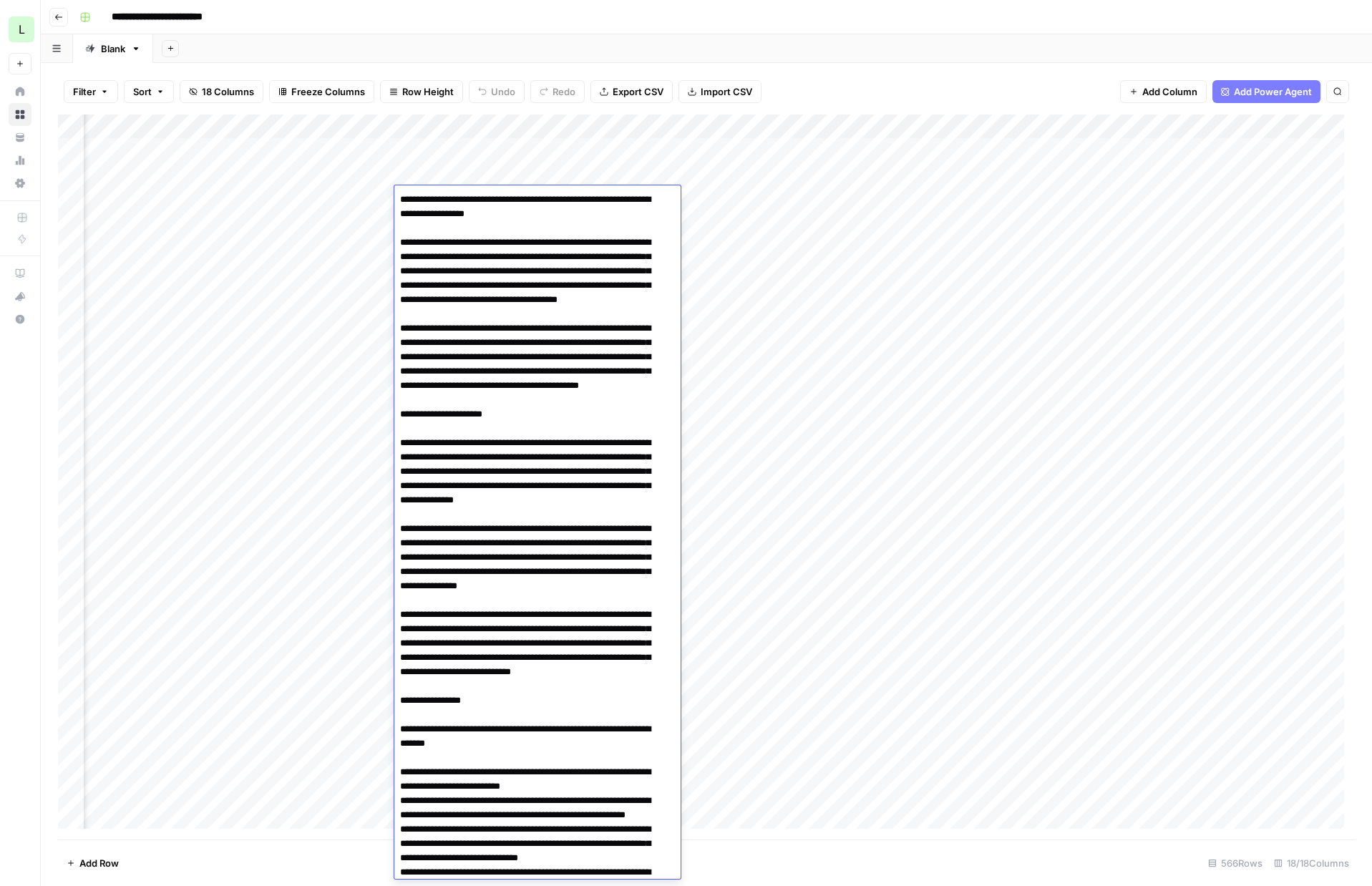
scroll to position [4672, 0]
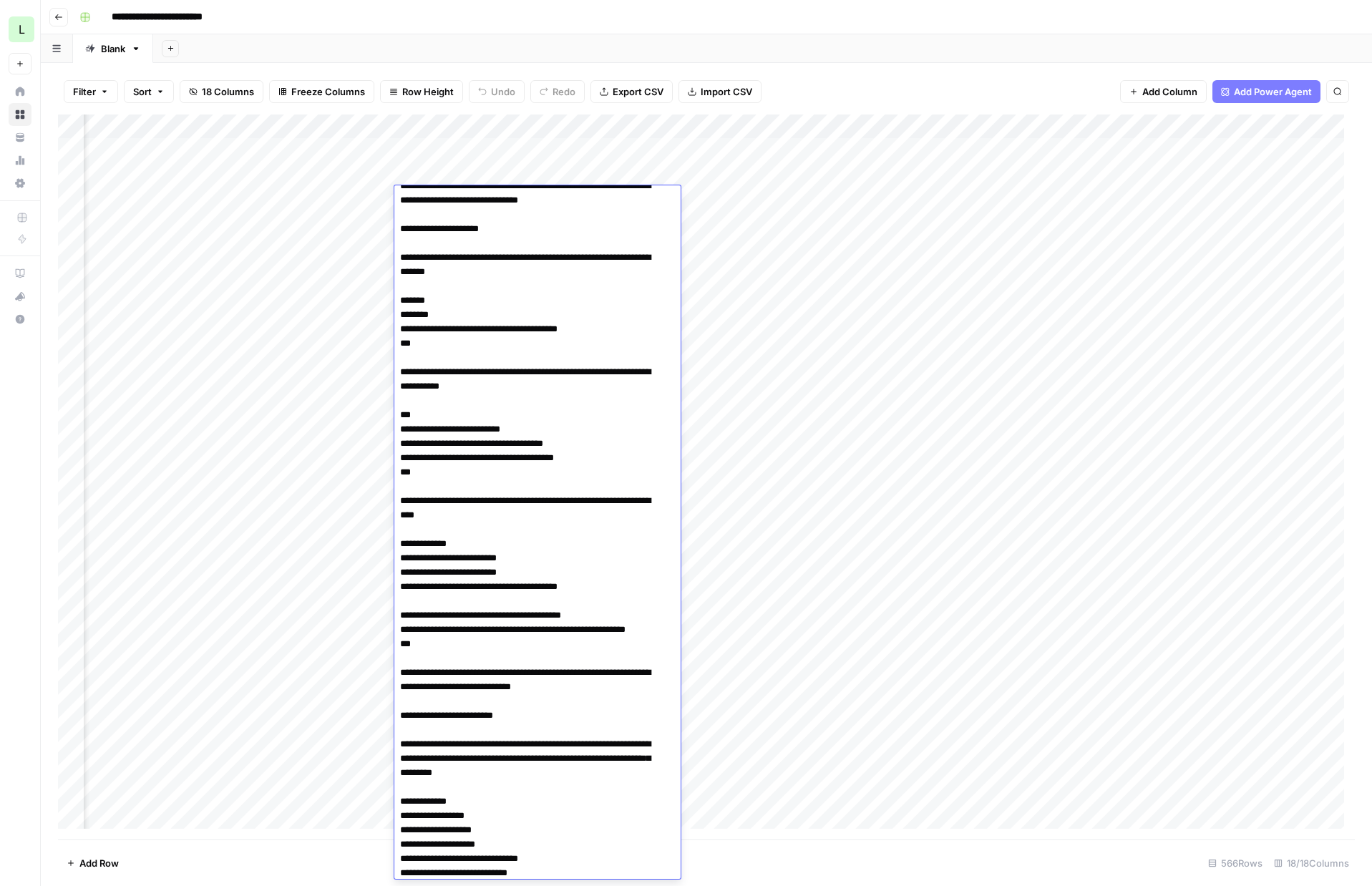
scroll to position [0, 0]
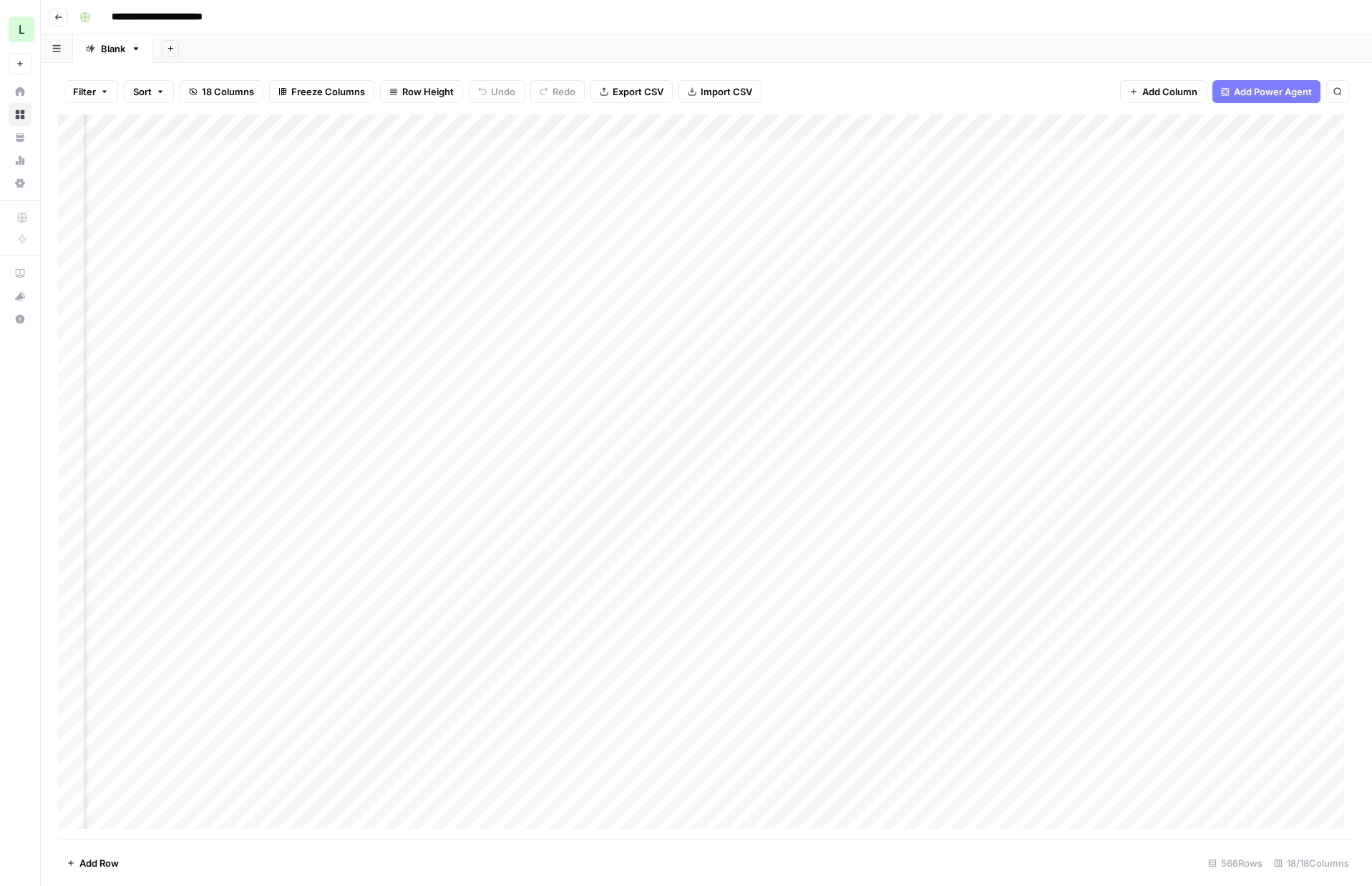
click at [435, 172] on div "Add Column" at bounding box center [706, 477] width 1297 height 726
click at [436, 193] on div "Add Column" at bounding box center [706, 477] width 1297 height 726
click at [1110, 199] on div "Add Column" at bounding box center [706, 477] width 1297 height 726
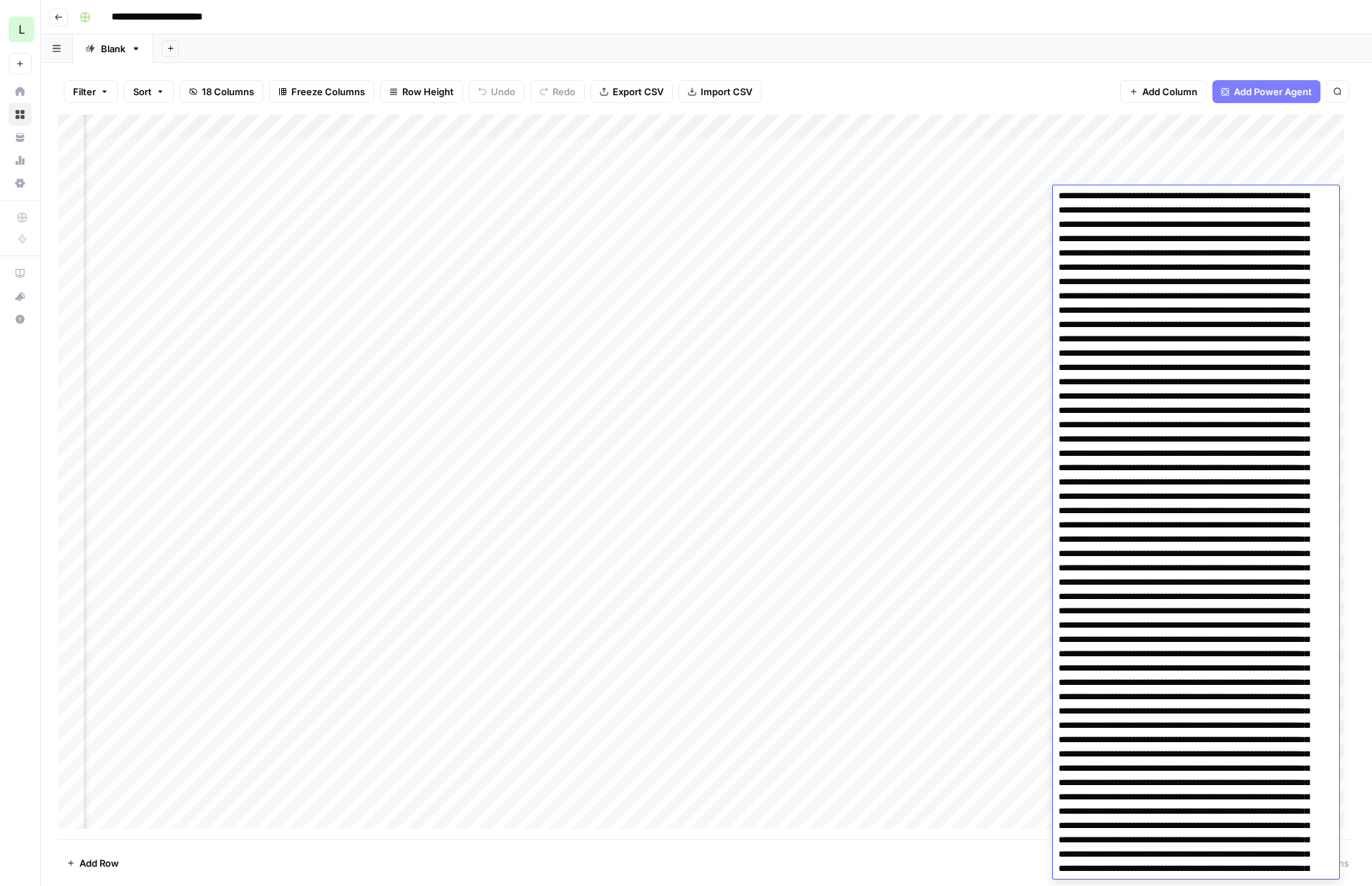
scroll to position [0, 0]
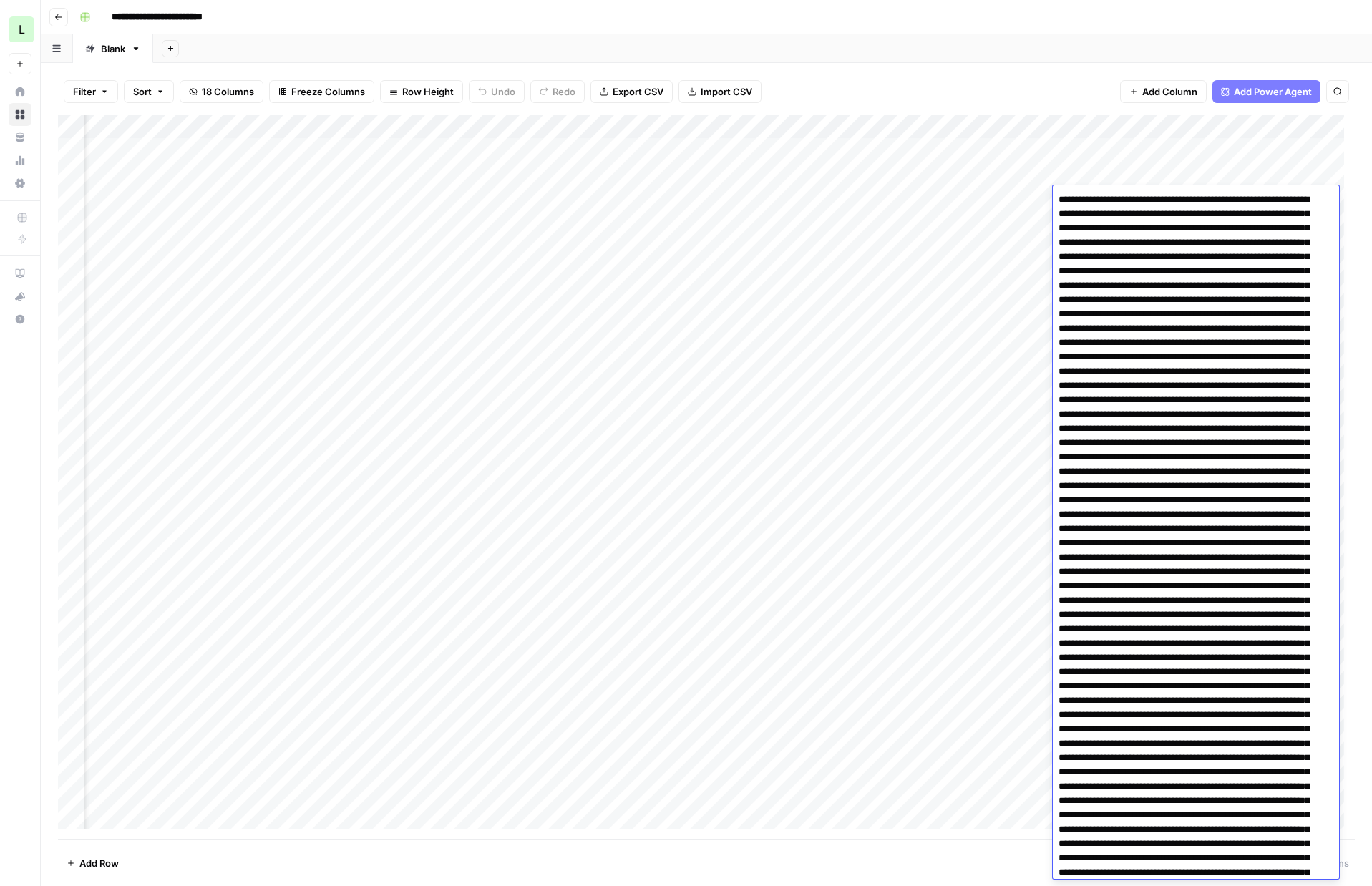
drag, startPoint x: 1176, startPoint y: 294, endPoint x: 1059, endPoint y: -19, distance: 334.2
click at [1059, 0] on html "**********" at bounding box center [686, 443] width 1372 height 886
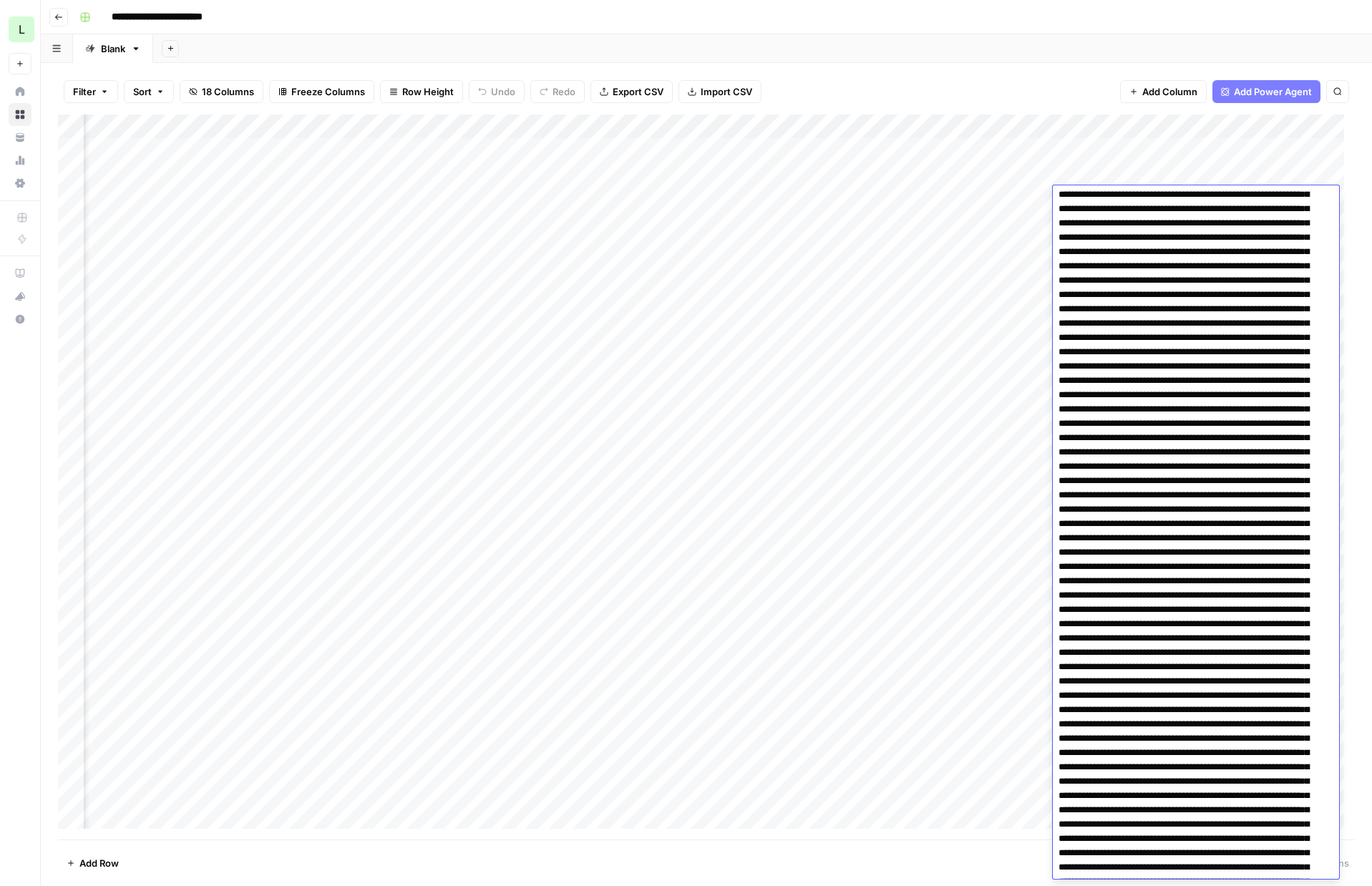
scroll to position [2762, 0]
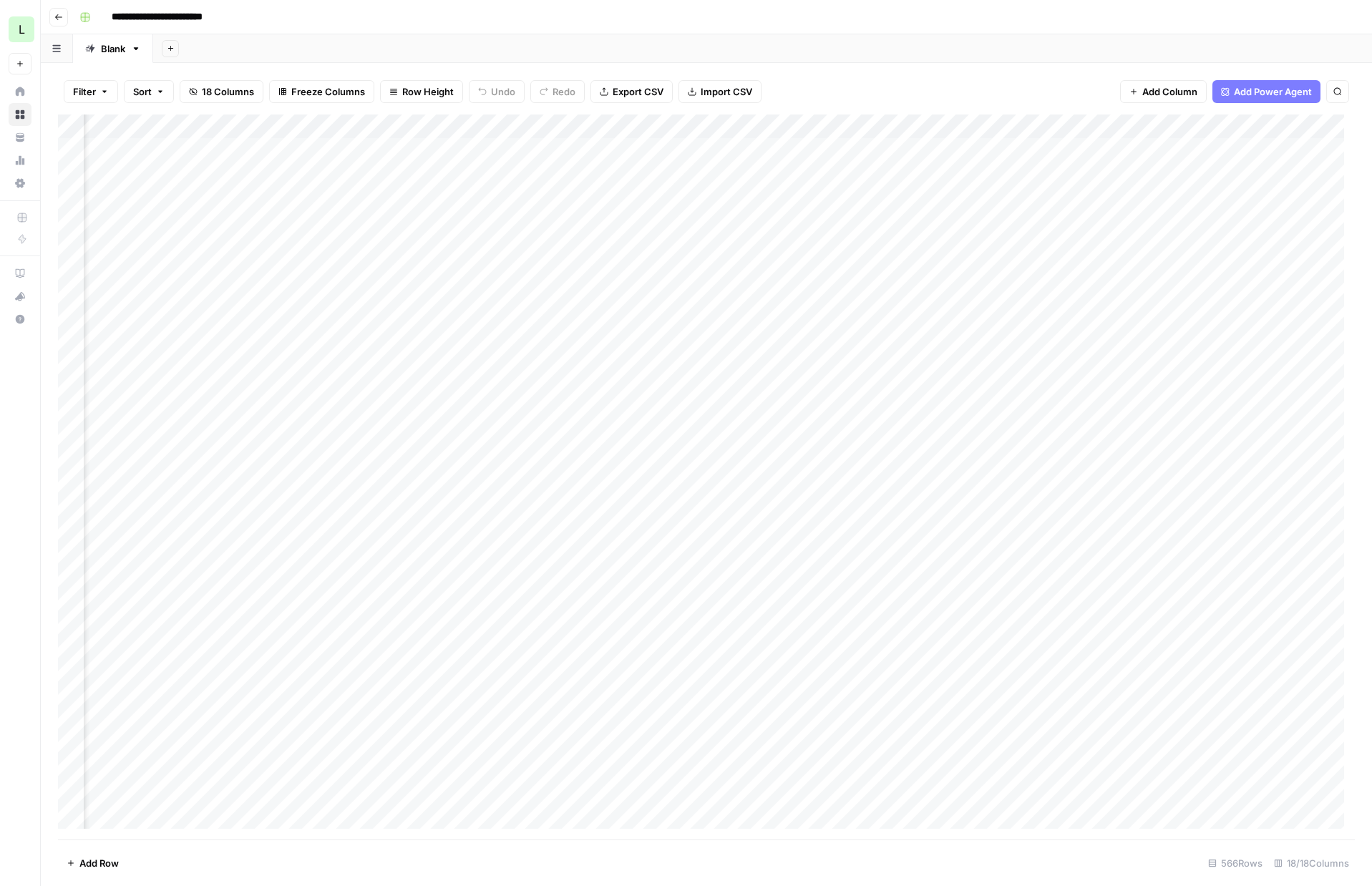
click at [1081, 172] on div "Add Column" at bounding box center [706, 477] width 1297 height 726
click at [1088, 200] on div "Add Column" at bounding box center [706, 477] width 1297 height 726
click at [1090, 197] on div "Add Column" at bounding box center [706, 477] width 1297 height 726
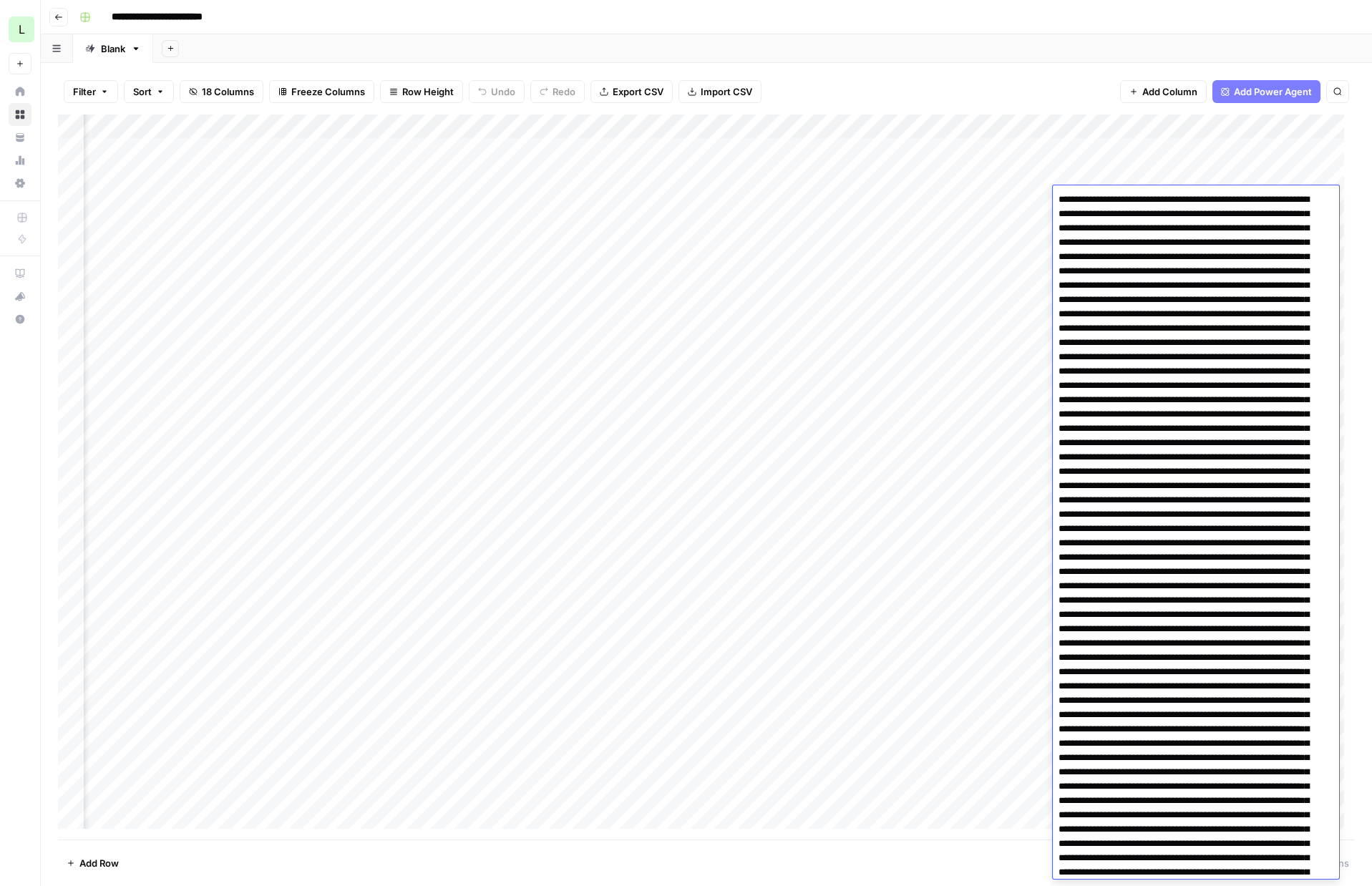
scroll to position [4314, 0]
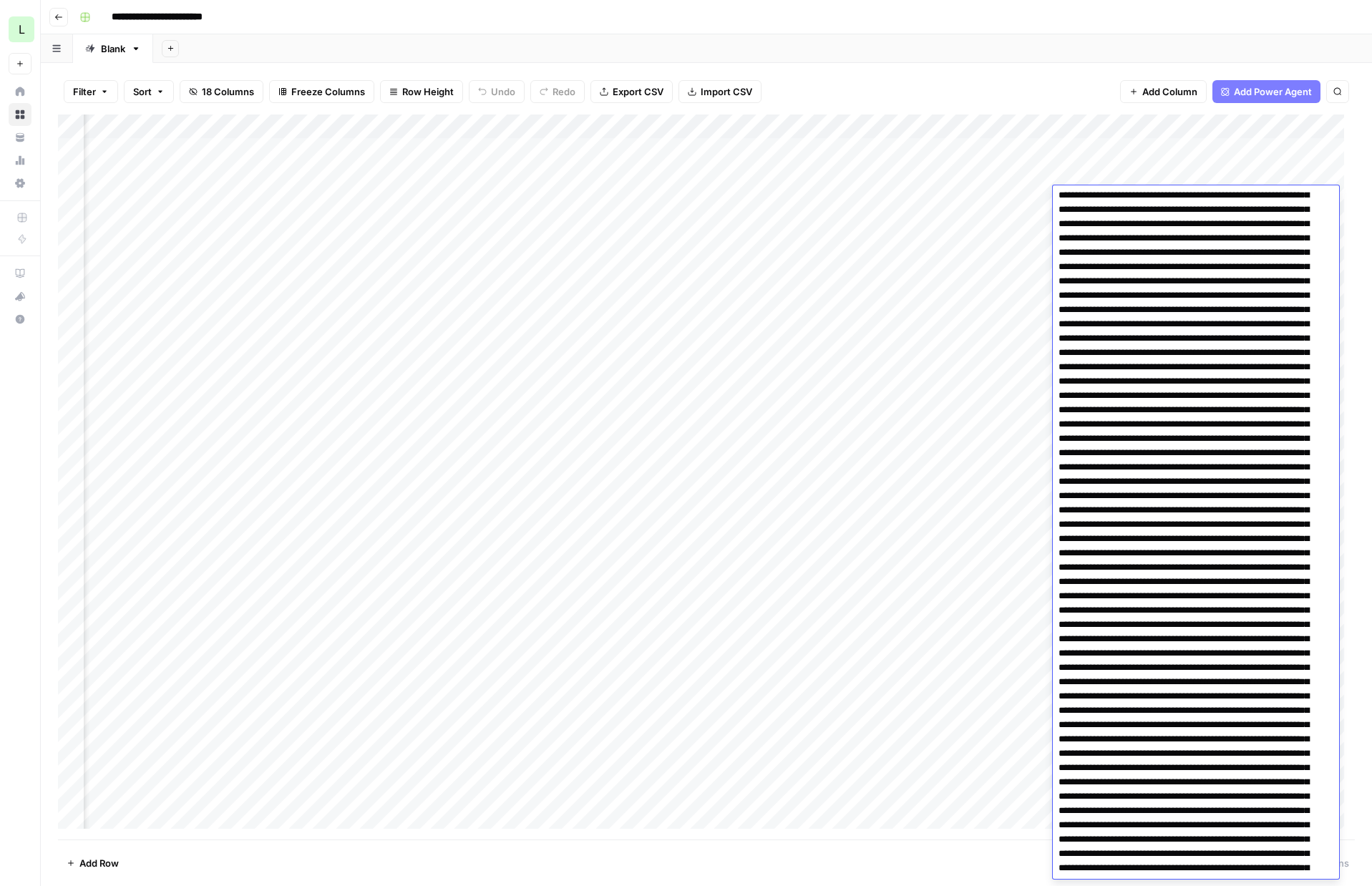
scroll to position [0, 0]
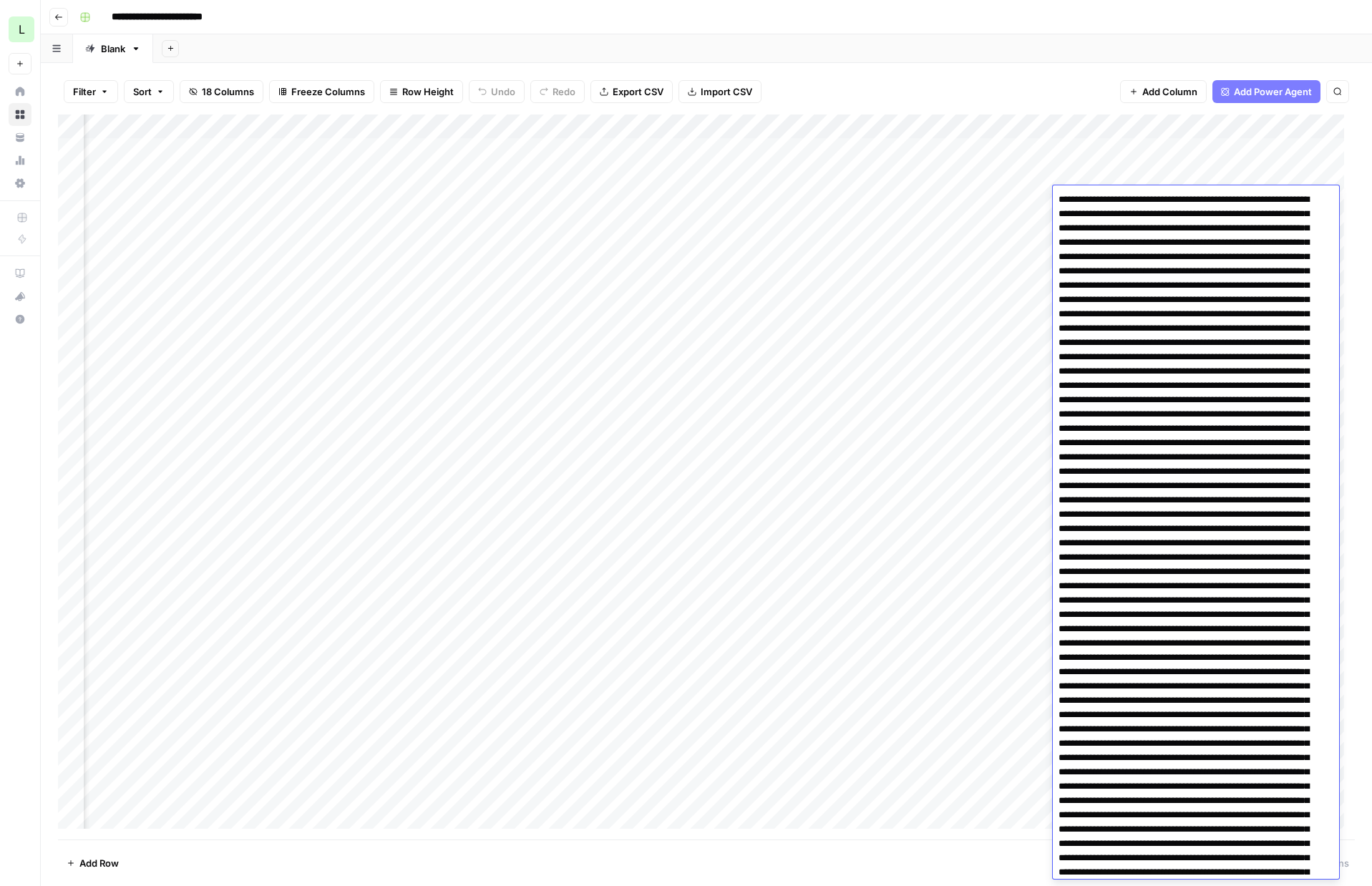
drag, startPoint x: 1167, startPoint y: 298, endPoint x: 1014, endPoint y: 81, distance: 265.5
click at [1014, 81] on body "**********" at bounding box center [686, 443] width 1372 height 886
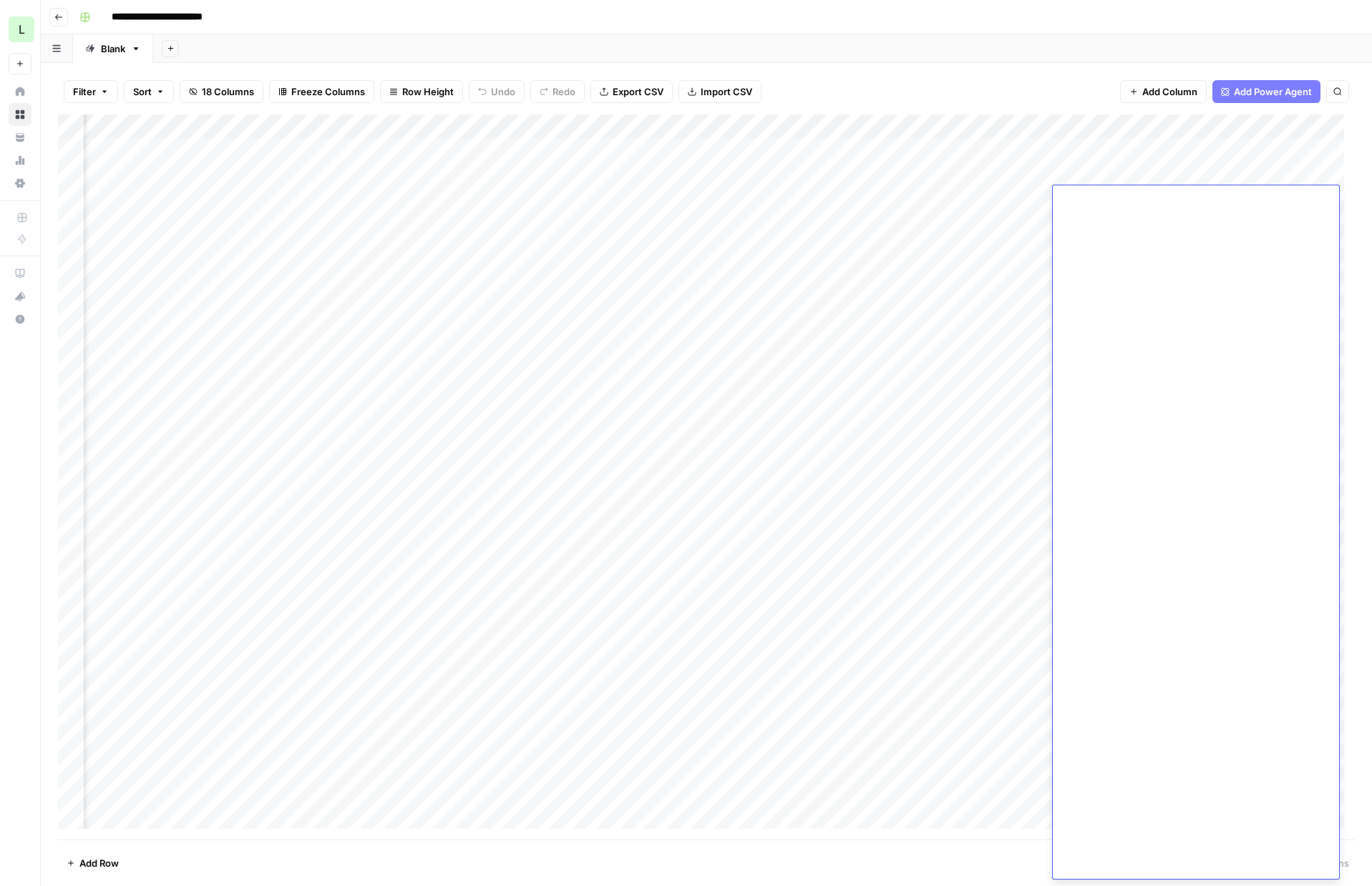
scroll to position [4209, 0]
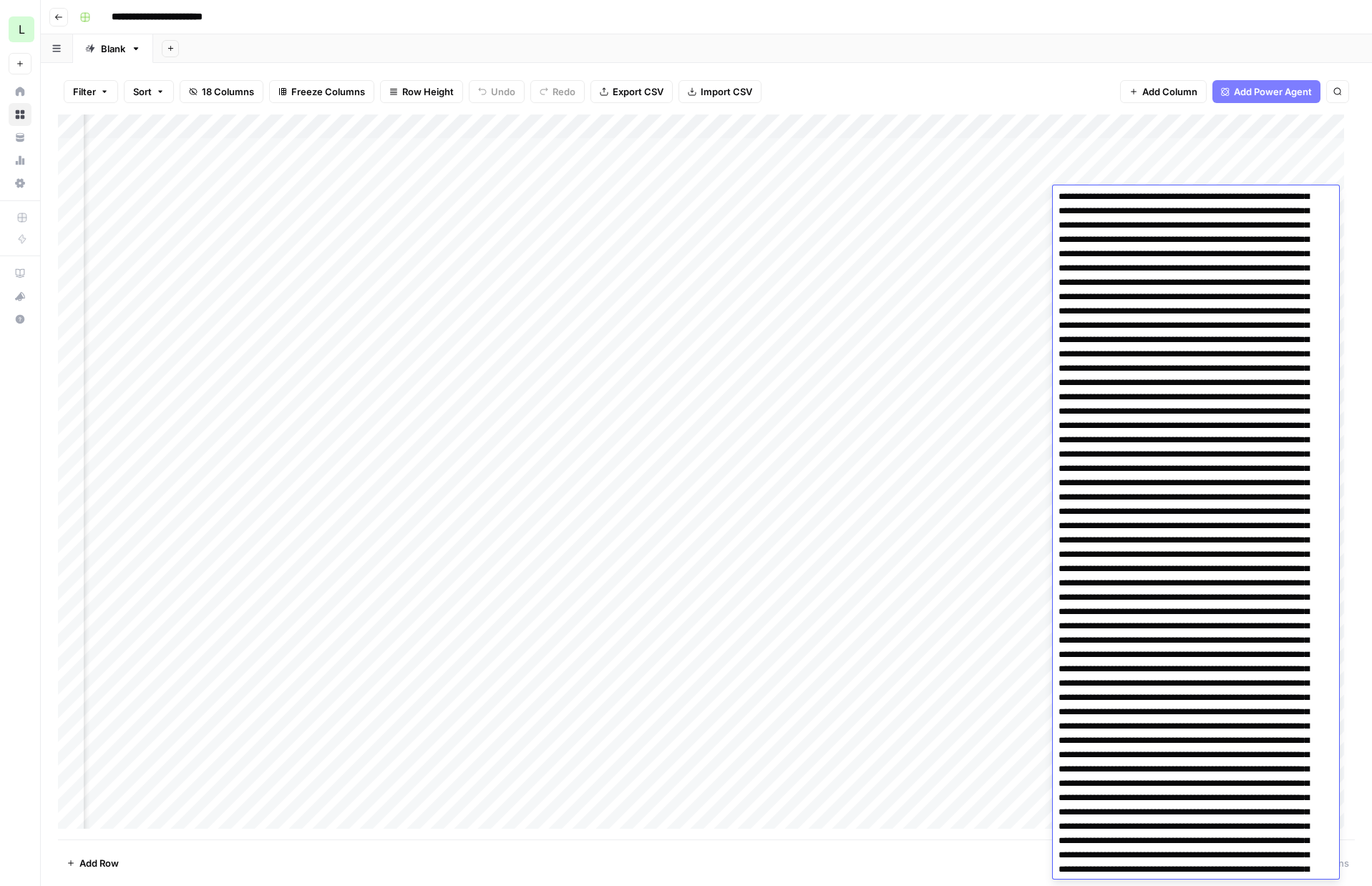
scroll to position [0, 0]
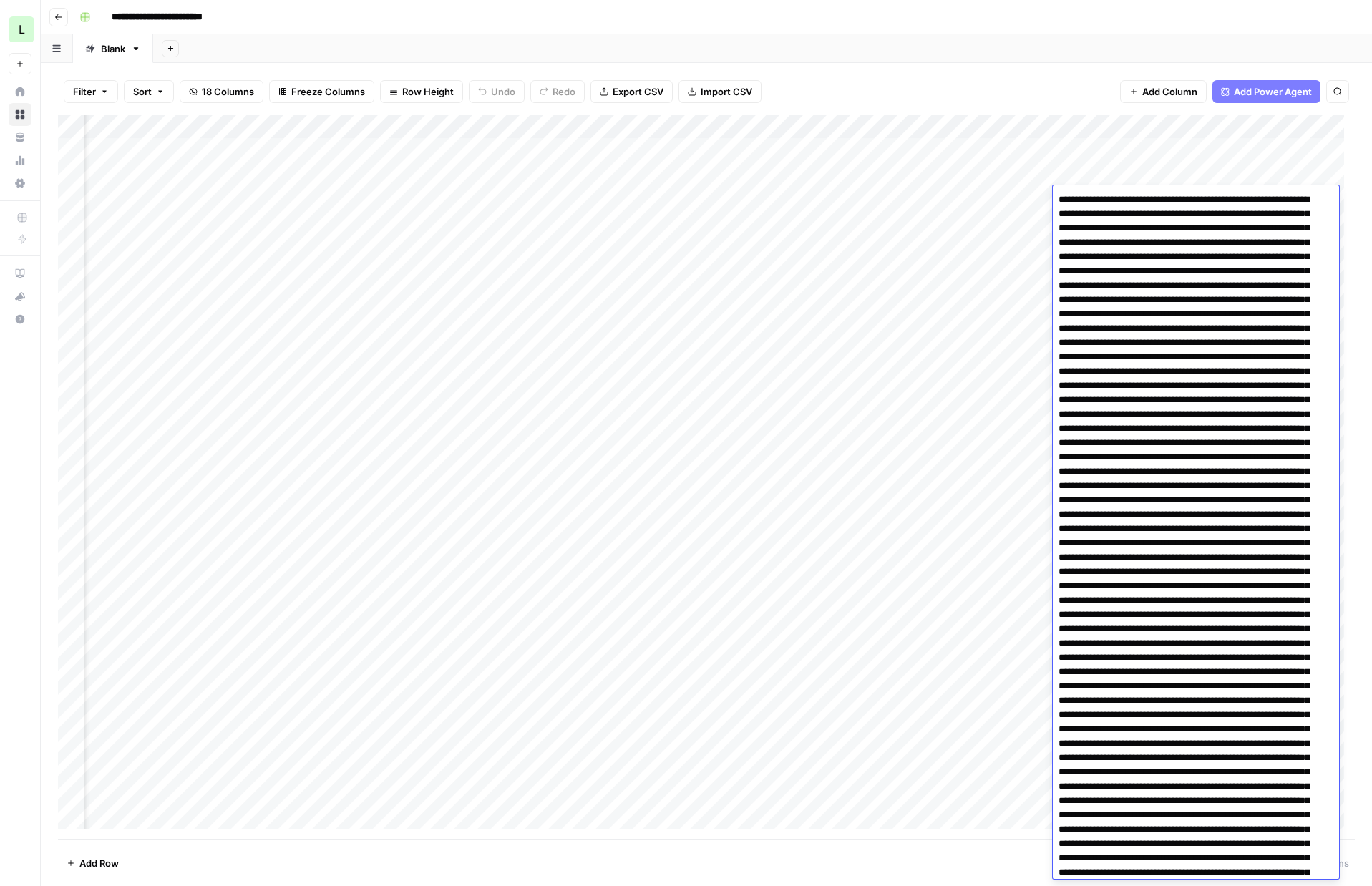
drag, startPoint x: 1181, startPoint y: 329, endPoint x: 1046, endPoint y: 23, distance: 334.5
click at [1046, 23] on body "**********" at bounding box center [686, 443] width 1372 height 886
click at [872, 200] on div "Add Column" at bounding box center [706, 477] width 1297 height 726
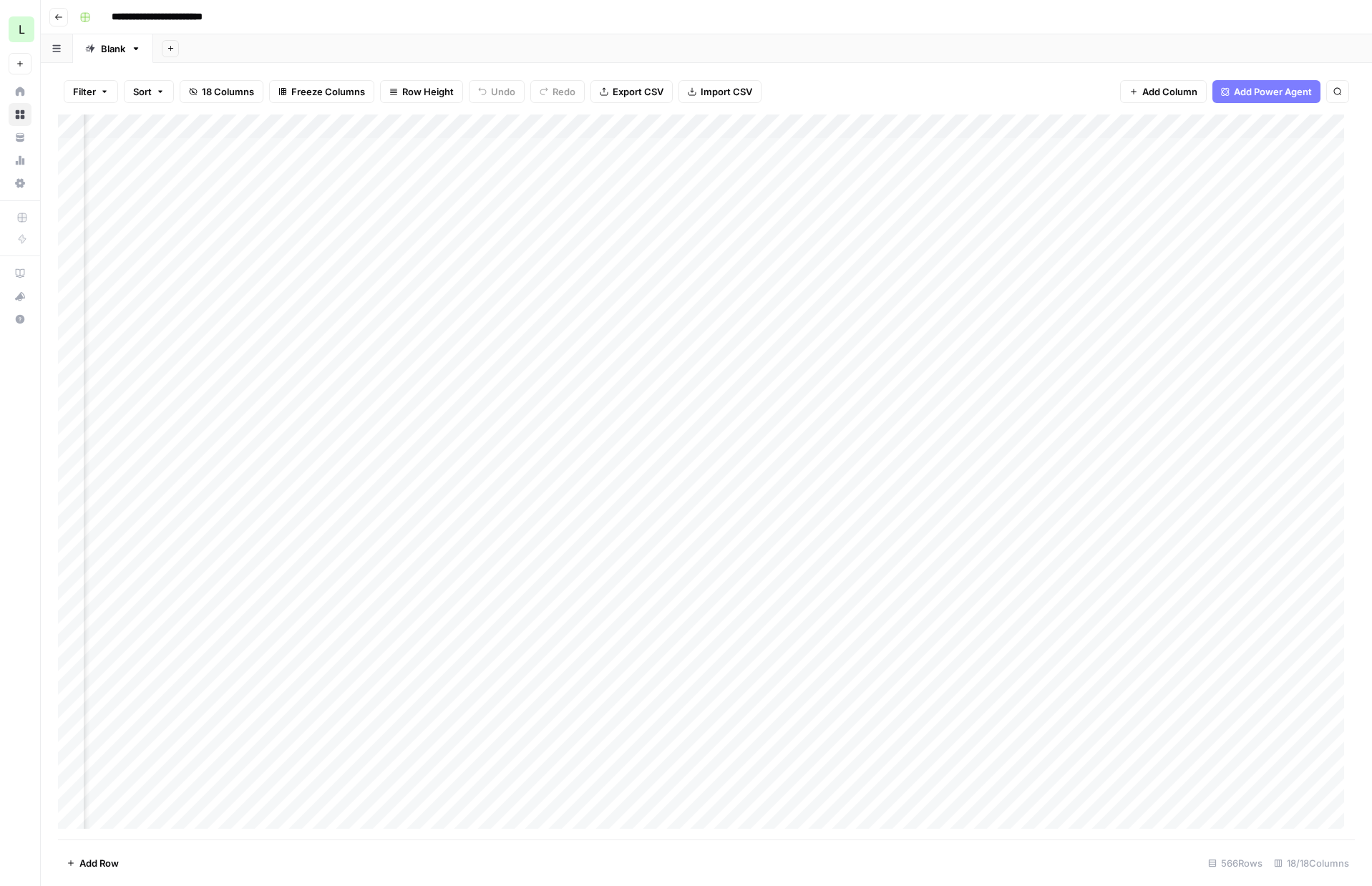
click at [302, 202] on div "Add Column" at bounding box center [706, 477] width 1297 height 726
click at [1116, 220] on div "Add Column" at bounding box center [706, 477] width 1297 height 726
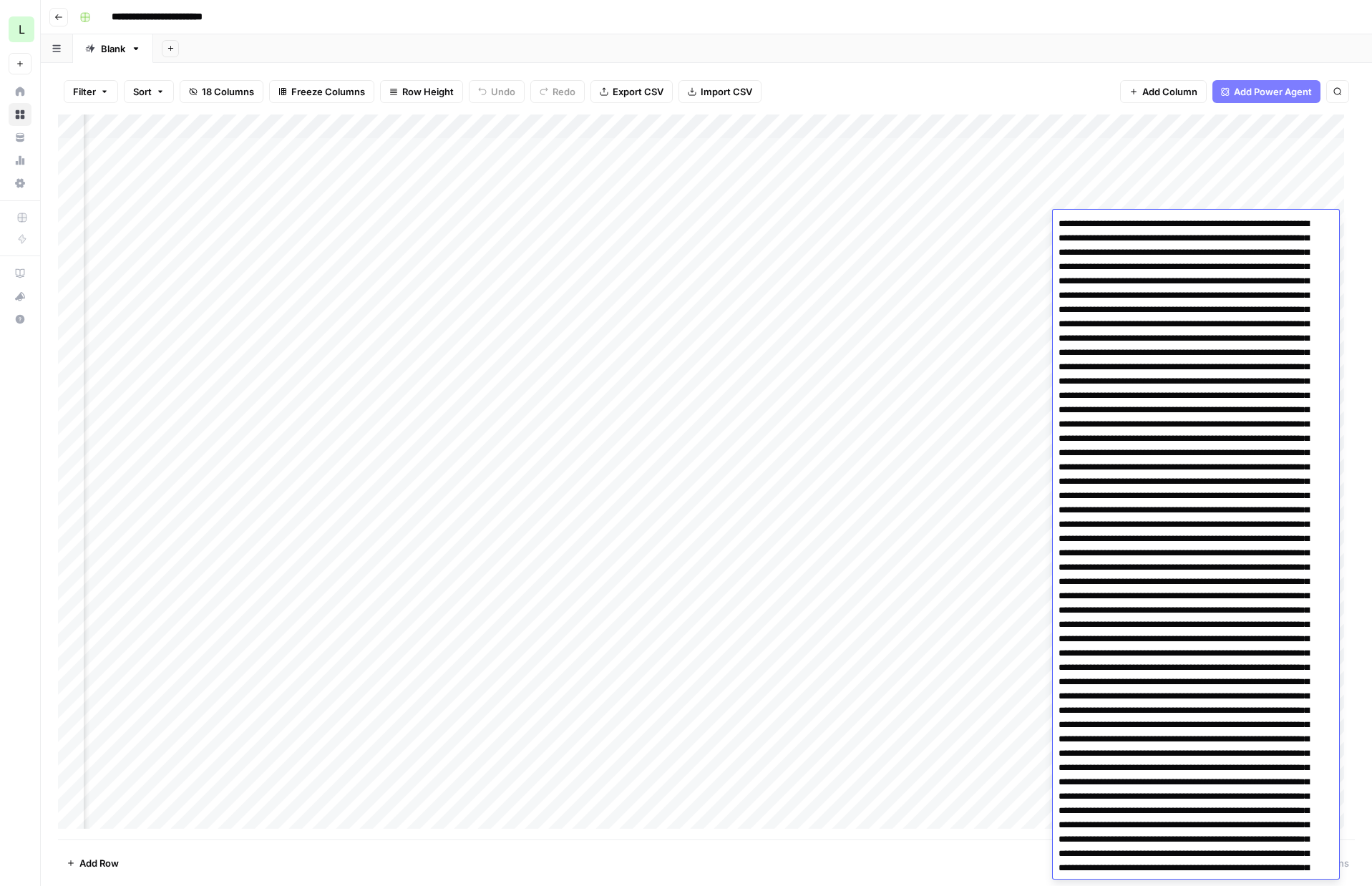
drag, startPoint x: 1321, startPoint y: 298, endPoint x: 1106, endPoint y: 106, distance: 288.3
click at [1106, 106] on body "**********" at bounding box center [686, 443] width 1372 height 886
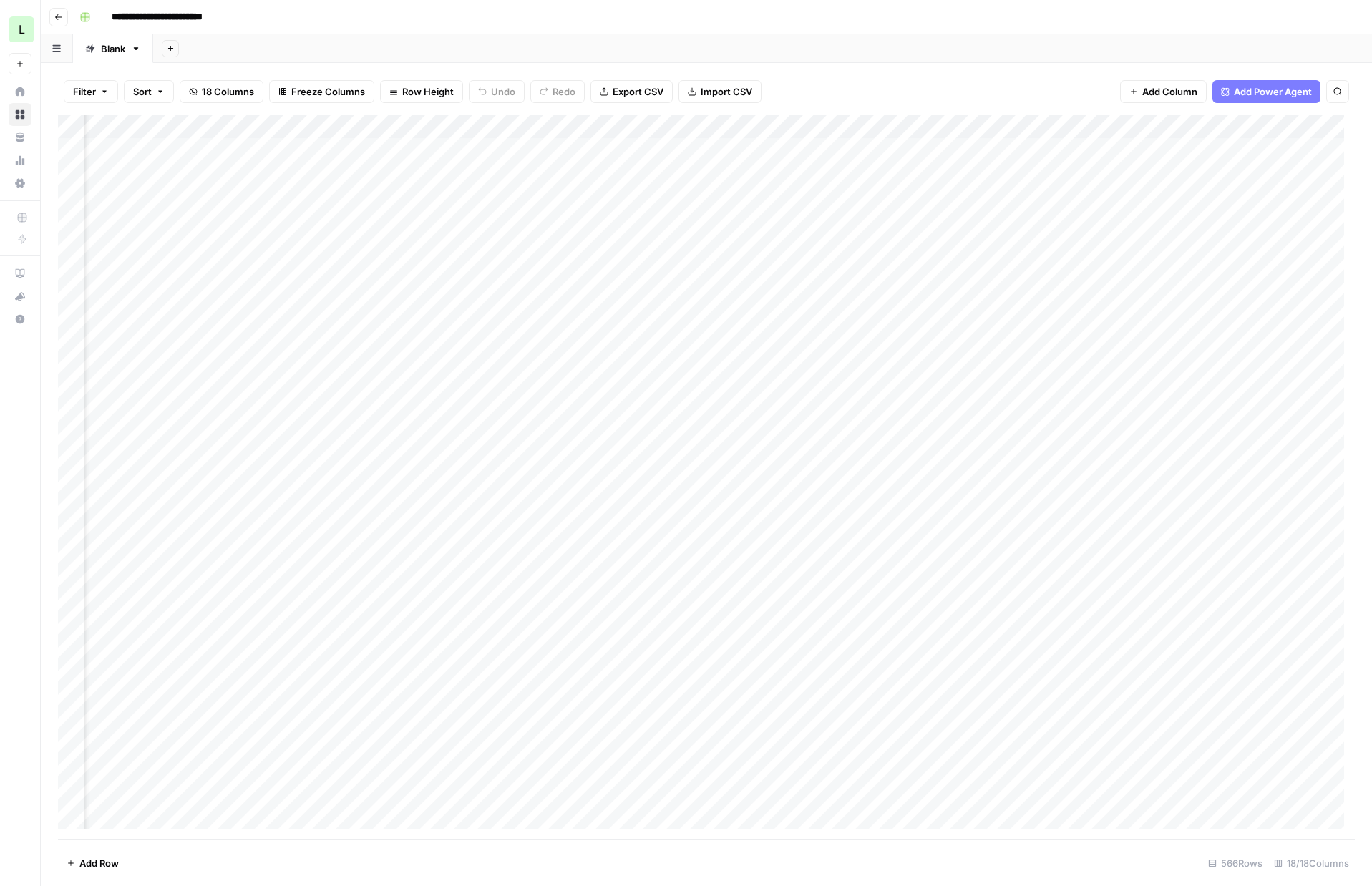
click at [864, 222] on div "Add Column" at bounding box center [706, 477] width 1297 height 726
click at [312, 227] on div "Add Column" at bounding box center [706, 477] width 1297 height 726
click at [317, 223] on div "Add Column" at bounding box center [706, 477] width 1297 height 726
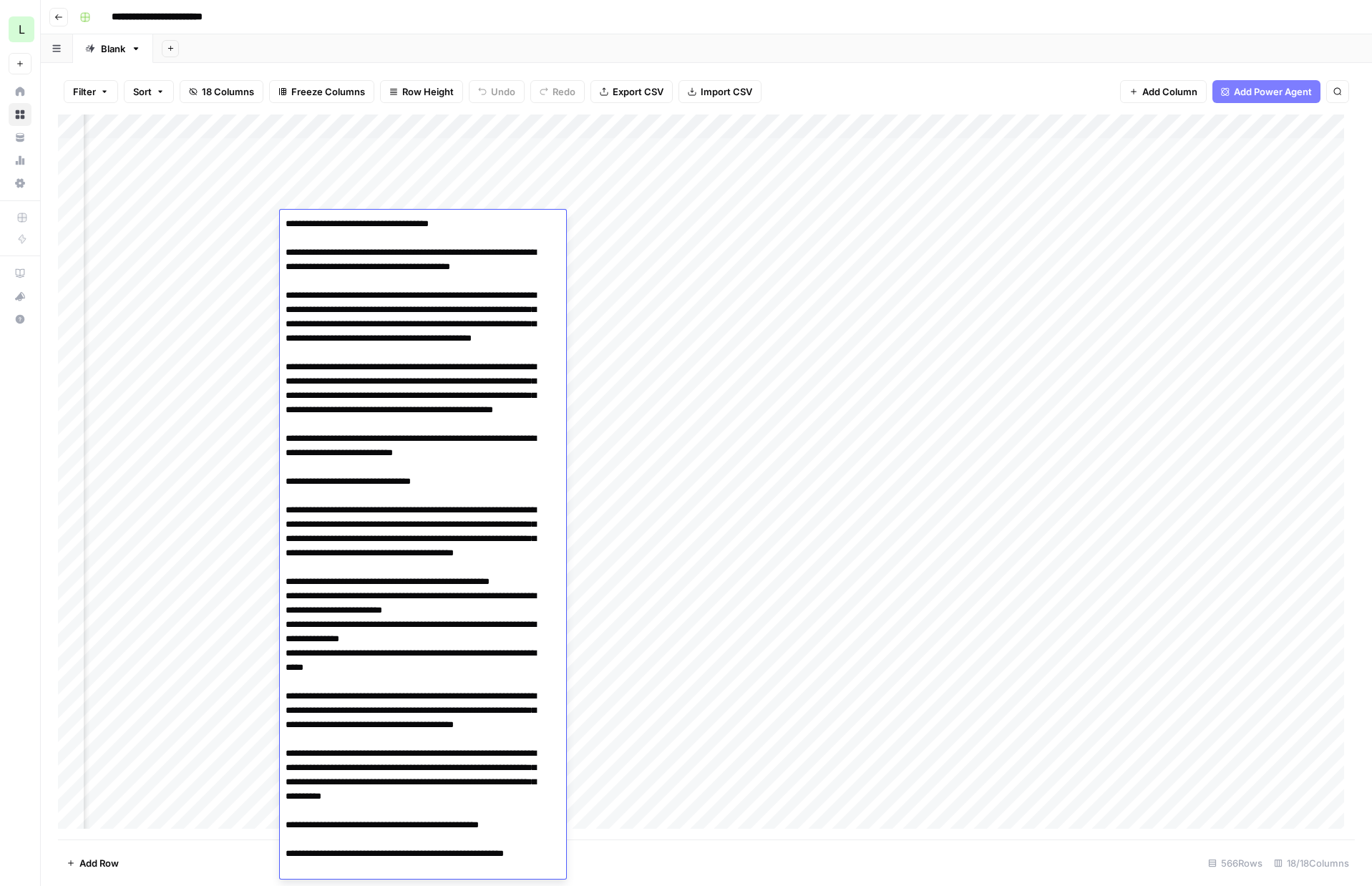
scroll to position [2792, 0]
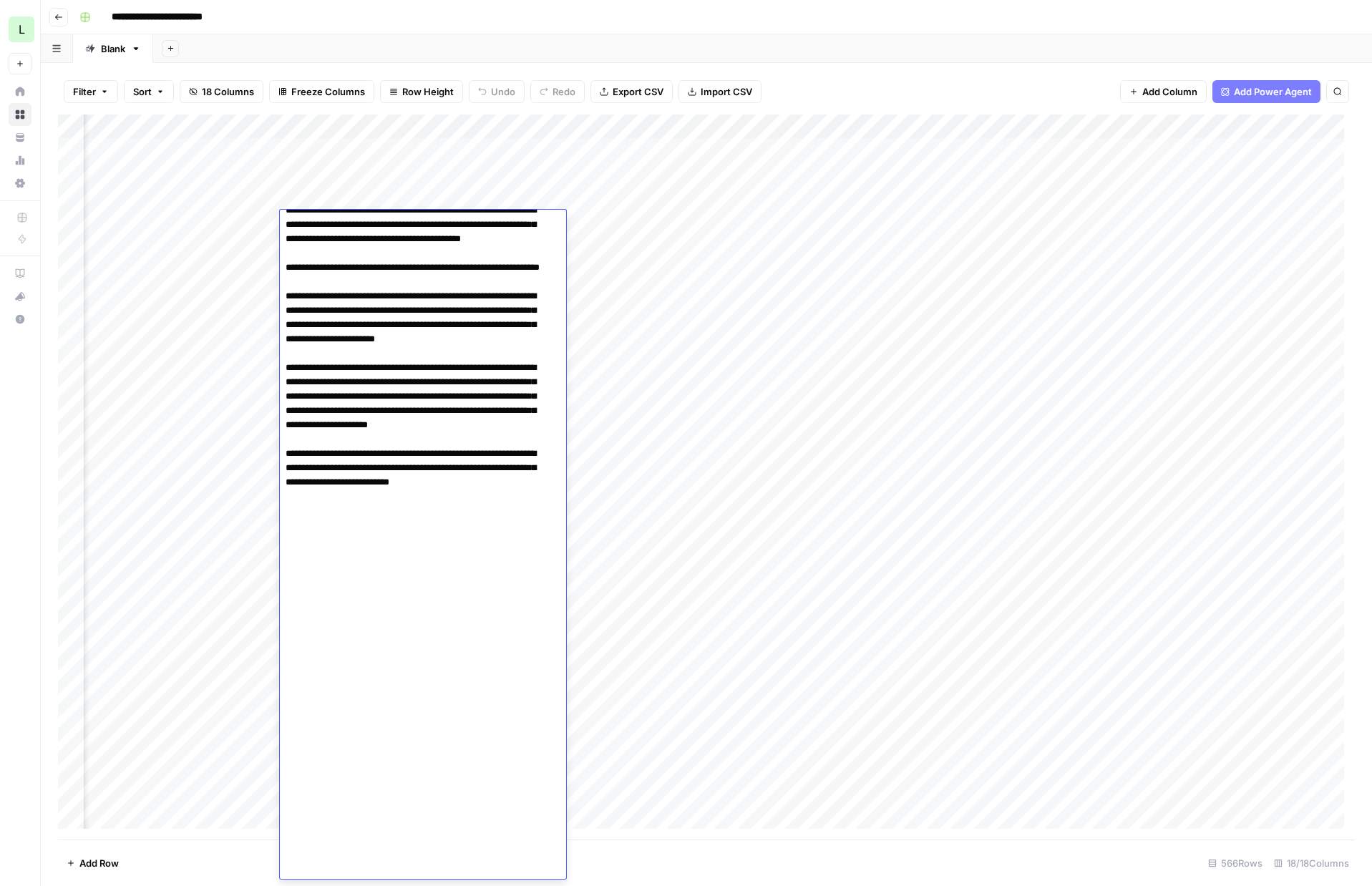
drag, startPoint x: 394, startPoint y: 327, endPoint x: 361, endPoint y: 295, distance: 46.0
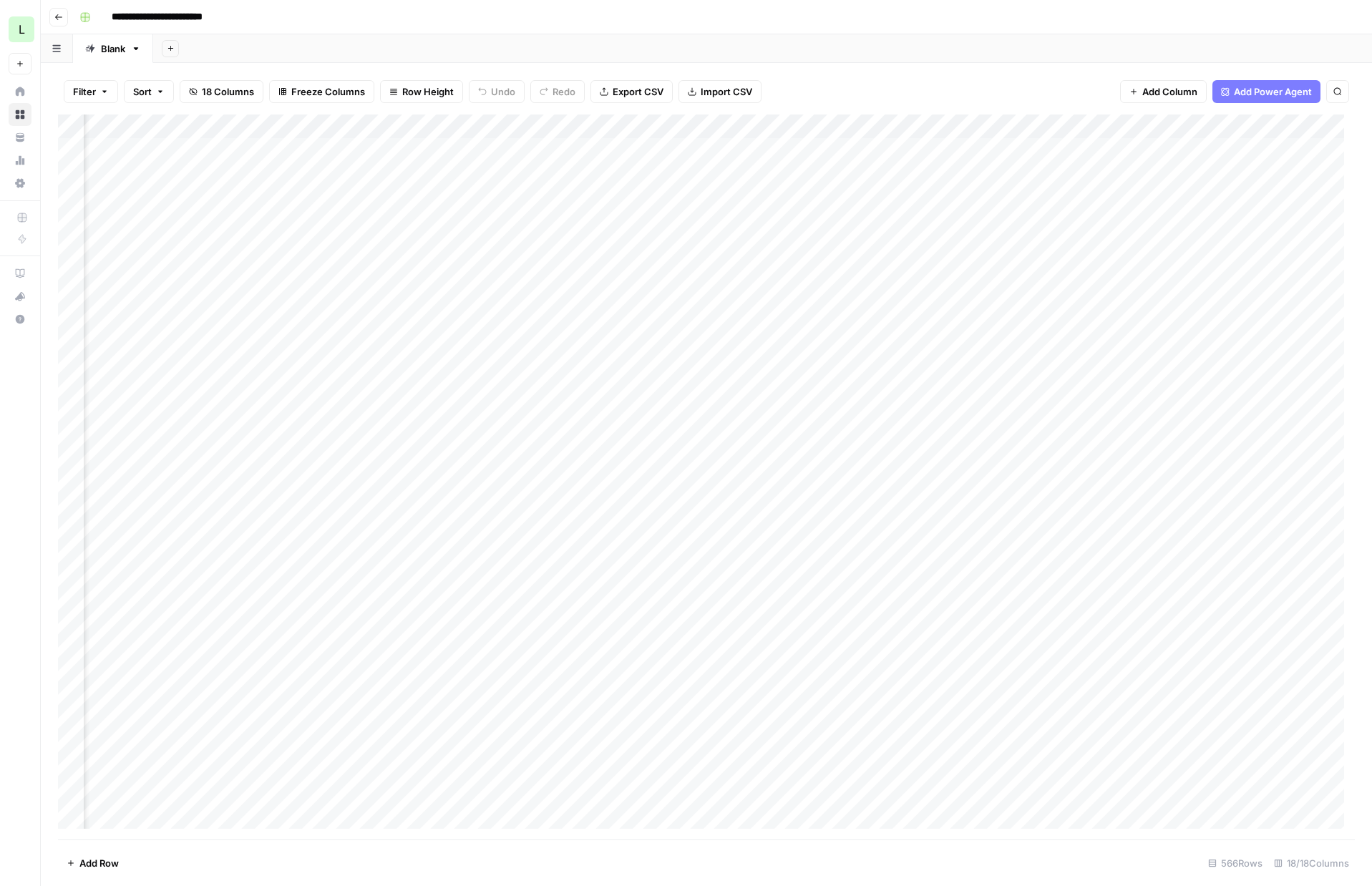
click at [225, 233] on div "Add Column" at bounding box center [706, 477] width 1297 height 726
click at [327, 219] on div "Add Column" at bounding box center [706, 477] width 1297 height 726
click at [1065, 246] on div "Add Column" at bounding box center [706, 477] width 1297 height 726
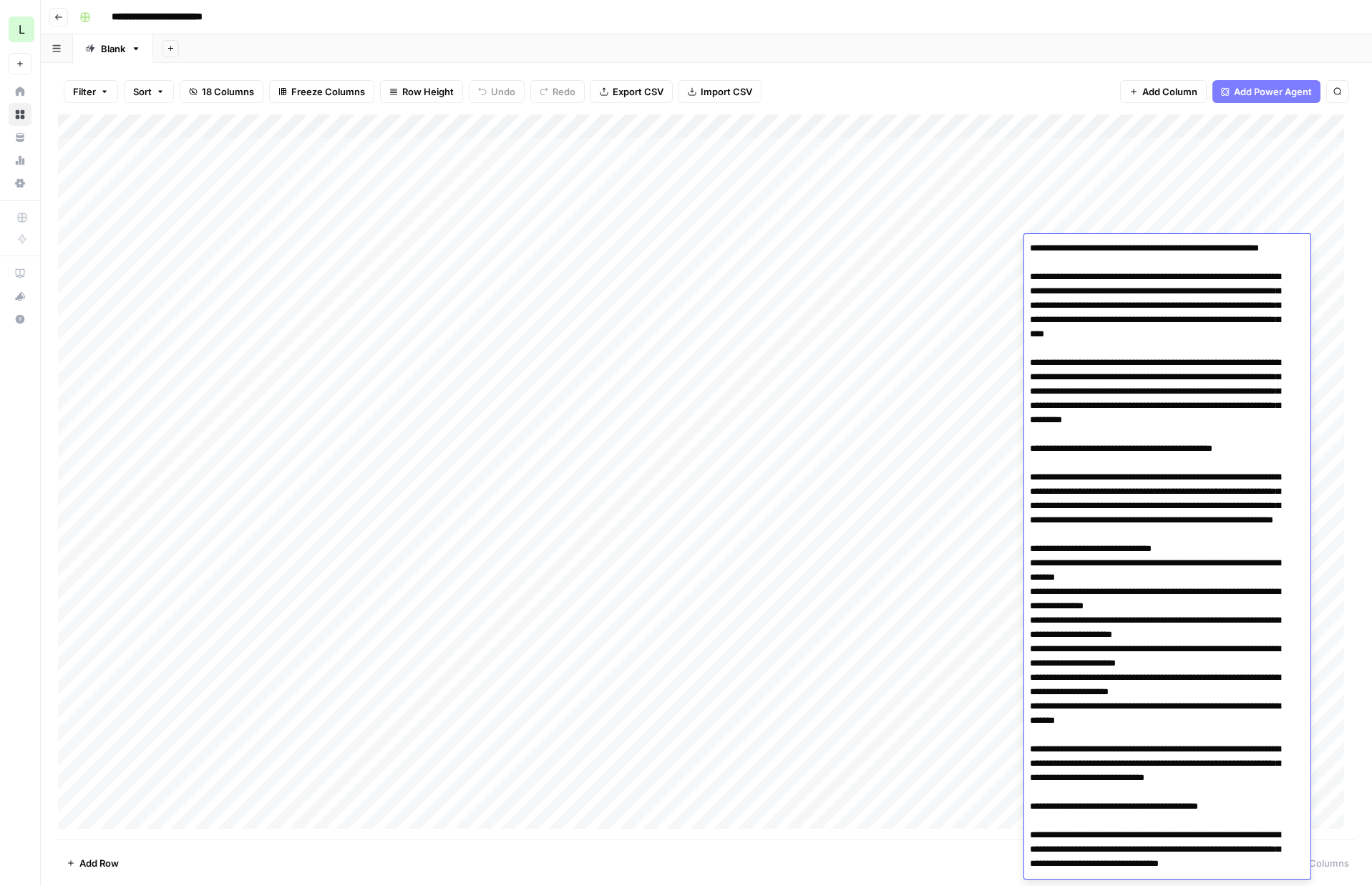
scroll to position [2587, 0]
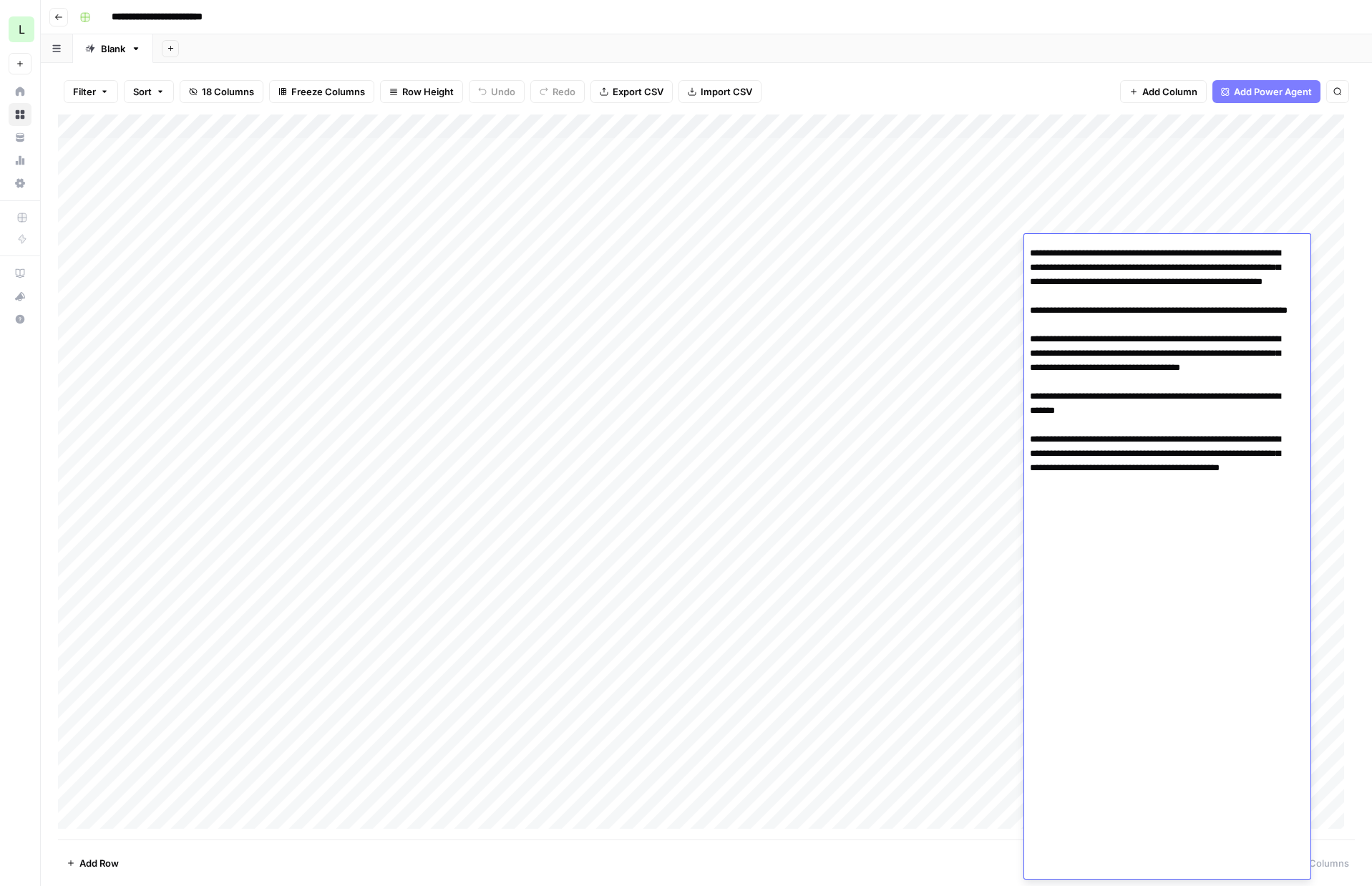
click at [978, 247] on div "Add Column" at bounding box center [706, 477] width 1297 height 726
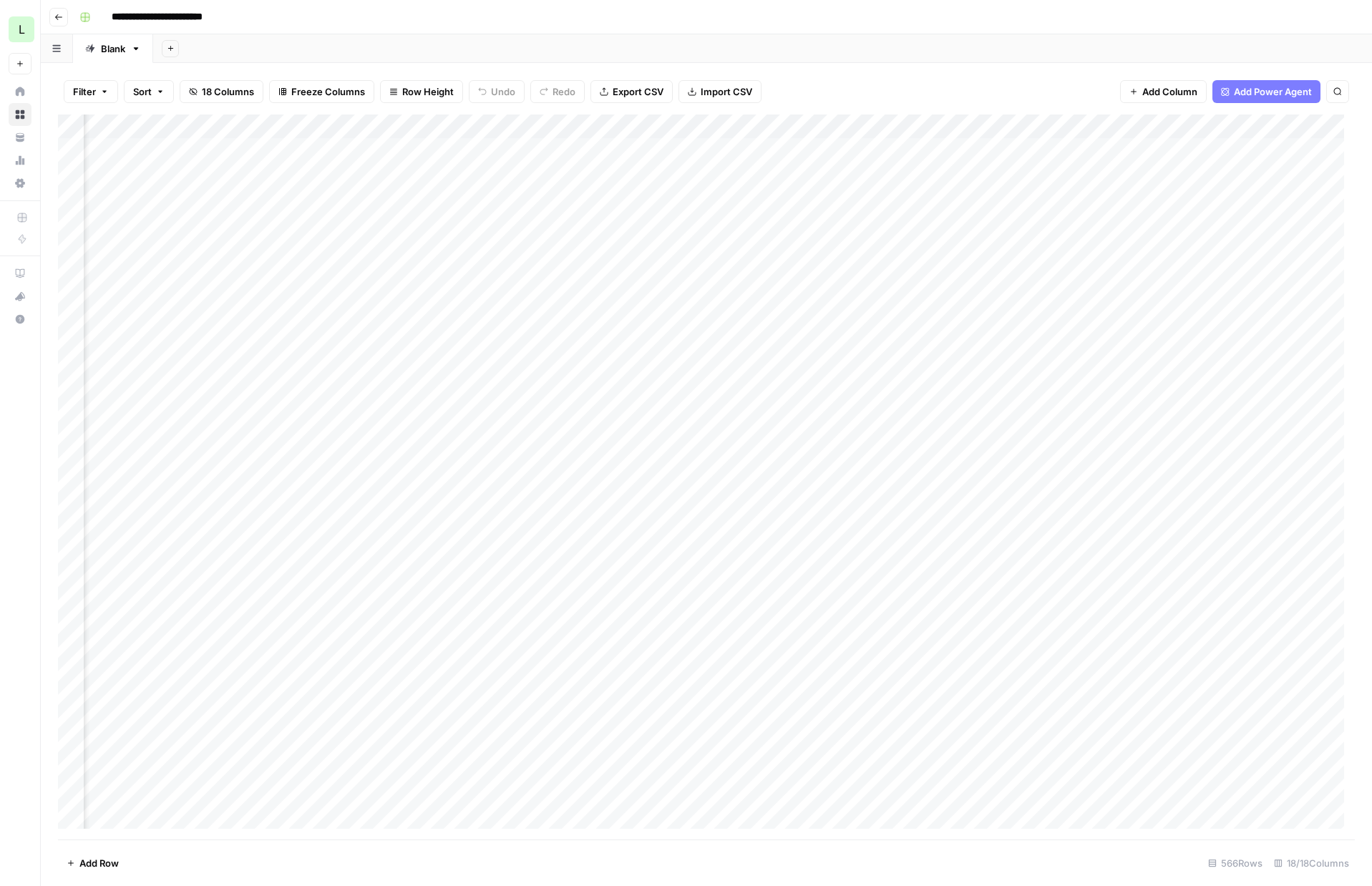
scroll to position [0, 544]
click at [1057, 246] on div "Add Column" at bounding box center [706, 477] width 1297 height 726
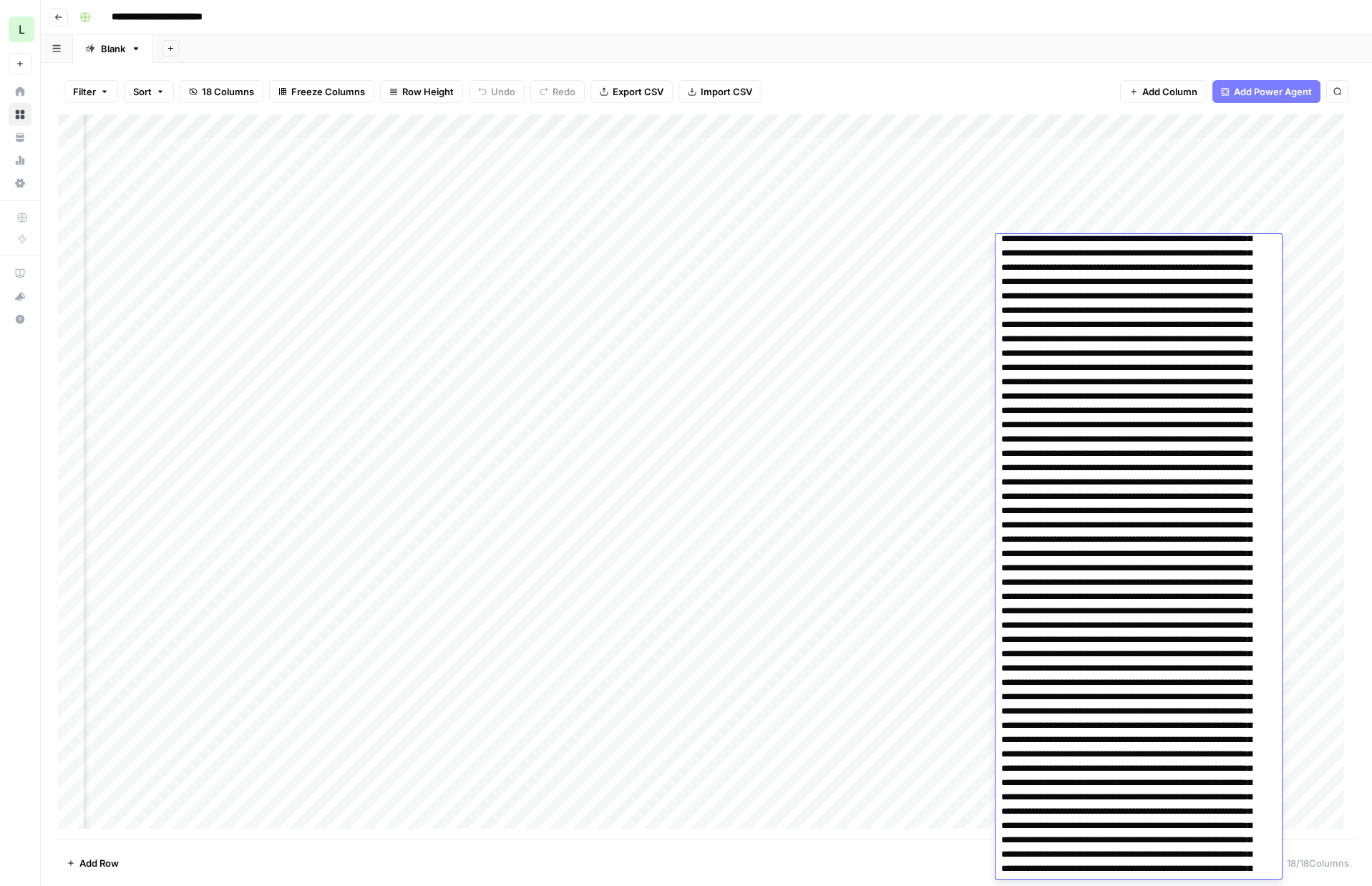
scroll to position [0, 0]
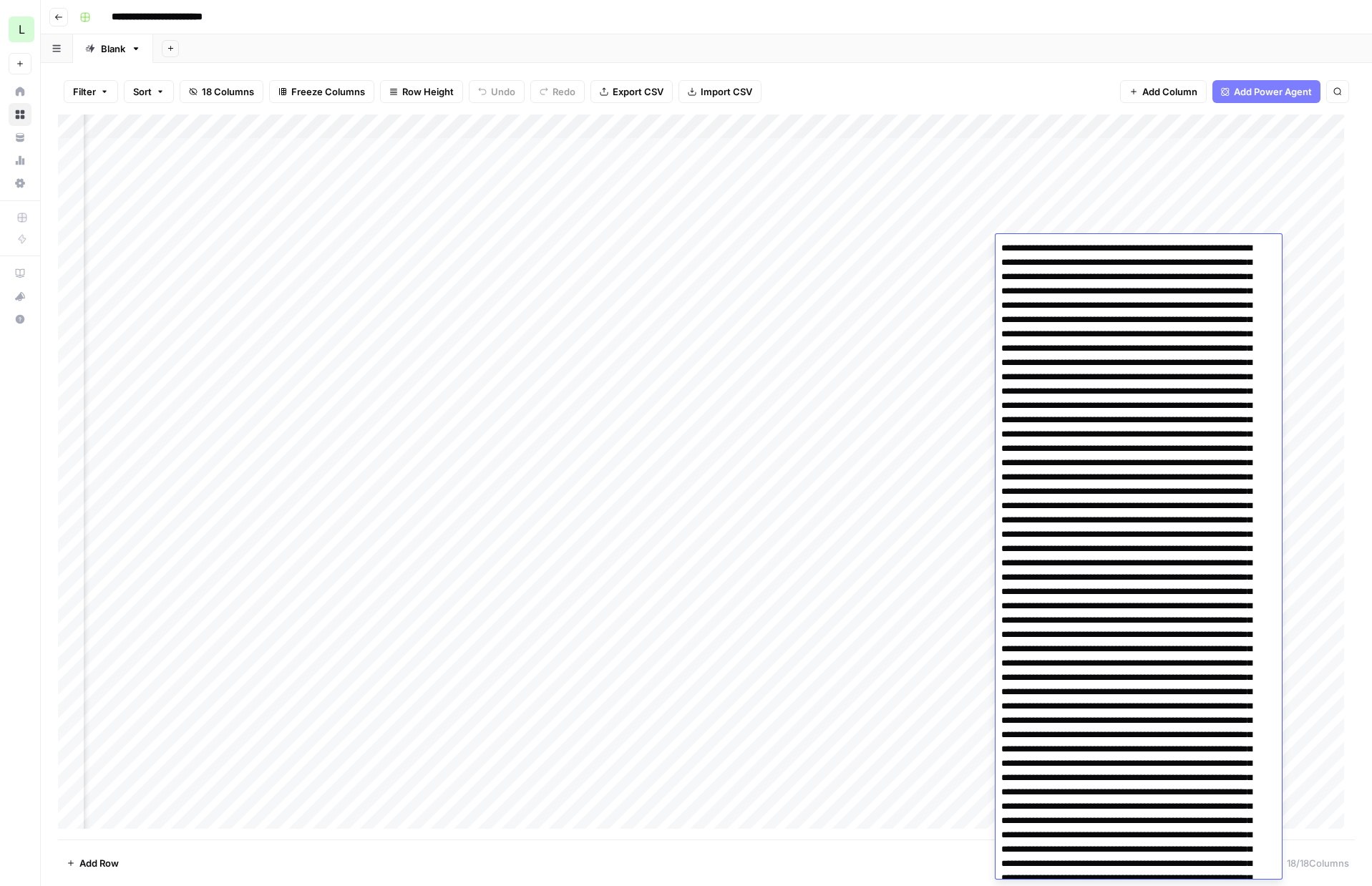
drag, startPoint x: 1225, startPoint y: 565, endPoint x: 1006, endPoint y: -17, distance: 621.8
click at [1006, 0] on html "**********" at bounding box center [686, 443] width 1372 height 886
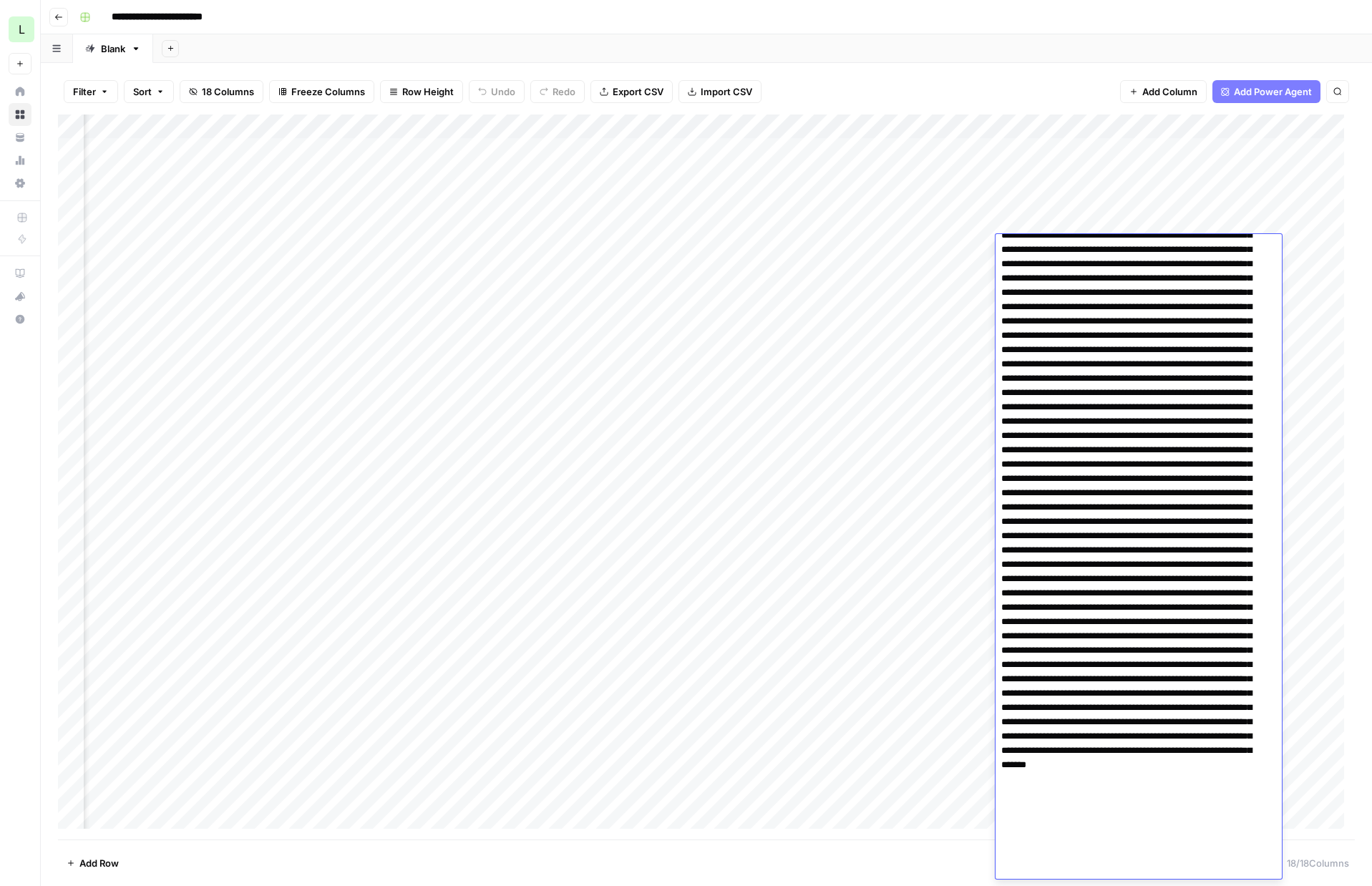
scroll to position [2052, 0]
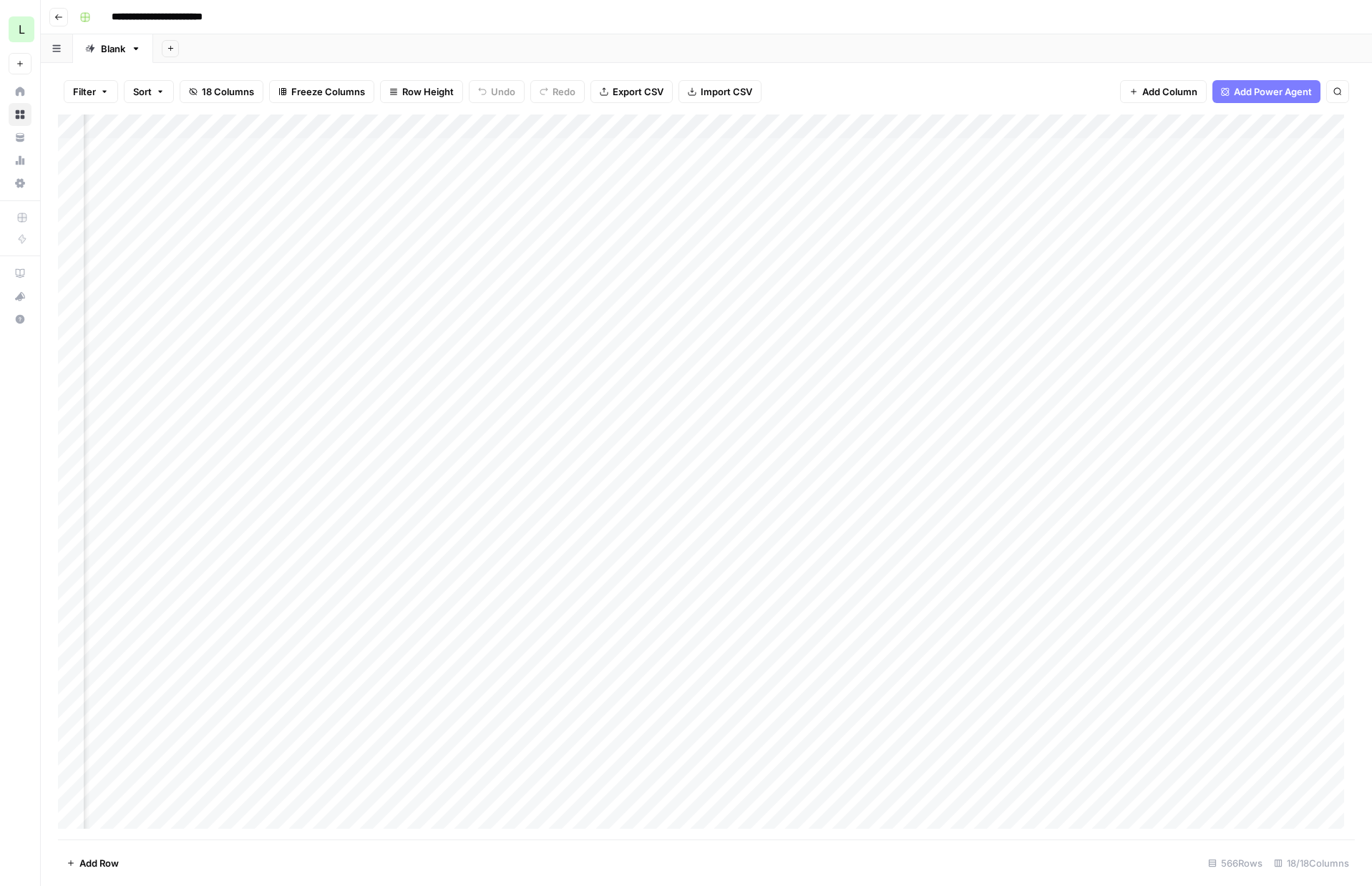
click at [828, 247] on div "Add Column" at bounding box center [706, 477] width 1297 height 726
click at [298, 246] on div "Add Column" at bounding box center [706, 477] width 1297 height 726
click at [1086, 247] on div "Add Column" at bounding box center [706, 477] width 1297 height 726
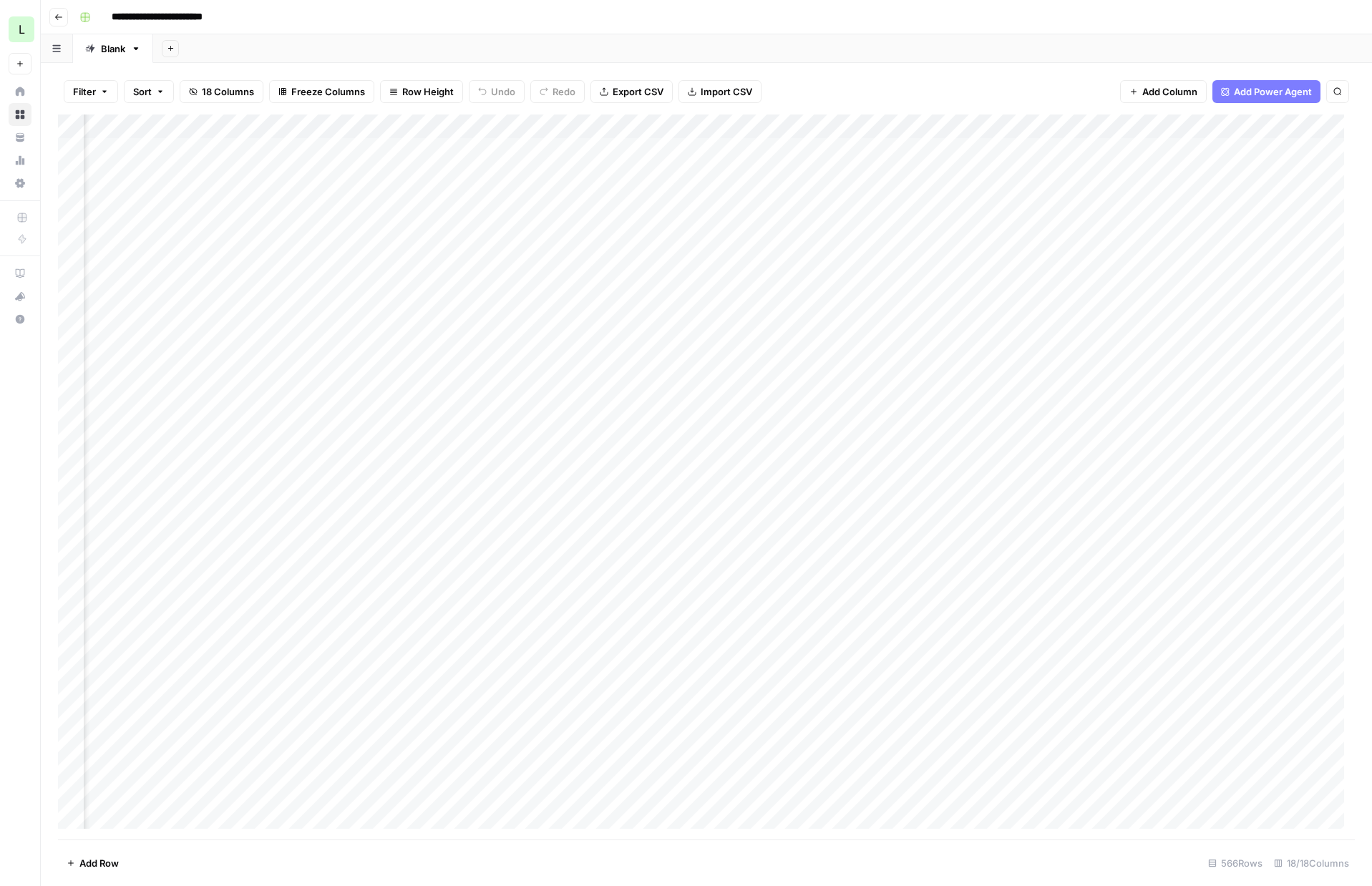
scroll to position [0, 630]
click at [1176, 246] on div "Add Column" at bounding box center [706, 477] width 1297 height 726
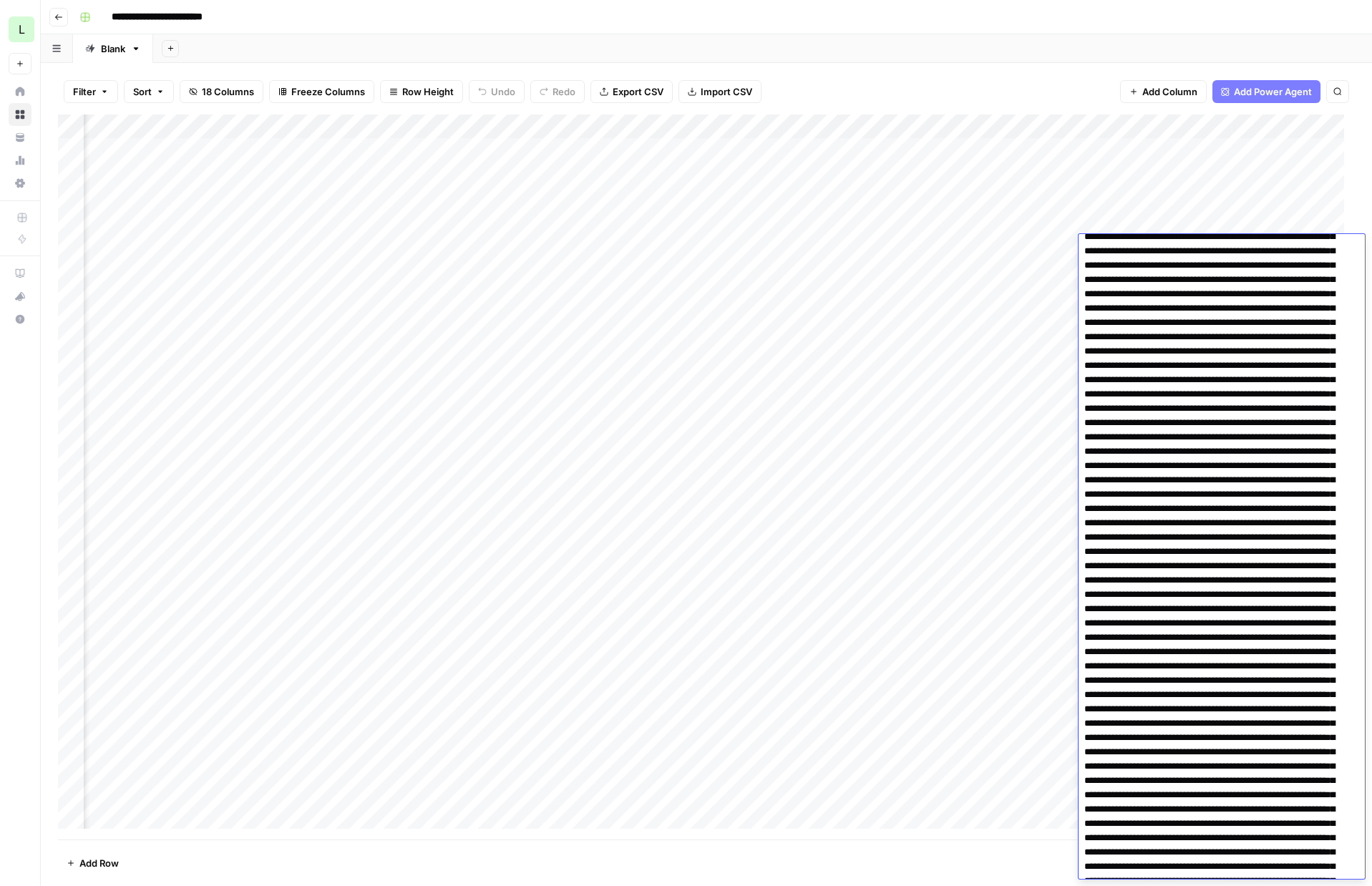
scroll to position [0, 0]
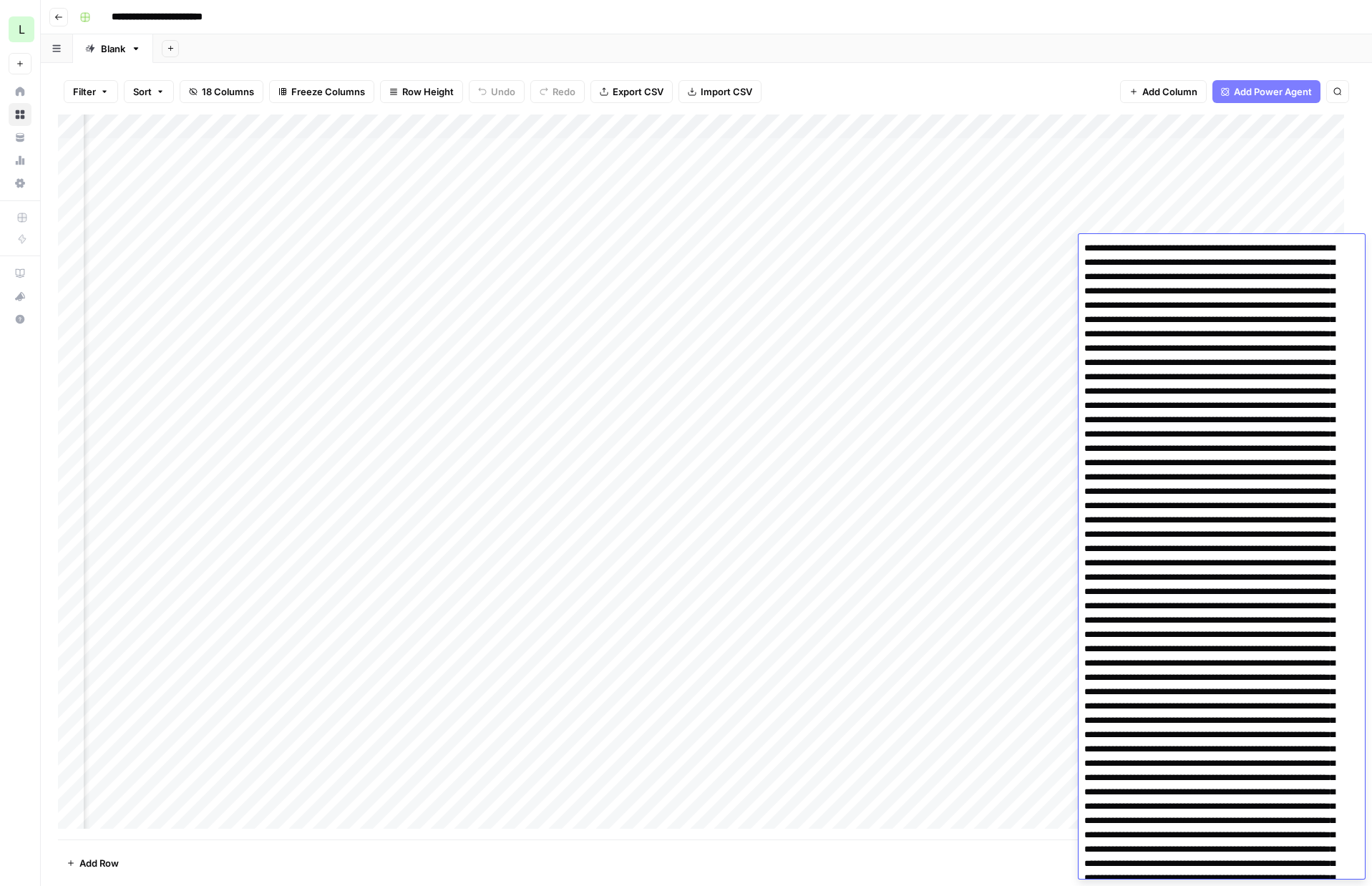
drag, startPoint x: 1345, startPoint y: 339, endPoint x: 1022, endPoint y: 132, distance: 383.6
click at [1022, 132] on body "**********" at bounding box center [686, 443] width 1372 height 886
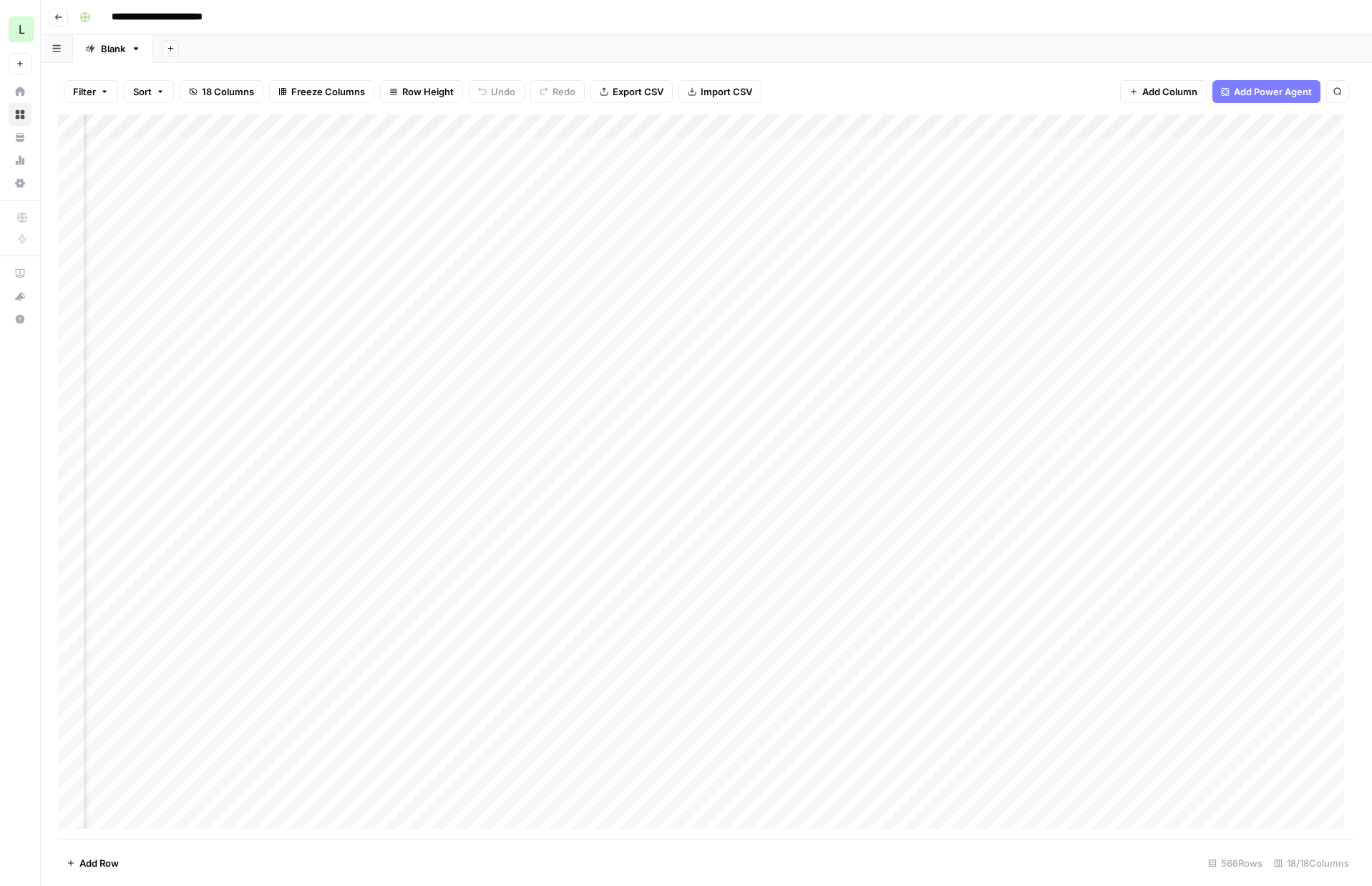
click at [445, 247] on div "Add Column" at bounding box center [706, 477] width 1297 height 726
click at [447, 247] on div "Add Column" at bounding box center [706, 477] width 1297 height 726
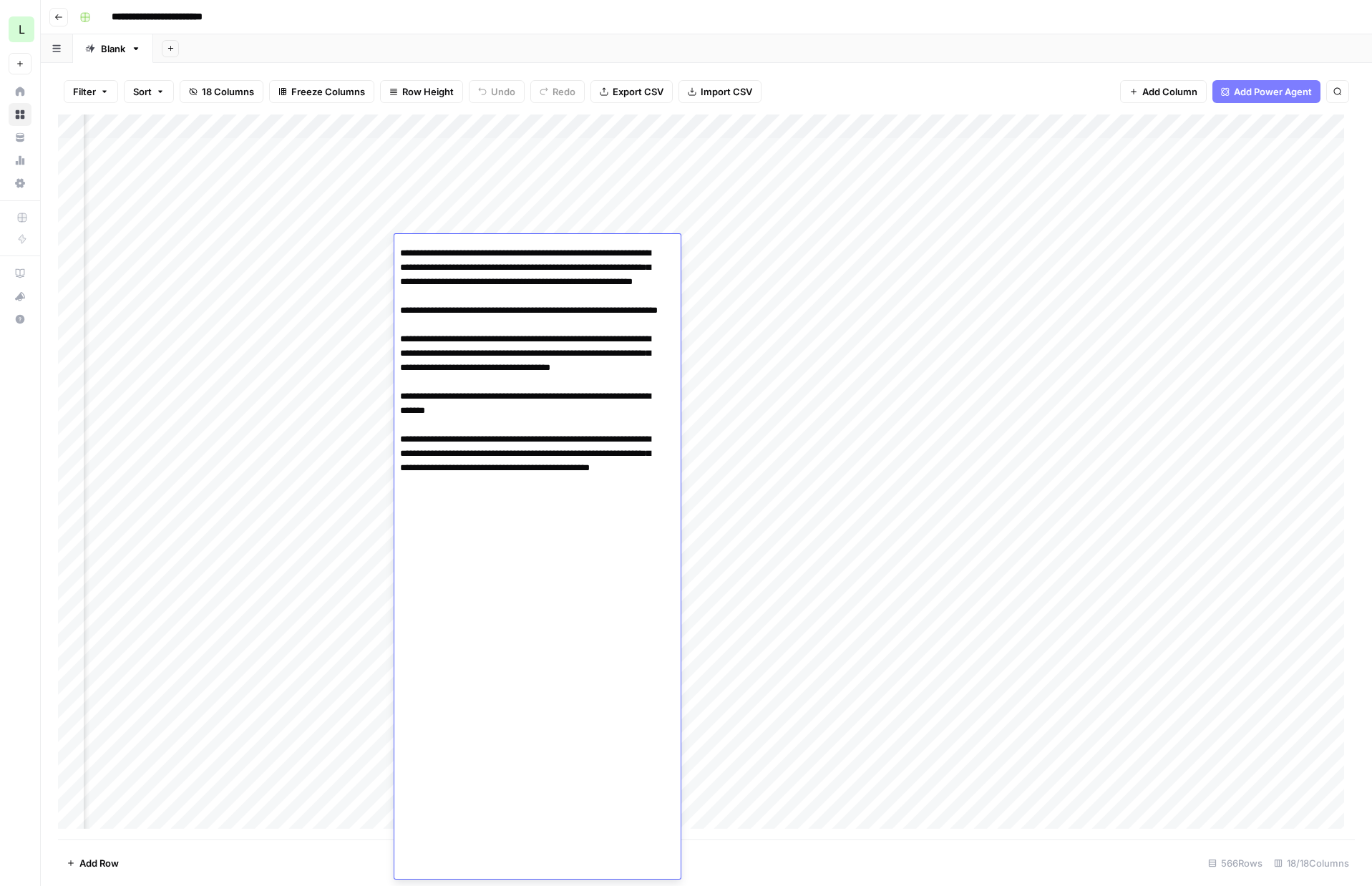
click at [217, 251] on div "Add Column" at bounding box center [706, 477] width 1297 height 726
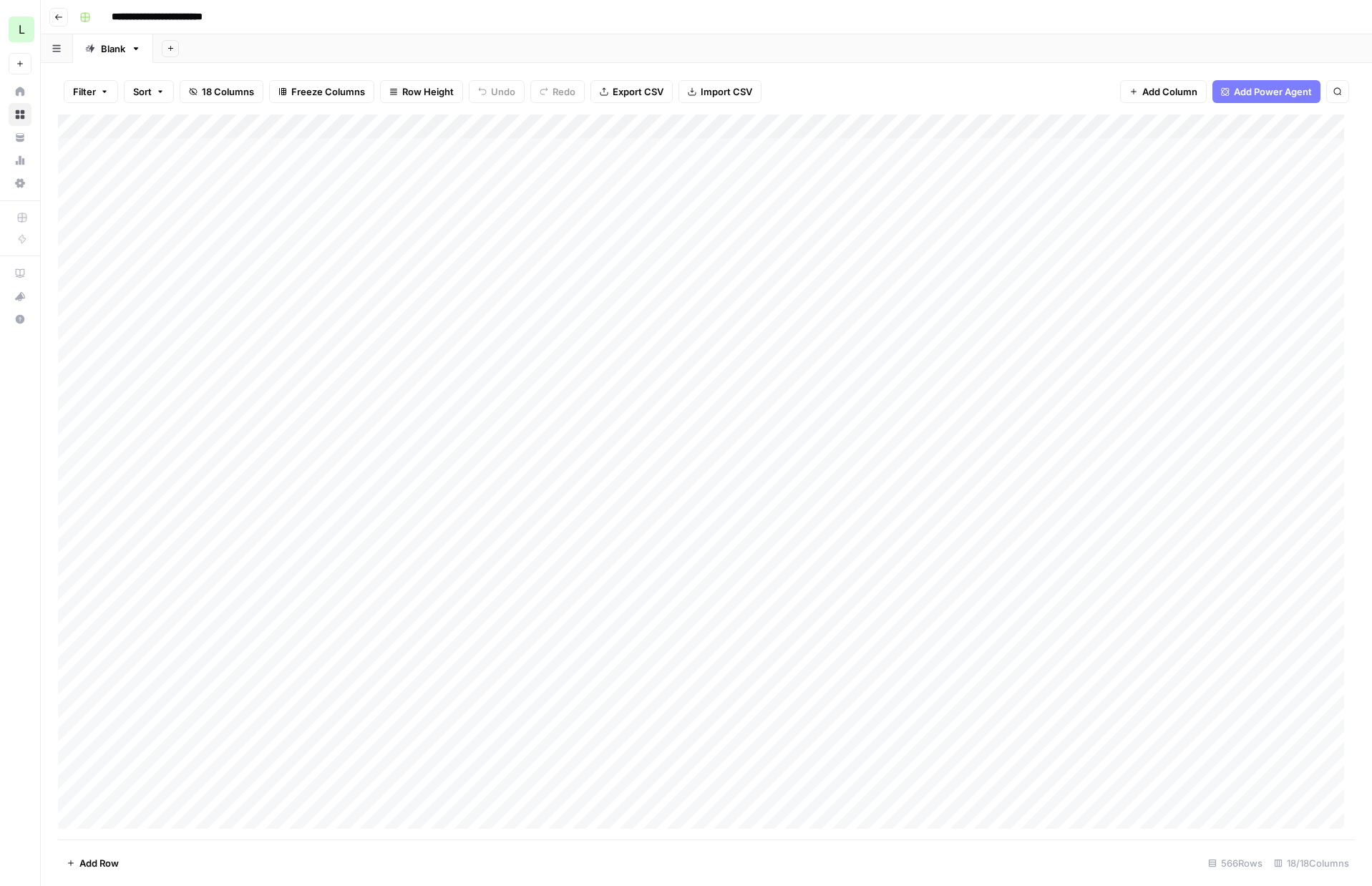
scroll to position [0, 0]
click at [1060, 273] on div "Add Column" at bounding box center [706, 477] width 1297 height 726
click at [1065, 272] on div "Add Column" at bounding box center [706, 477] width 1297 height 726
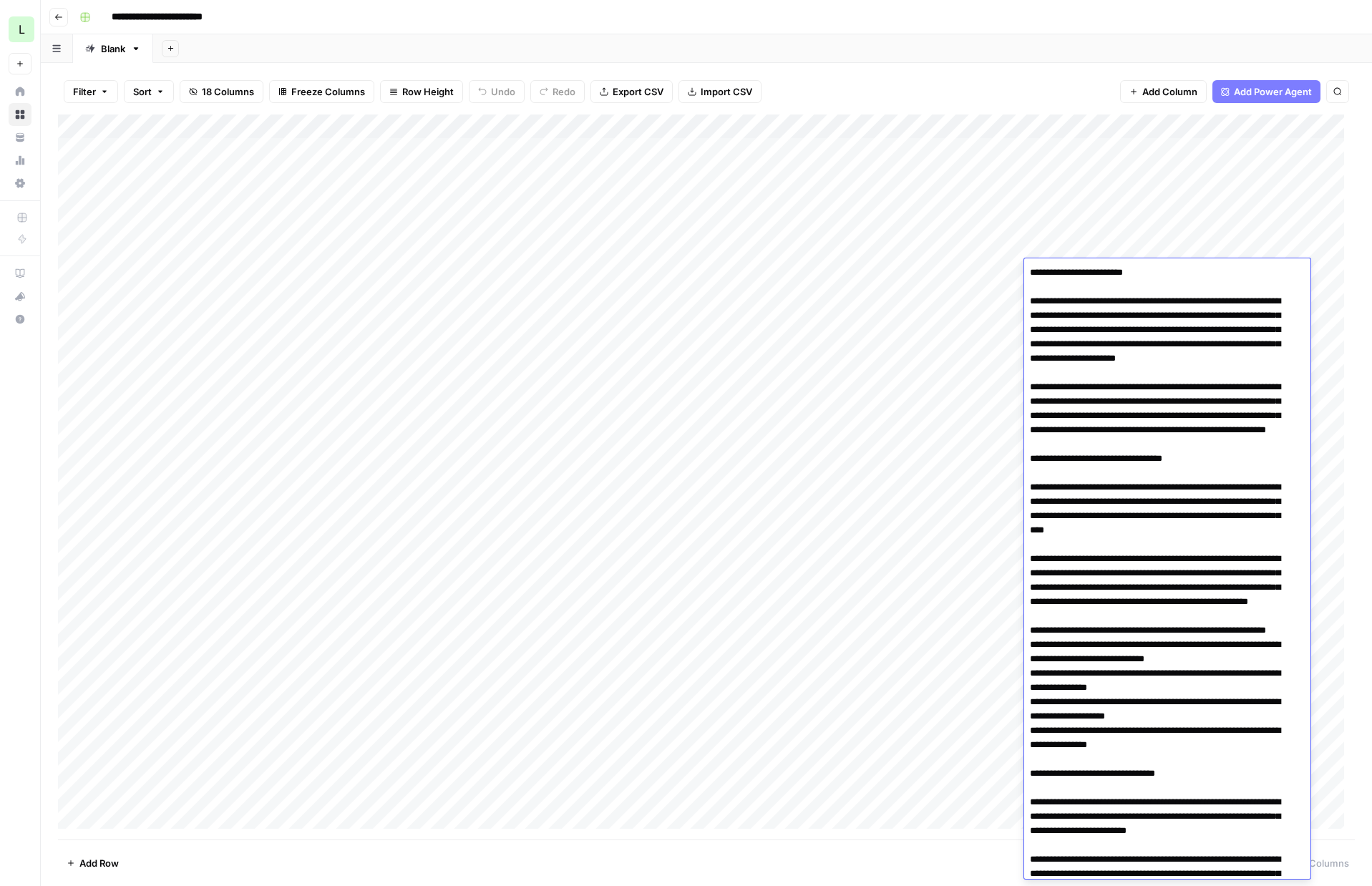
scroll to position [3900, 0]
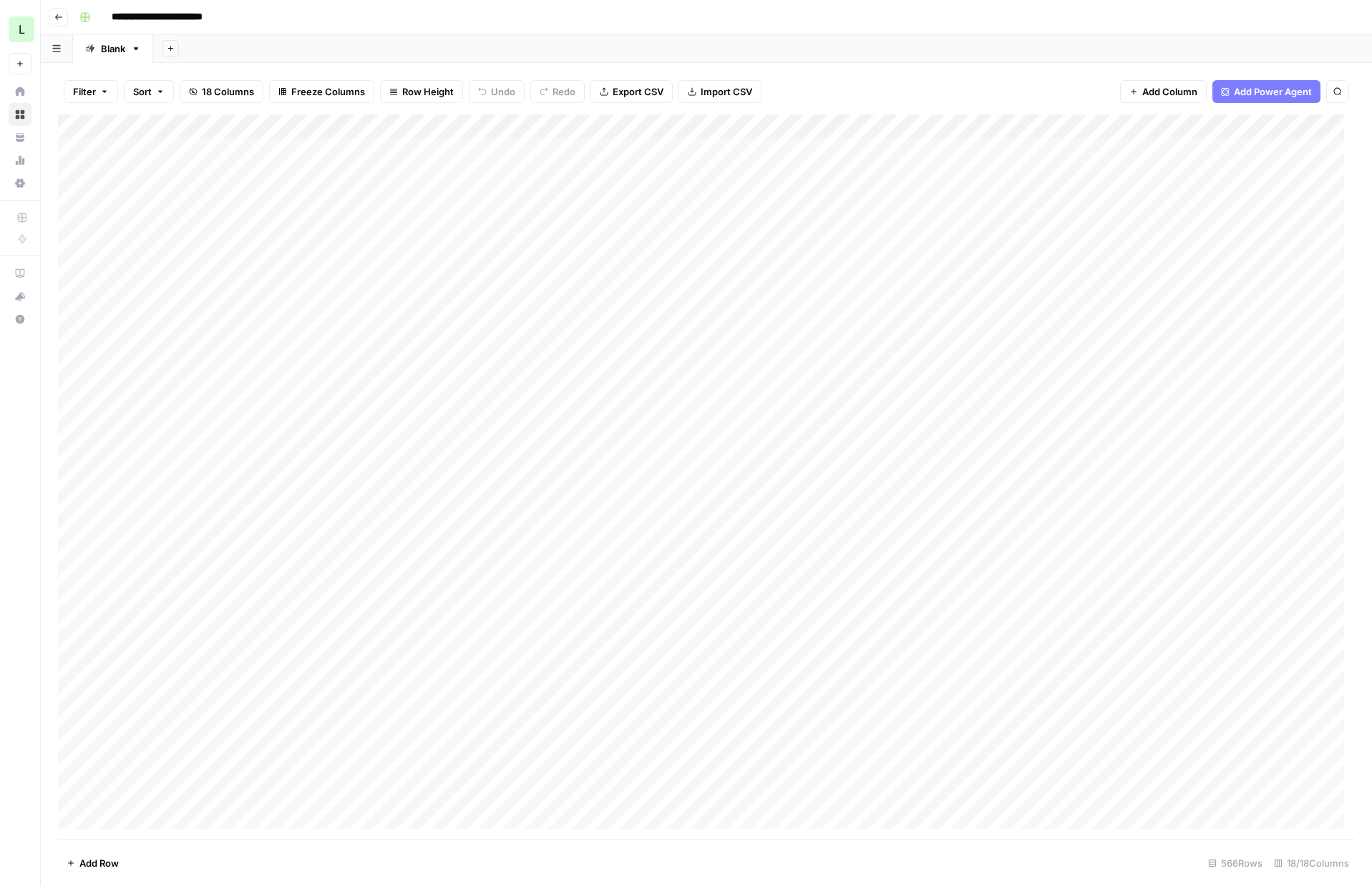
click at [954, 267] on div "Add Column" at bounding box center [706, 477] width 1297 height 726
click at [1046, 262] on div "Add Column" at bounding box center [706, 477] width 1297 height 726
click at [1176, 263] on div "Add Column" at bounding box center [706, 477] width 1297 height 726
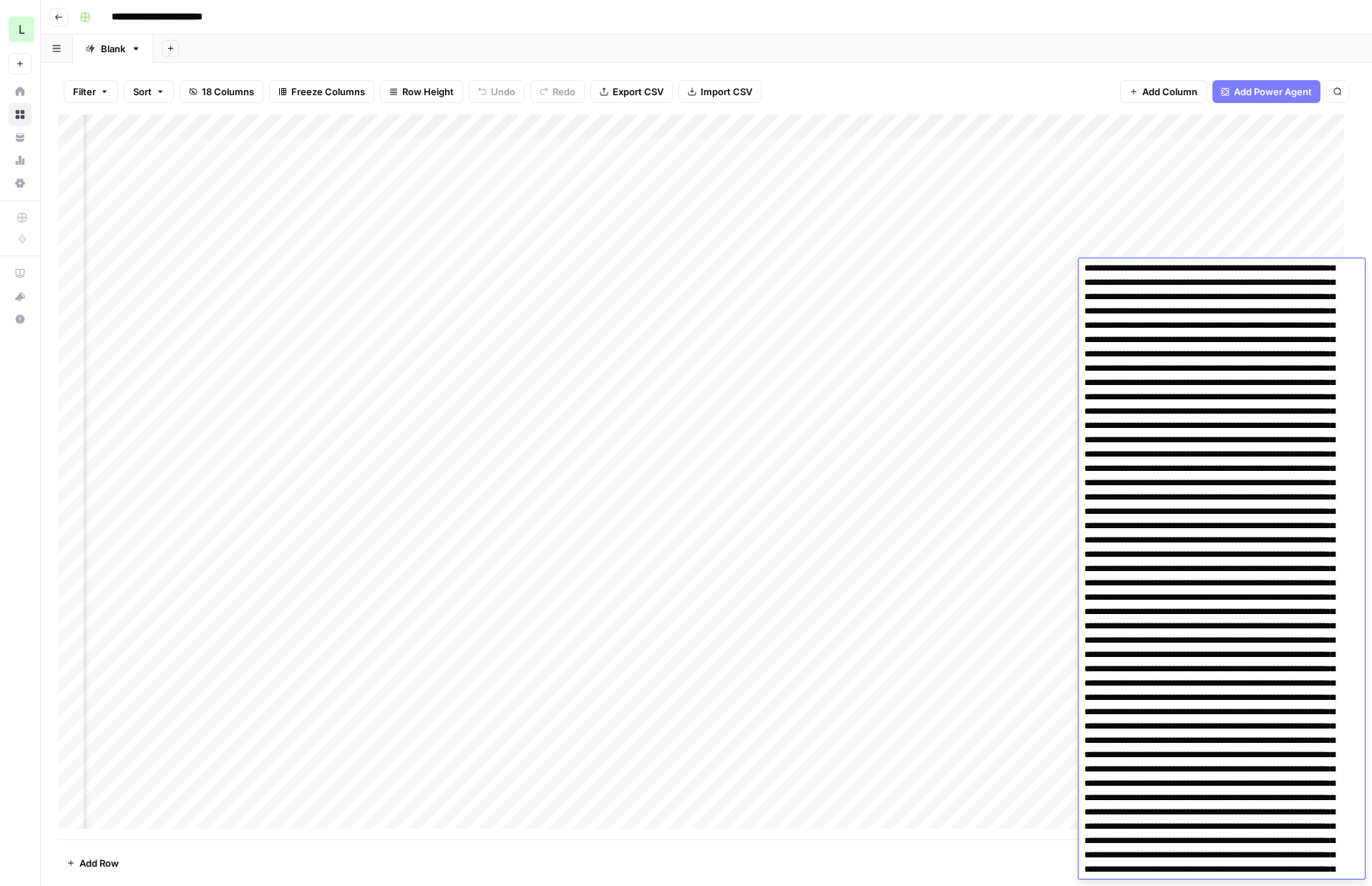
scroll to position [0, 0]
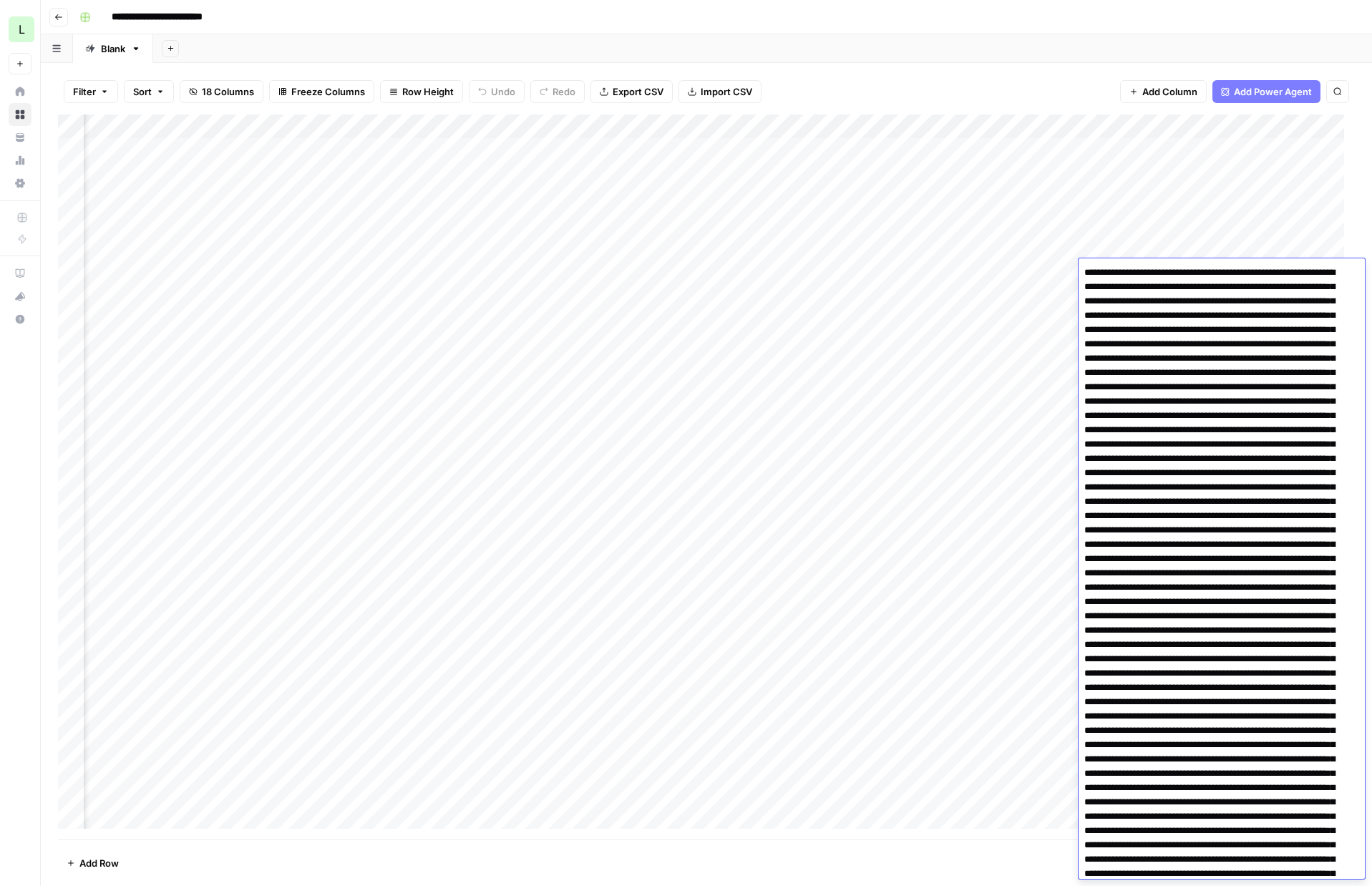
drag, startPoint x: 1195, startPoint y: 339, endPoint x: 1074, endPoint y: 79, distance: 286.8
click at [1074, 79] on body "**********" at bounding box center [686, 443] width 1372 height 886
click at [1176, 246] on div "Add Column" at bounding box center [706, 477] width 1297 height 726
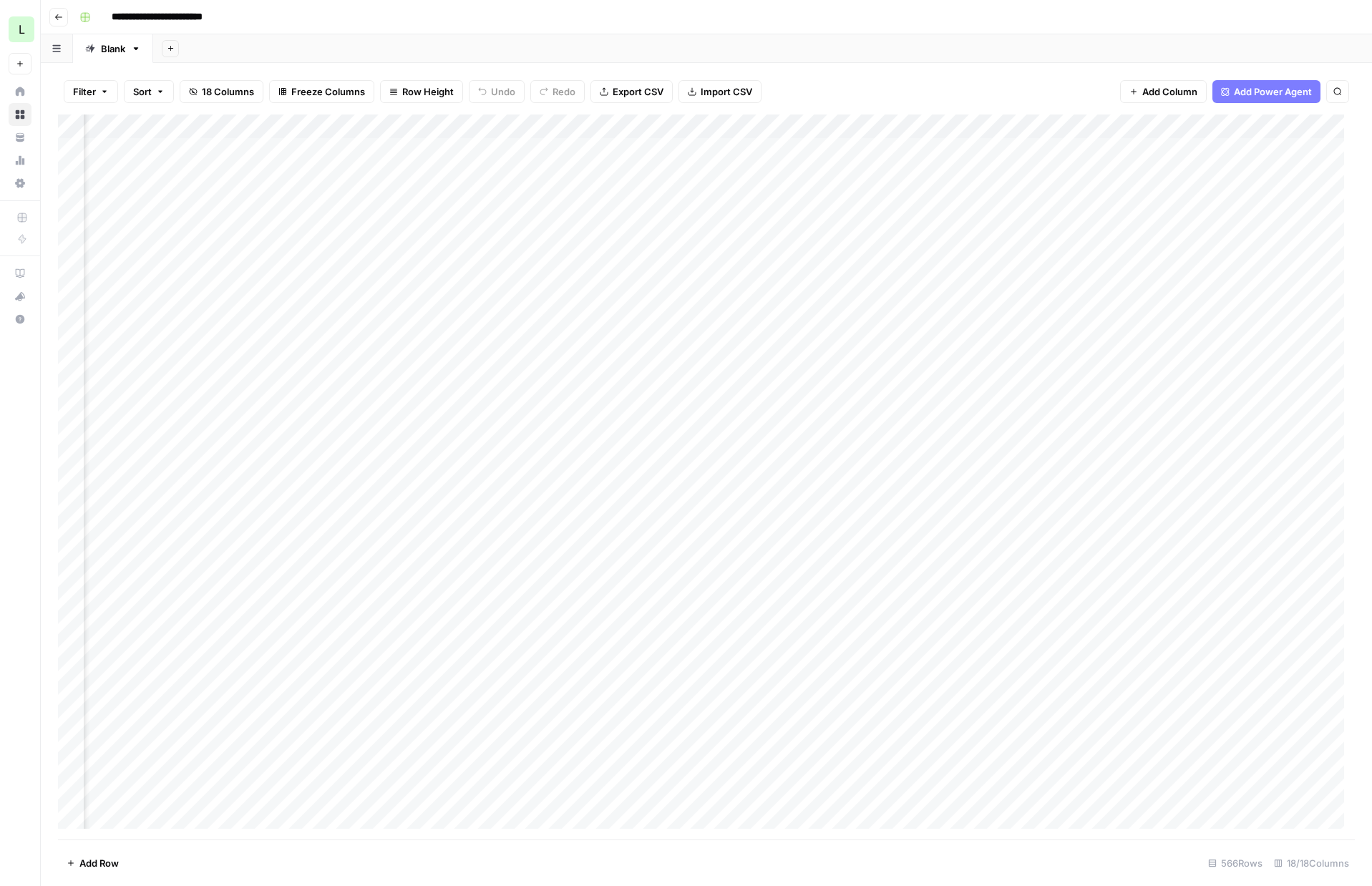
click at [1176, 274] on div "Add Column" at bounding box center [706, 477] width 1297 height 726
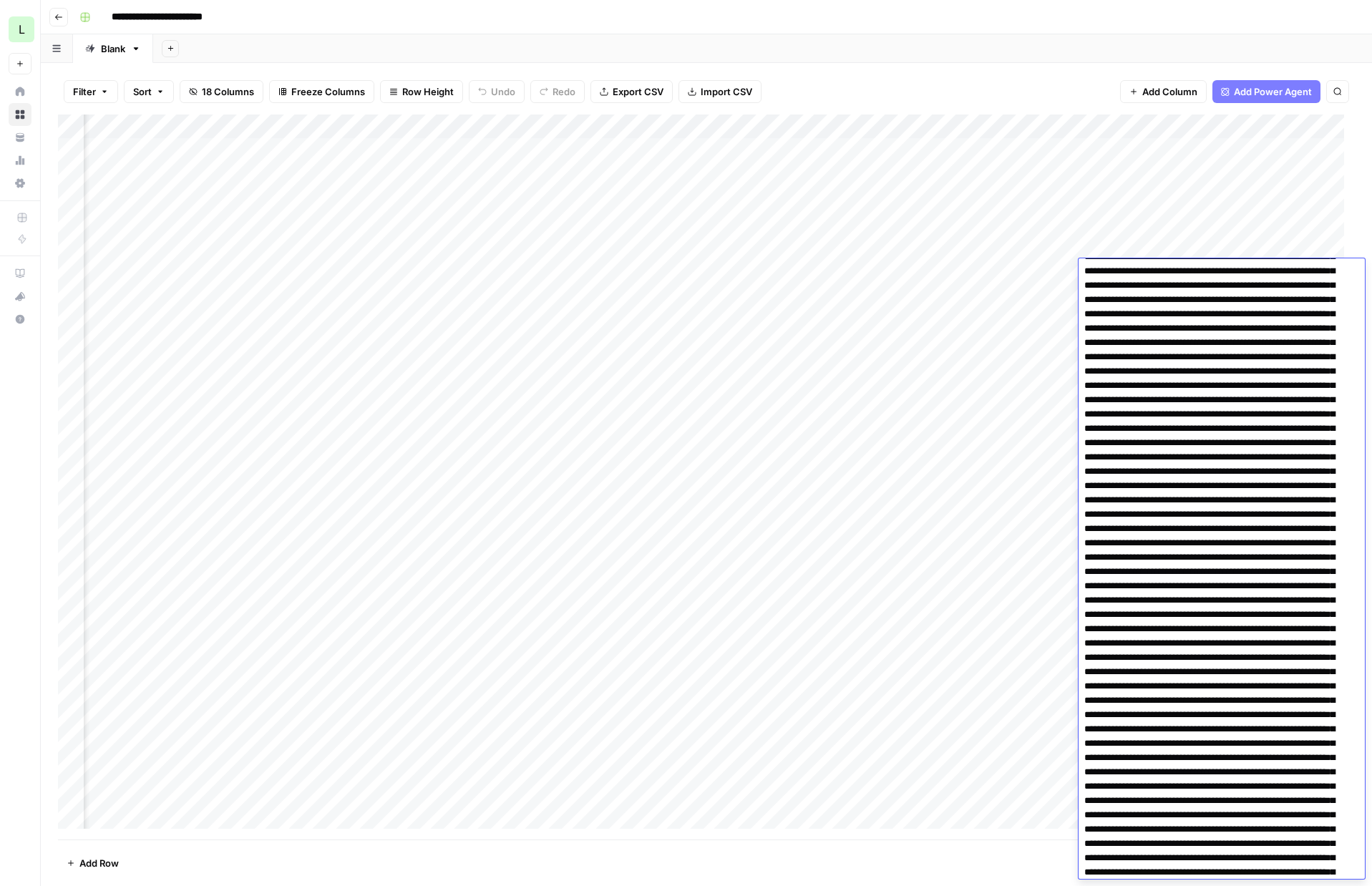
scroll to position [1084, 0]
click at [658, 267] on div "Add Column" at bounding box center [706, 477] width 1297 height 726
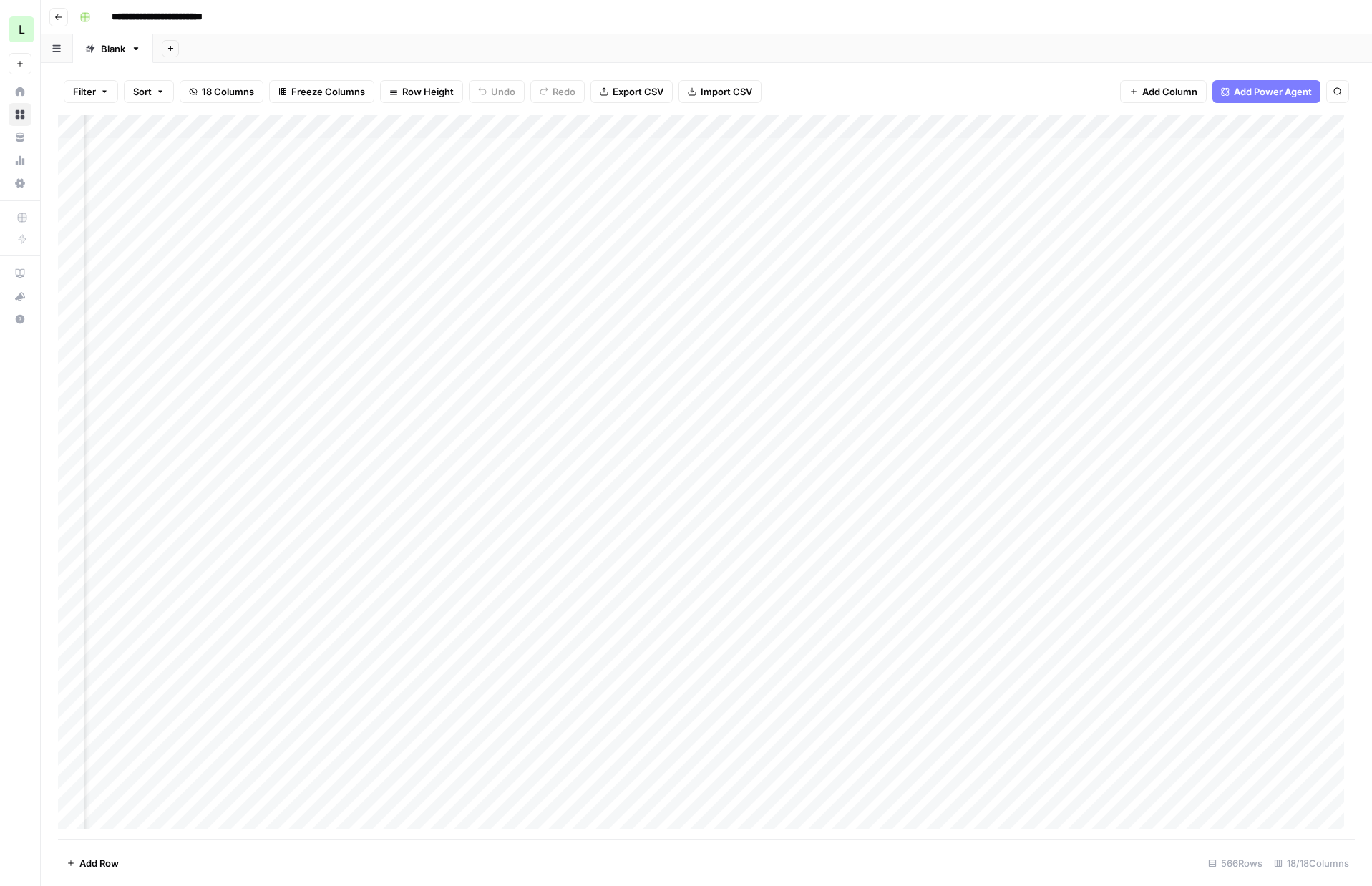
scroll to position [0, 0]
click at [1046, 295] on div "Add Column" at bounding box center [706, 477] width 1297 height 726
click at [1060, 295] on div "Add Column" at bounding box center [706, 477] width 1297 height 726
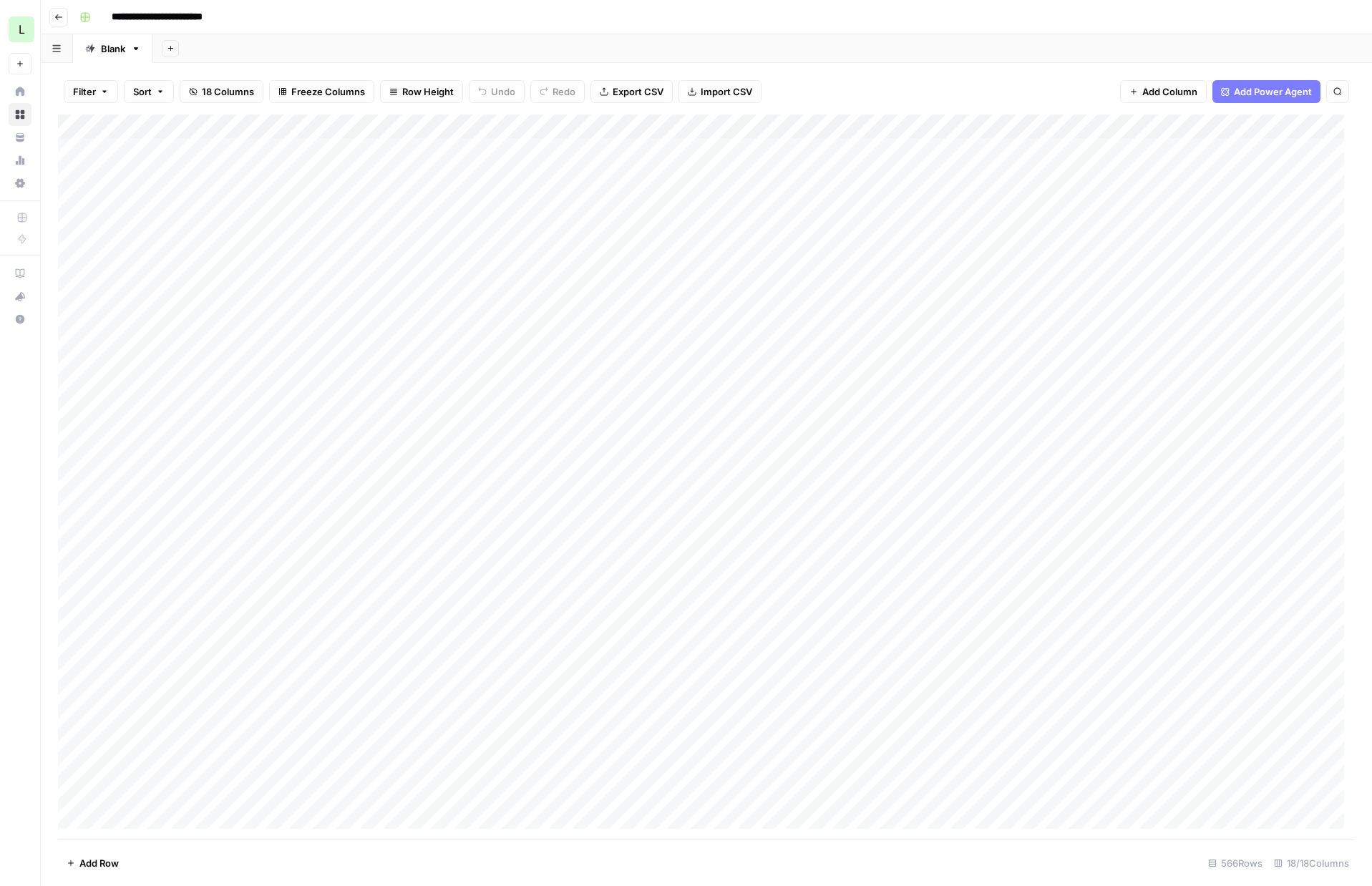
click at [942, 283] on div "Add Column" at bounding box center [706, 477] width 1297 height 726
click at [1098, 294] on div "Add Column" at bounding box center [706, 477] width 1297 height 726
click at [1047, 297] on div "Add Column" at bounding box center [706, 477] width 1297 height 726
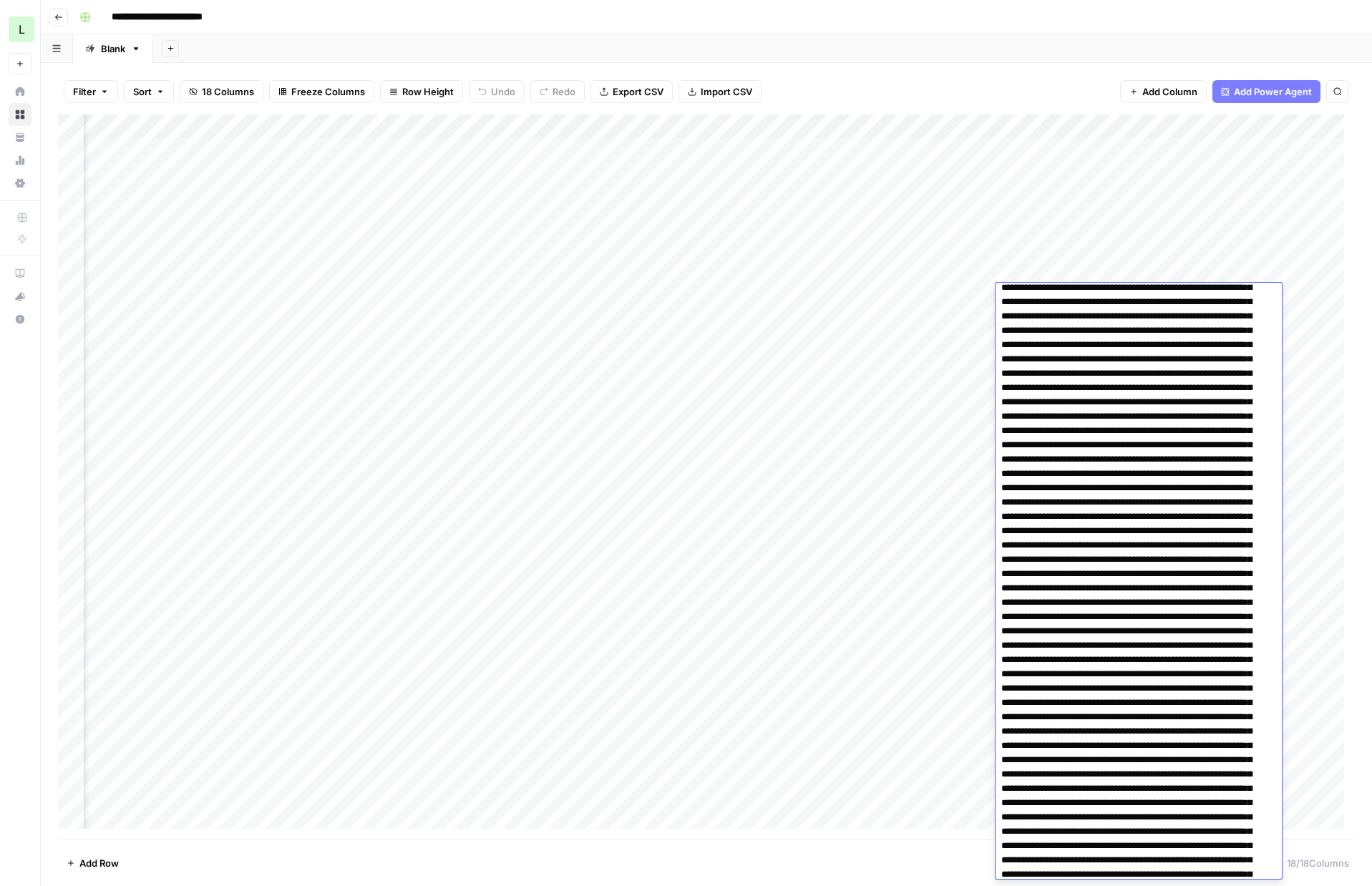
scroll to position [0, 0]
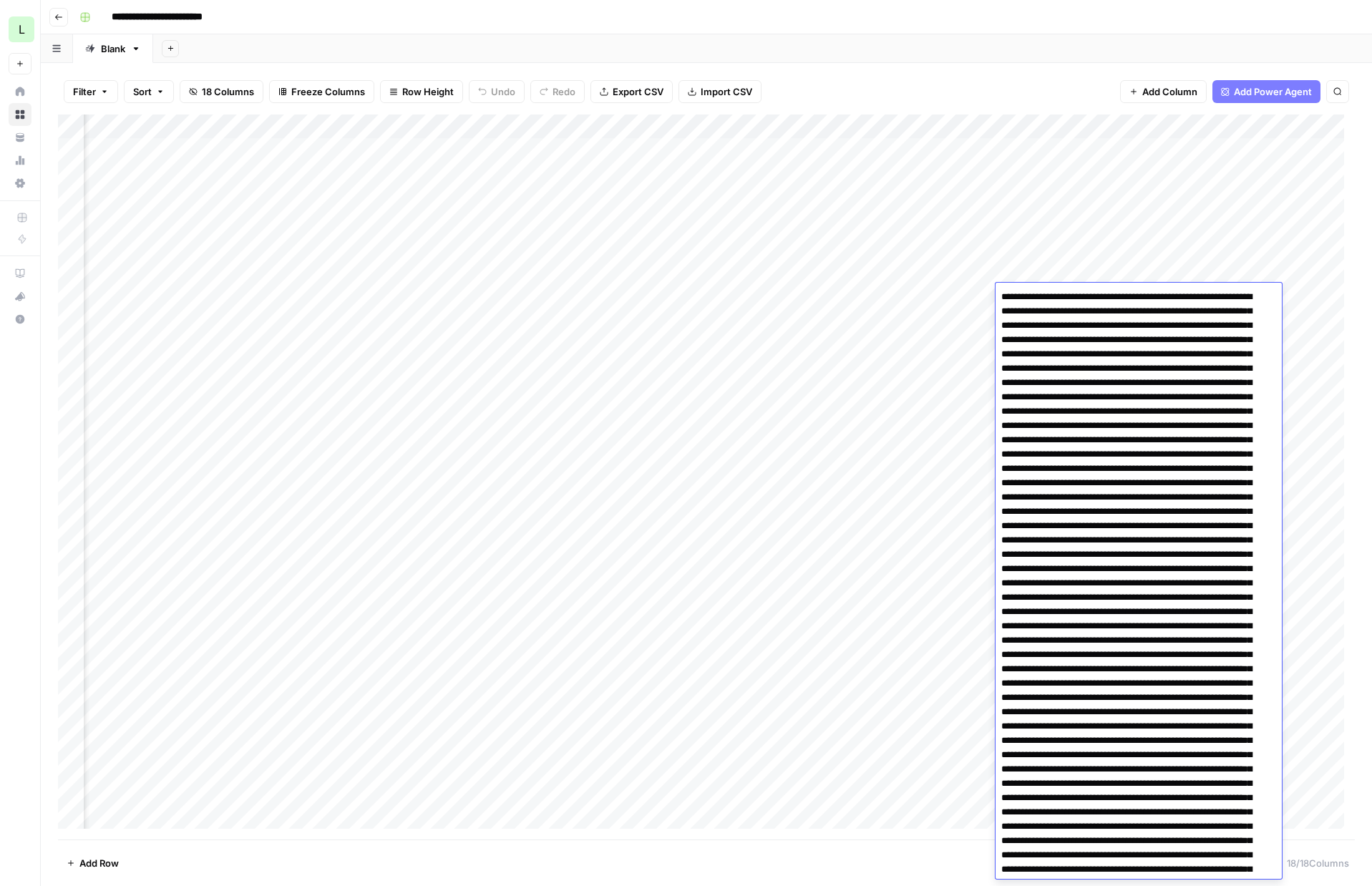
drag, startPoint x: 1099, startPoint y: 337, endPoint x: 949, endPoint y: 26, distance: 345.3
click at [949, 26] on body "**********" at bounding box center [686, 443] width 1372 height 886
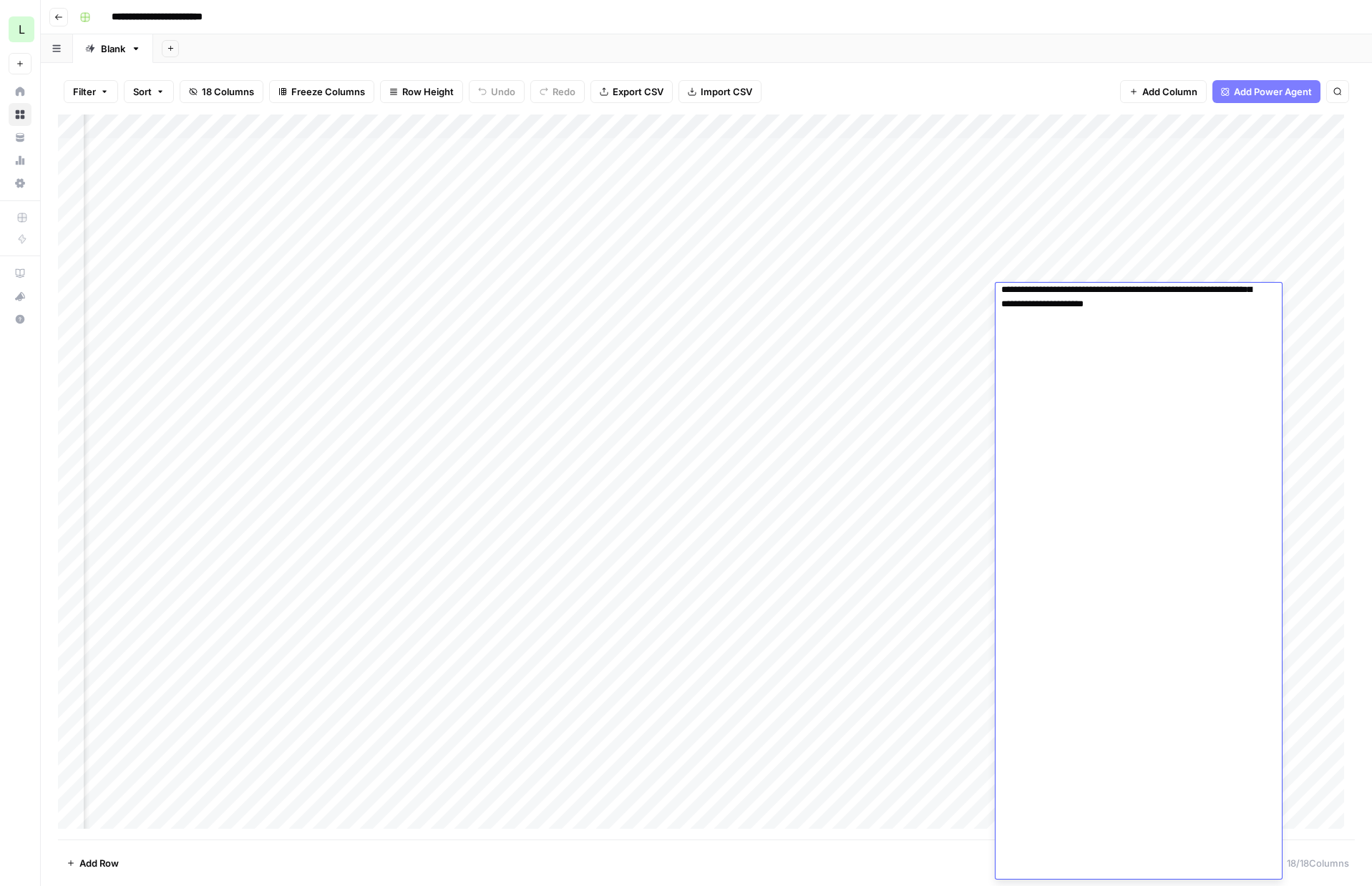
scroll to position [3613, 0]
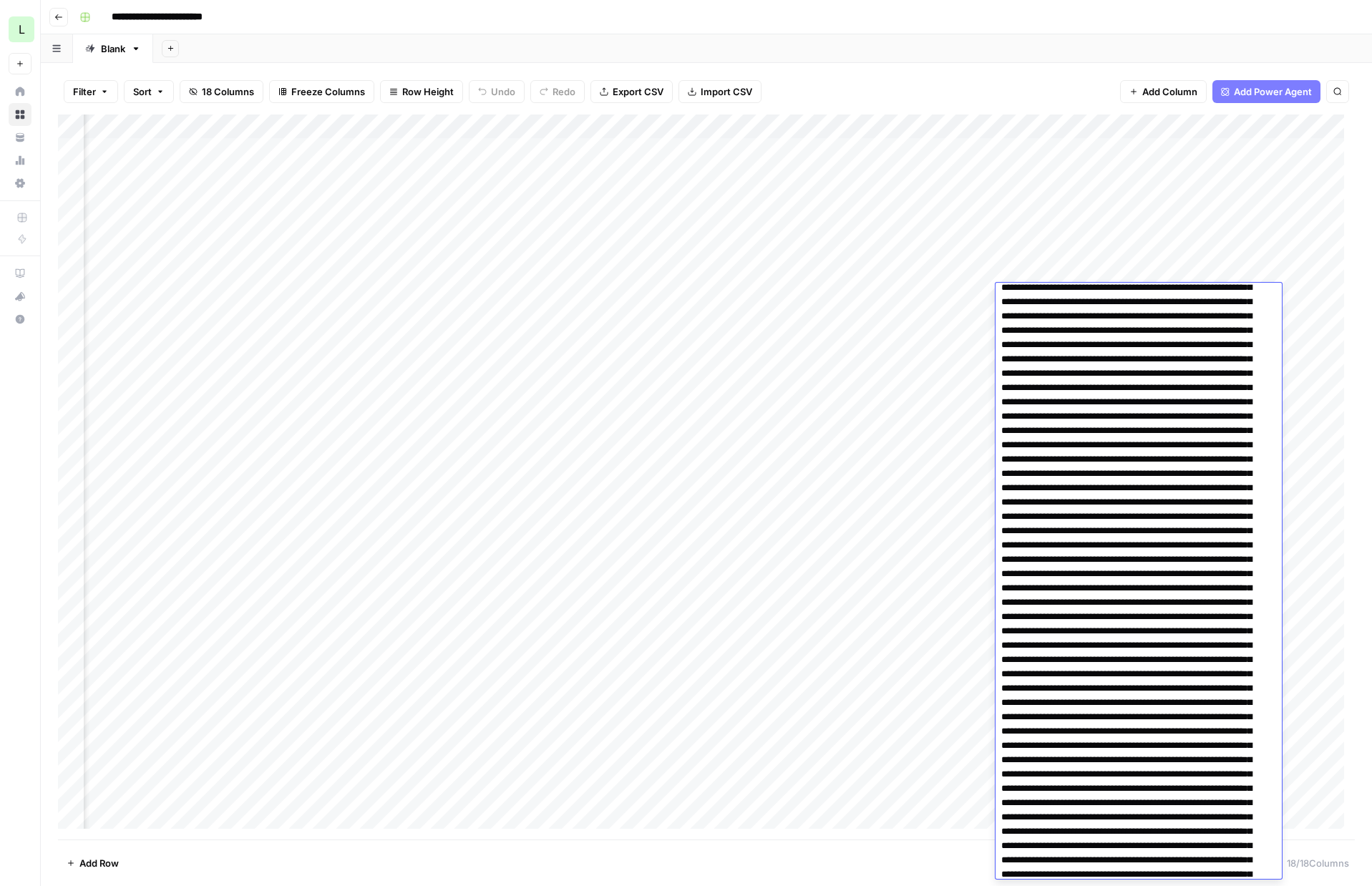
scroll to position [0, 0]
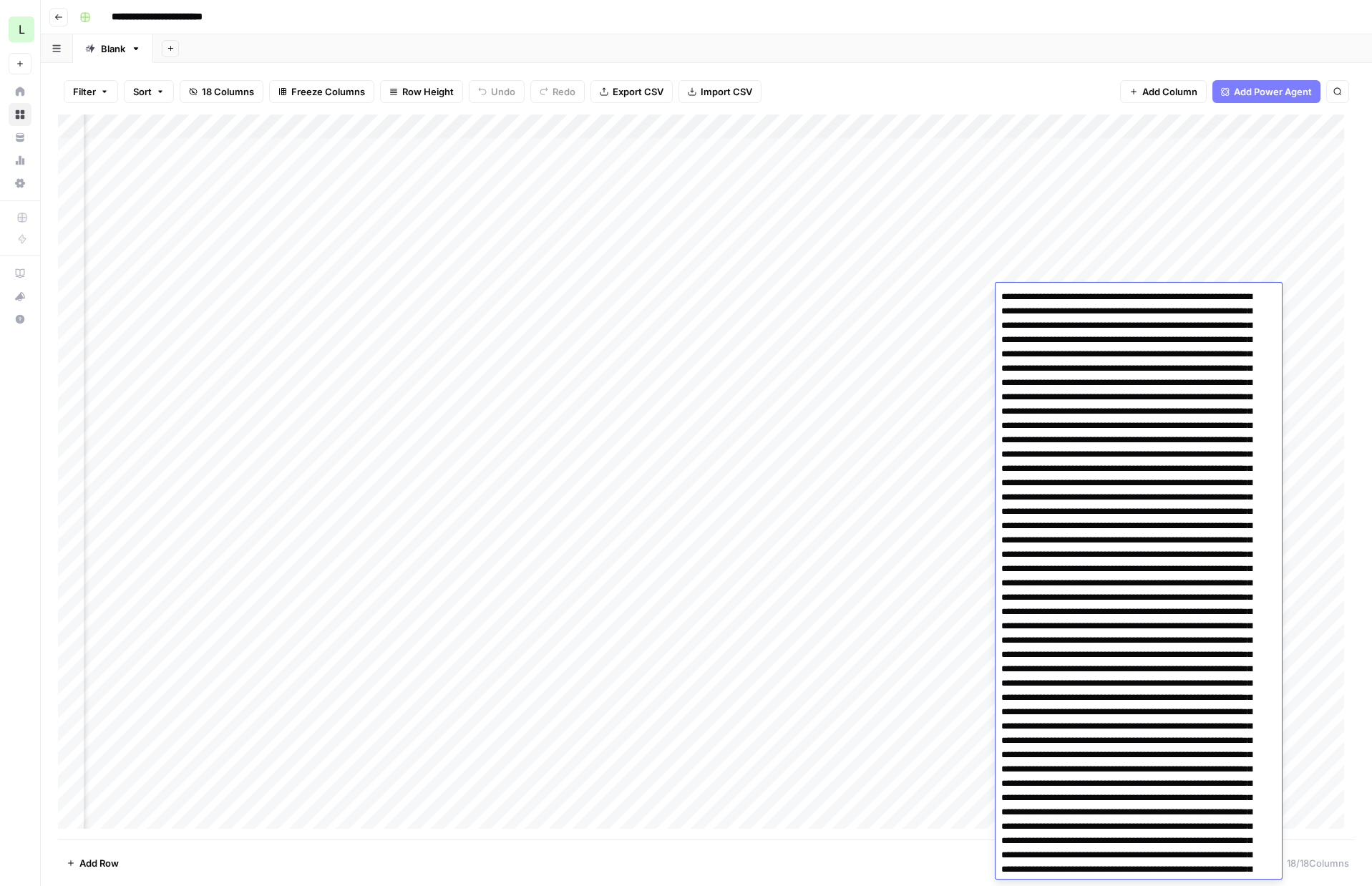
drag, startPoint x: 1099, startPoint y: 766, endPoint x: 943, endPoint y: 148, distance: 637.4
click at [943, 148] on body "**********" at bounding box center [686, 443] width 1372 height 886
drag, startPoint x: 1232, startPoint y: 577, endPoint x: 927, endPoint y: 52, distance: 607.2
click at [927, 52] on body "**********" at bounding box center [686, 443] width 1372 height 886
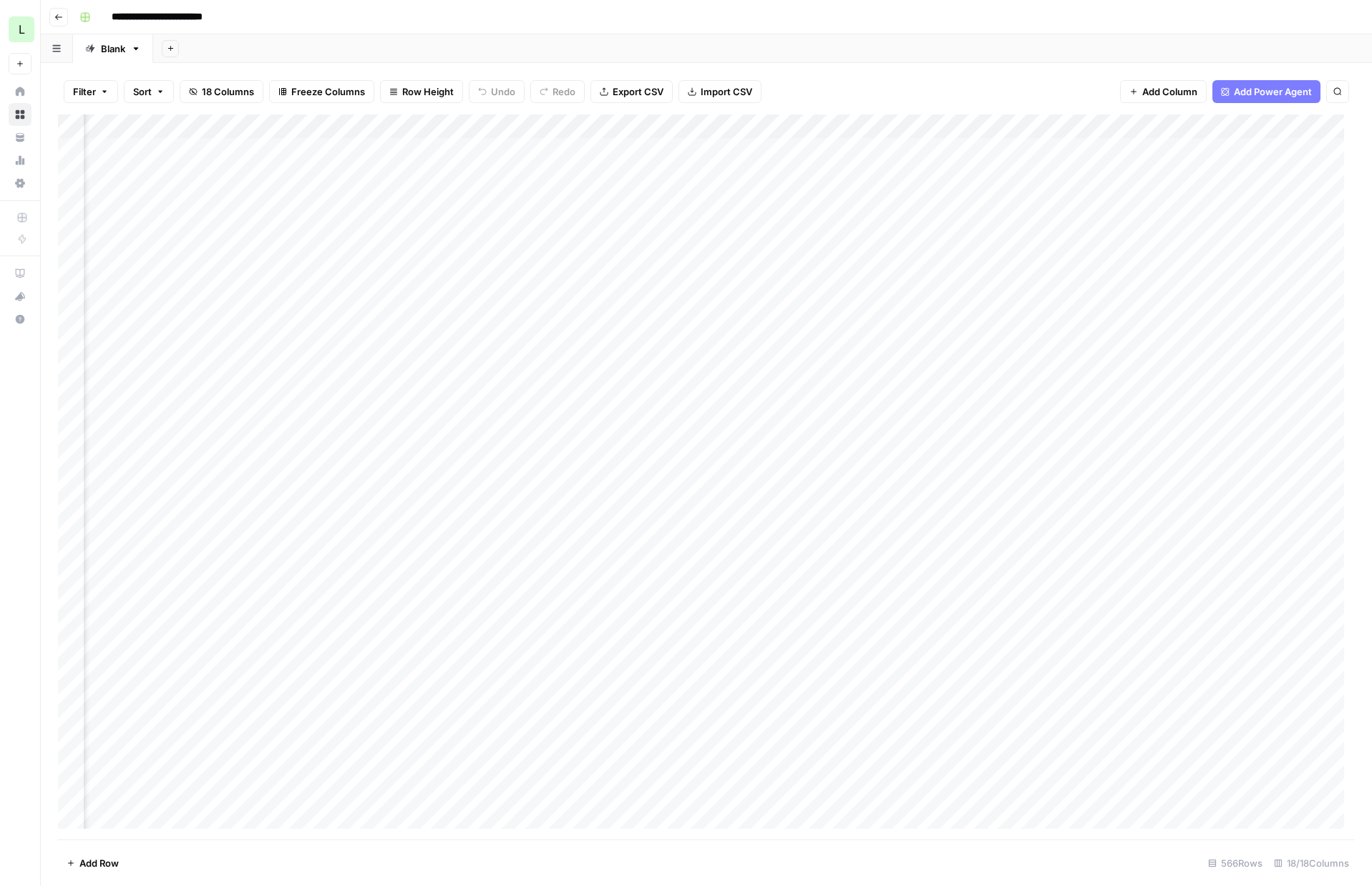
click at [915, 295] on div "Add Column" at bounding box center [706, 477] width 1297 height 726
click at [261, 293] on div "Add Column" at bounding box center [706, 477] width 1297 height 726
click at [267, 292] on div "Add Column" at bounding box center [706, 477] width 1297 height 726
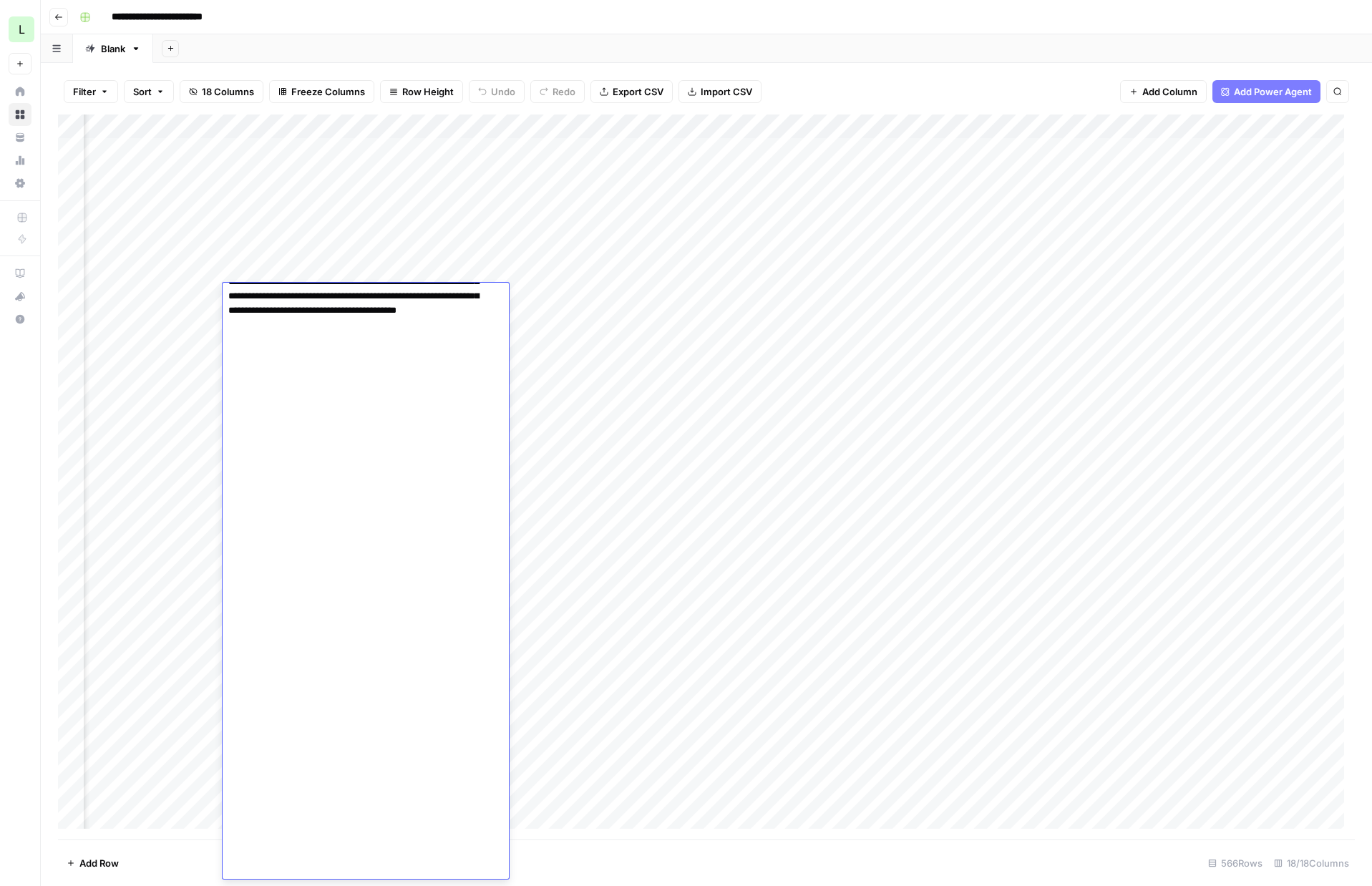
click at [155, 315] on div "Add Column" at bounding box center [706, 477] width 1297 height 726
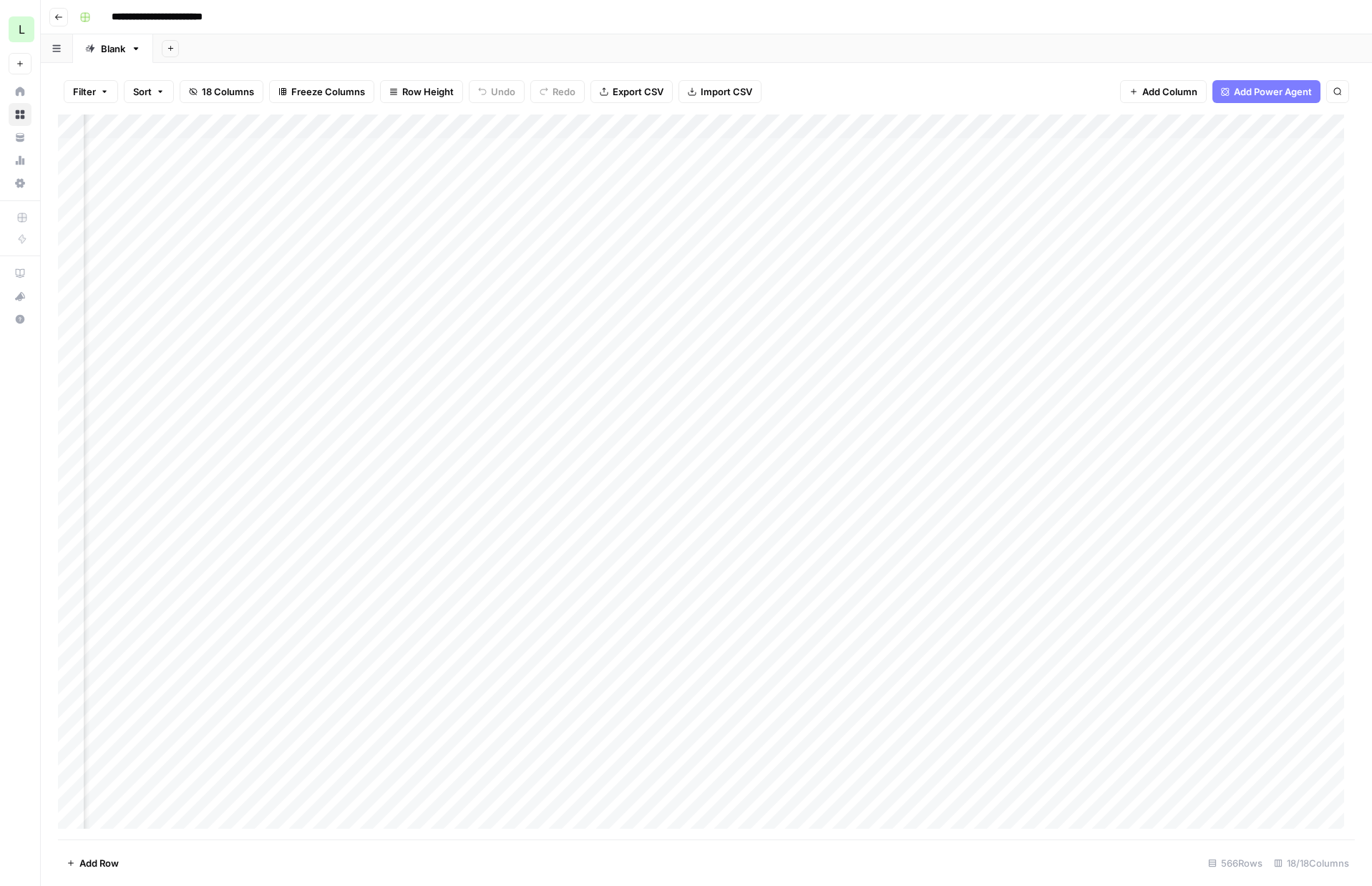
click at [292, 319] on div "Add Column" at bounding box center [706, 477] width 1297 height 726
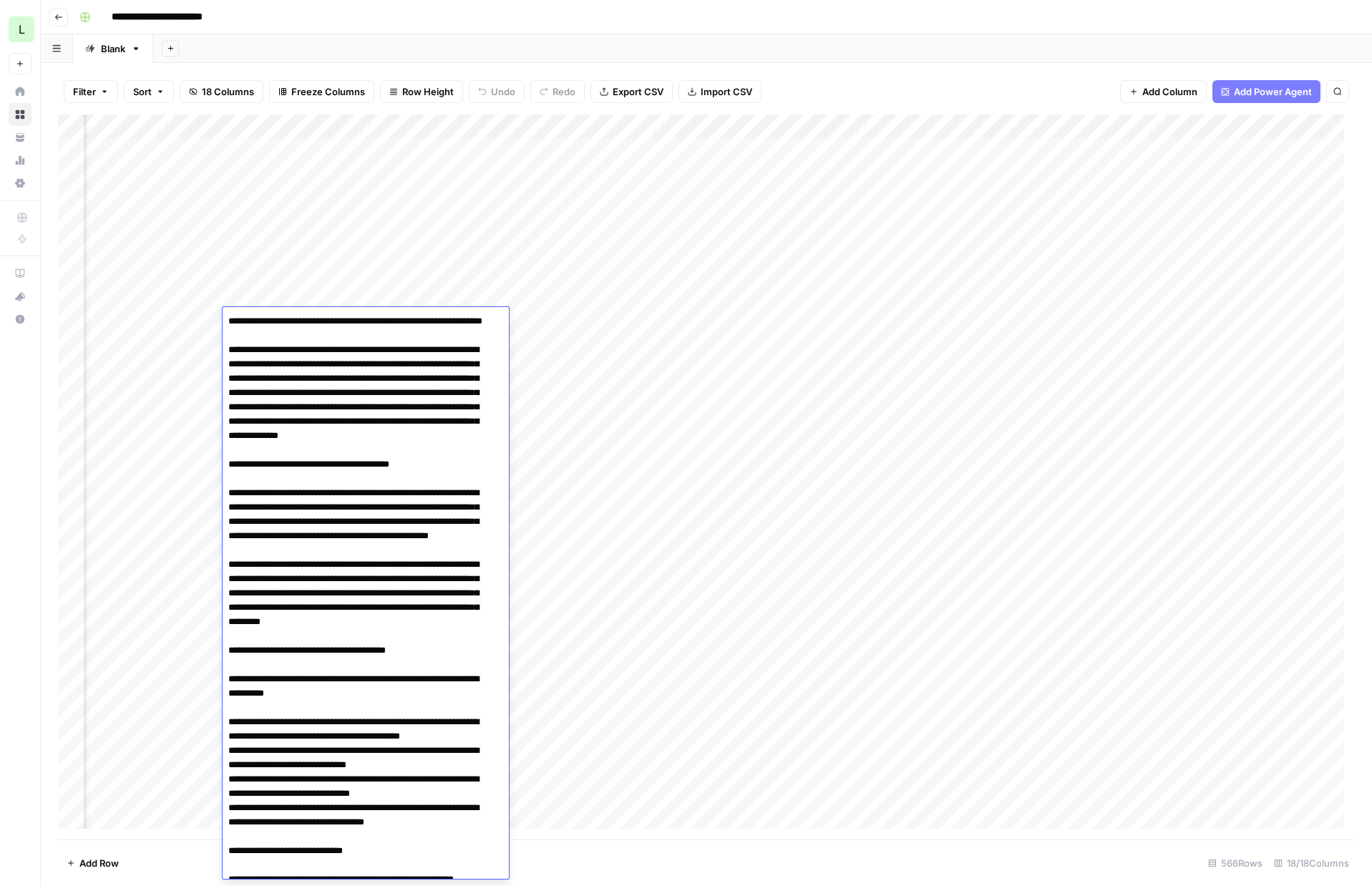
scroll to position [3061, 0]
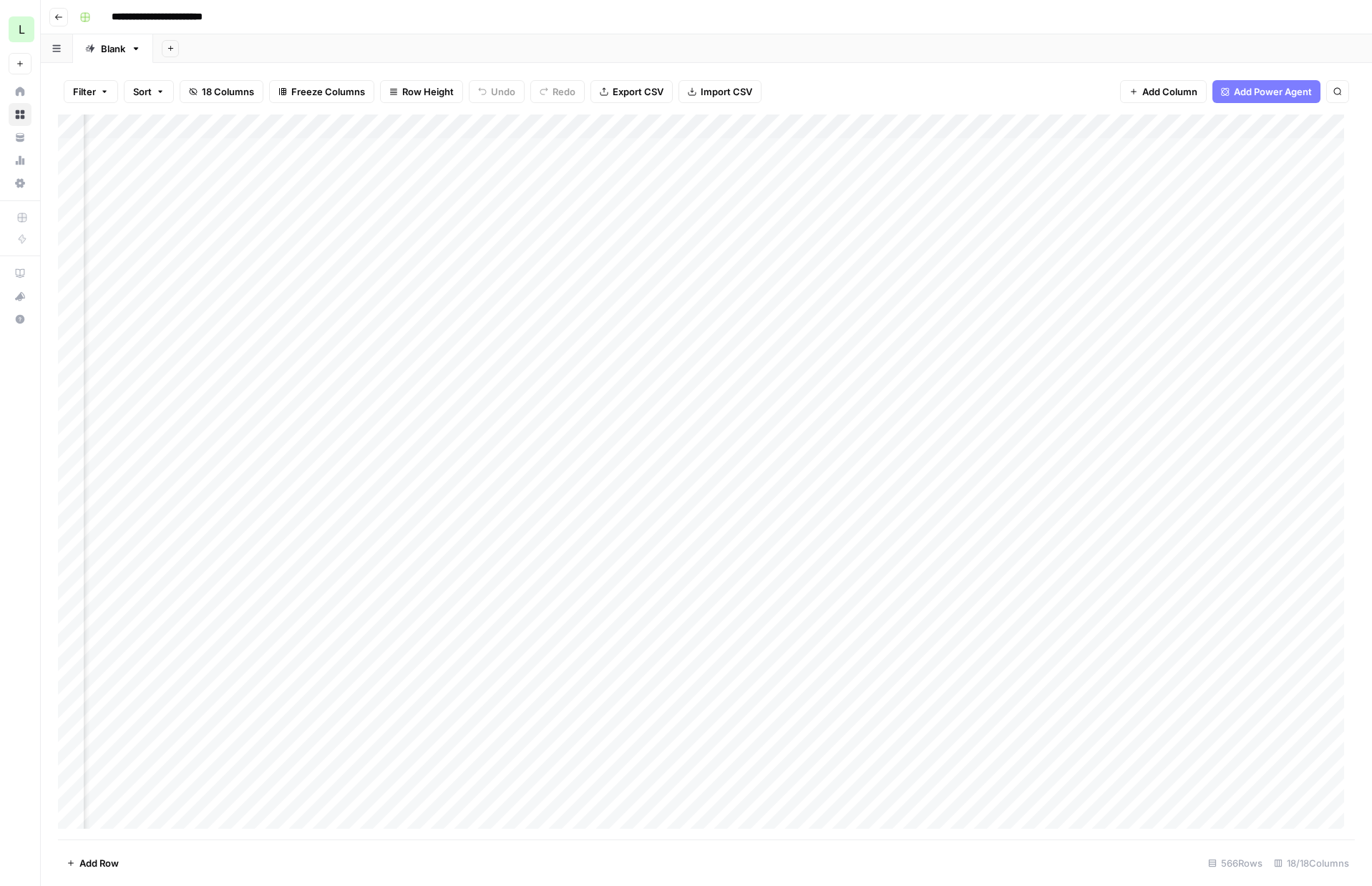
click at [1045, 320] on div "Add Column" at bounding box center [706, 477] width 1297 height 726
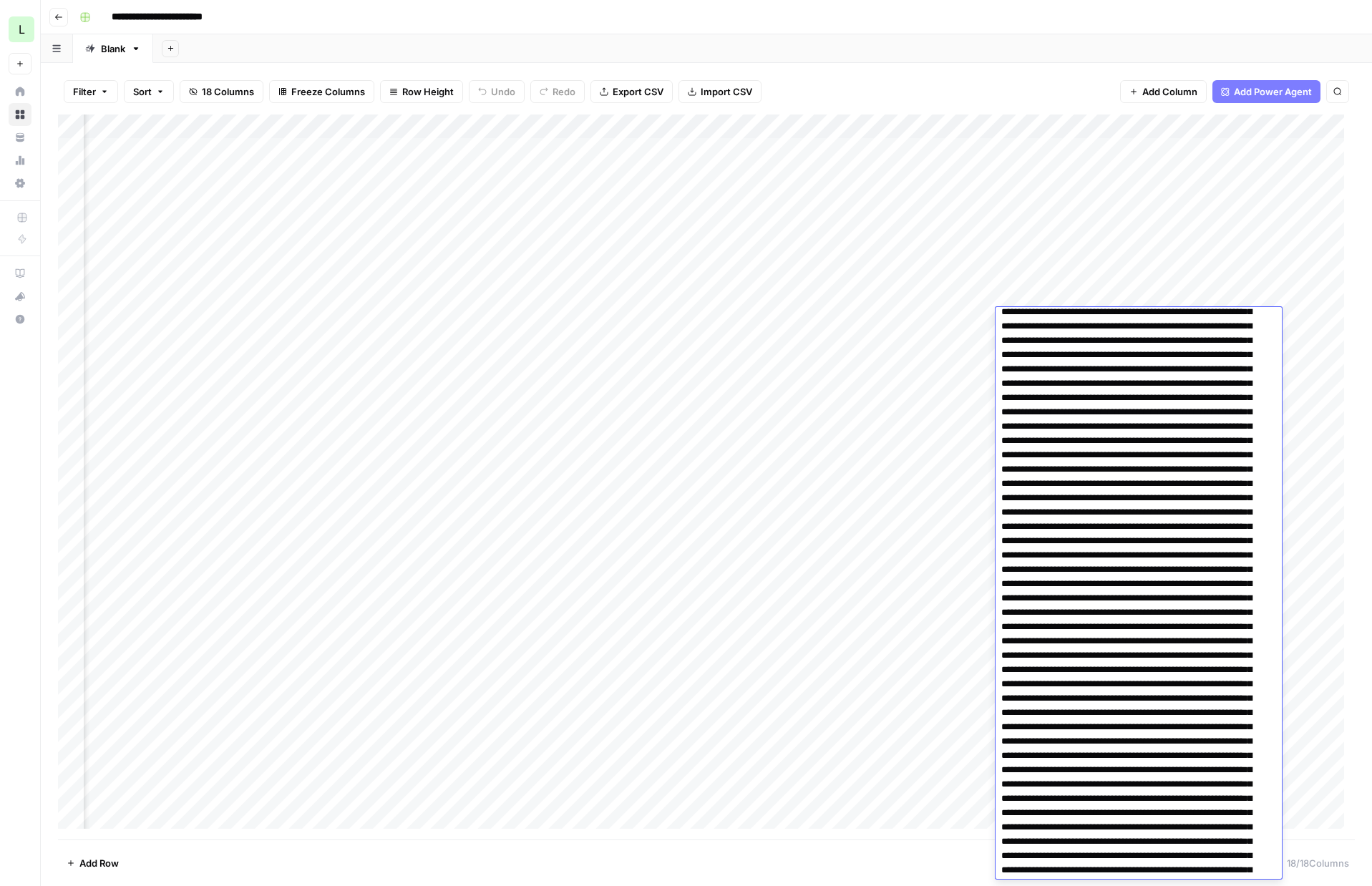
scroll to position [0, 0]
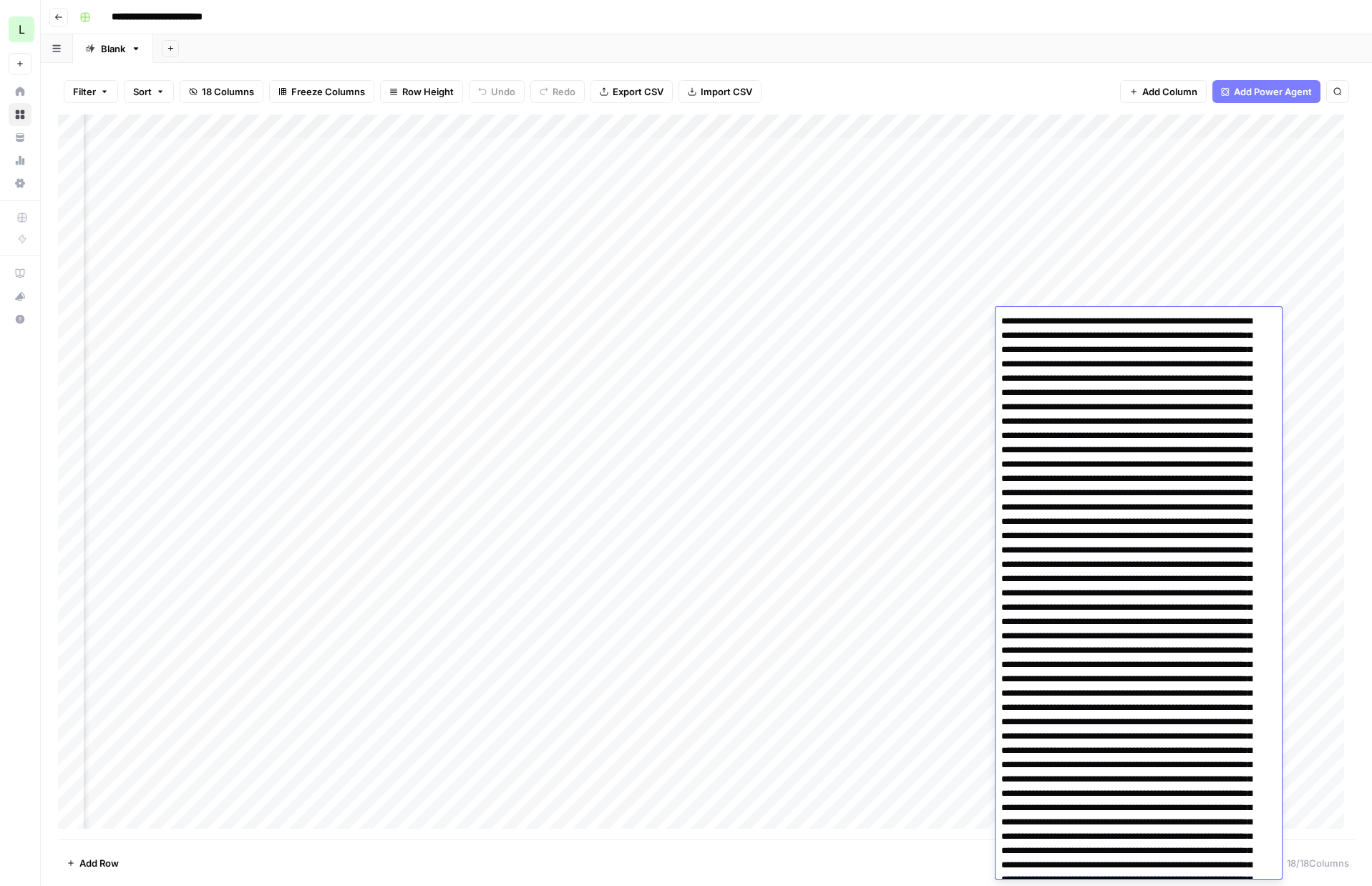
drag, startPoint x: 1115, startPoint y: 397, endPoint x: 959, endPoint y: 112, distance: 324.9
click at [959, 112] on body "**********" at bounding box center [686, 443] width 1372 height 886
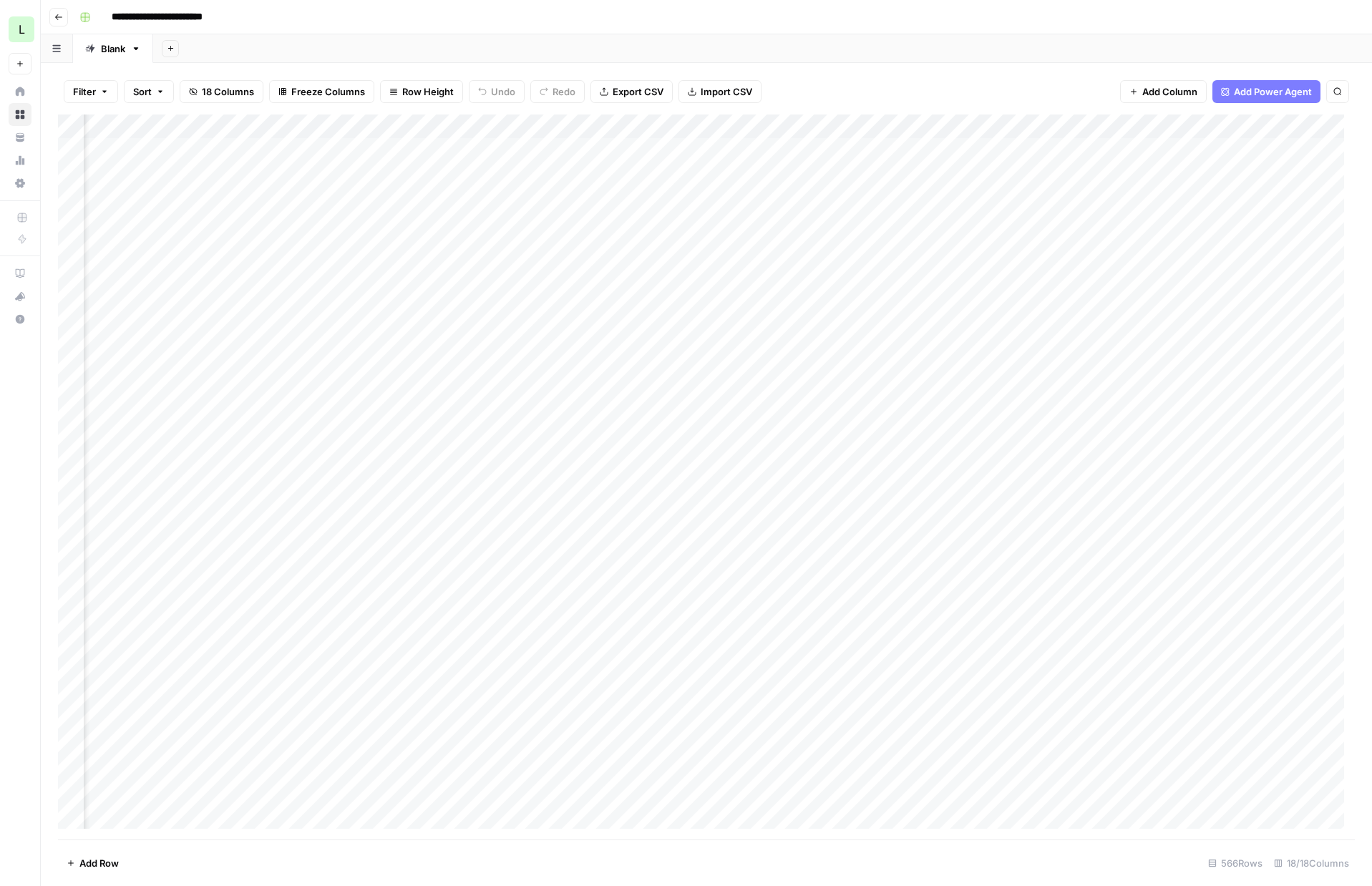
click at [261, 317] on div "Add Column" at bounding box center [706, 477] width 1297 height 726
